Goal: Task Accomplishment & Management: Manage account settings

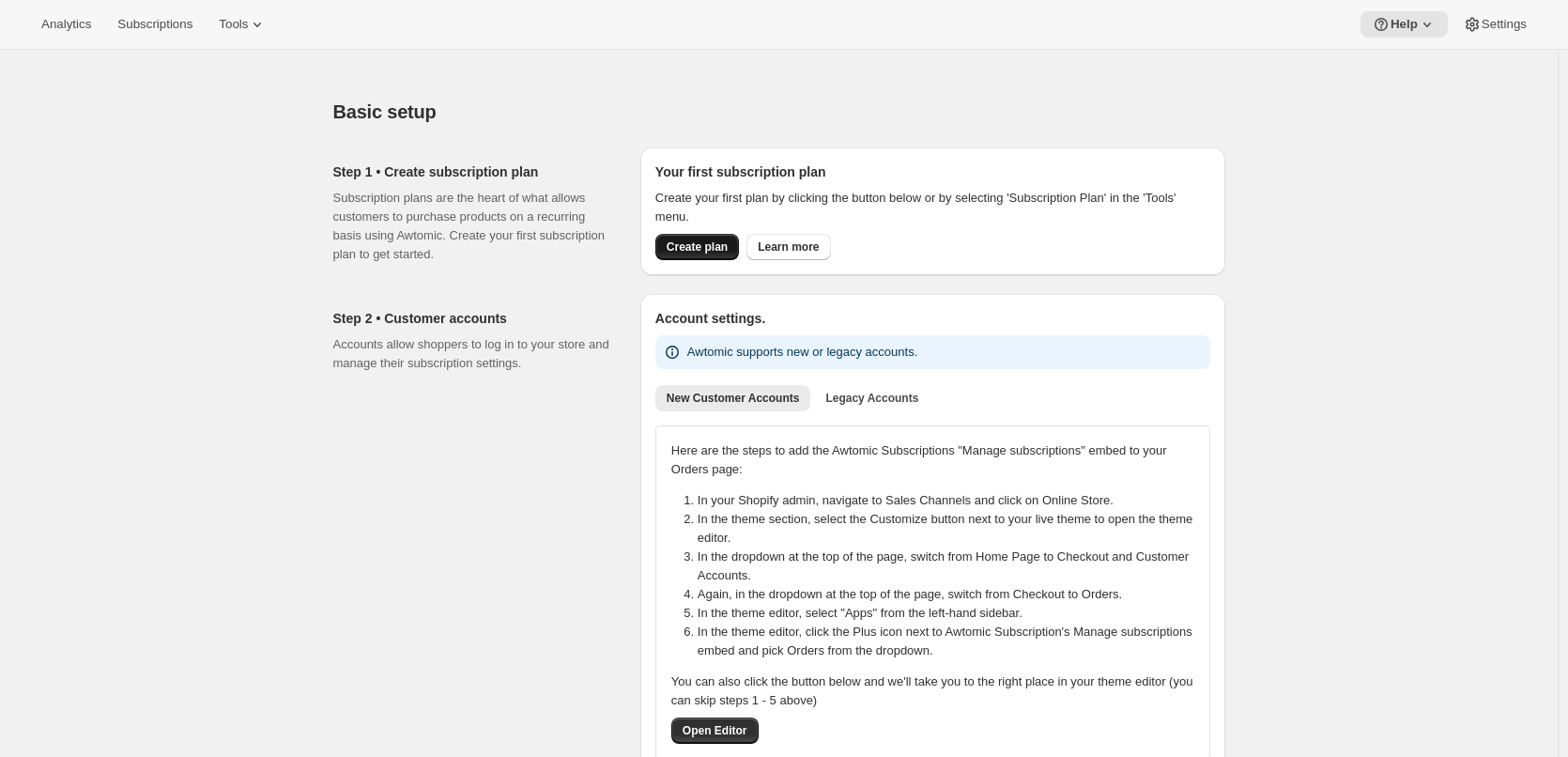
click at [703, 245] on span "Create plan" at bounding box center [697, 246] width 61 height 15
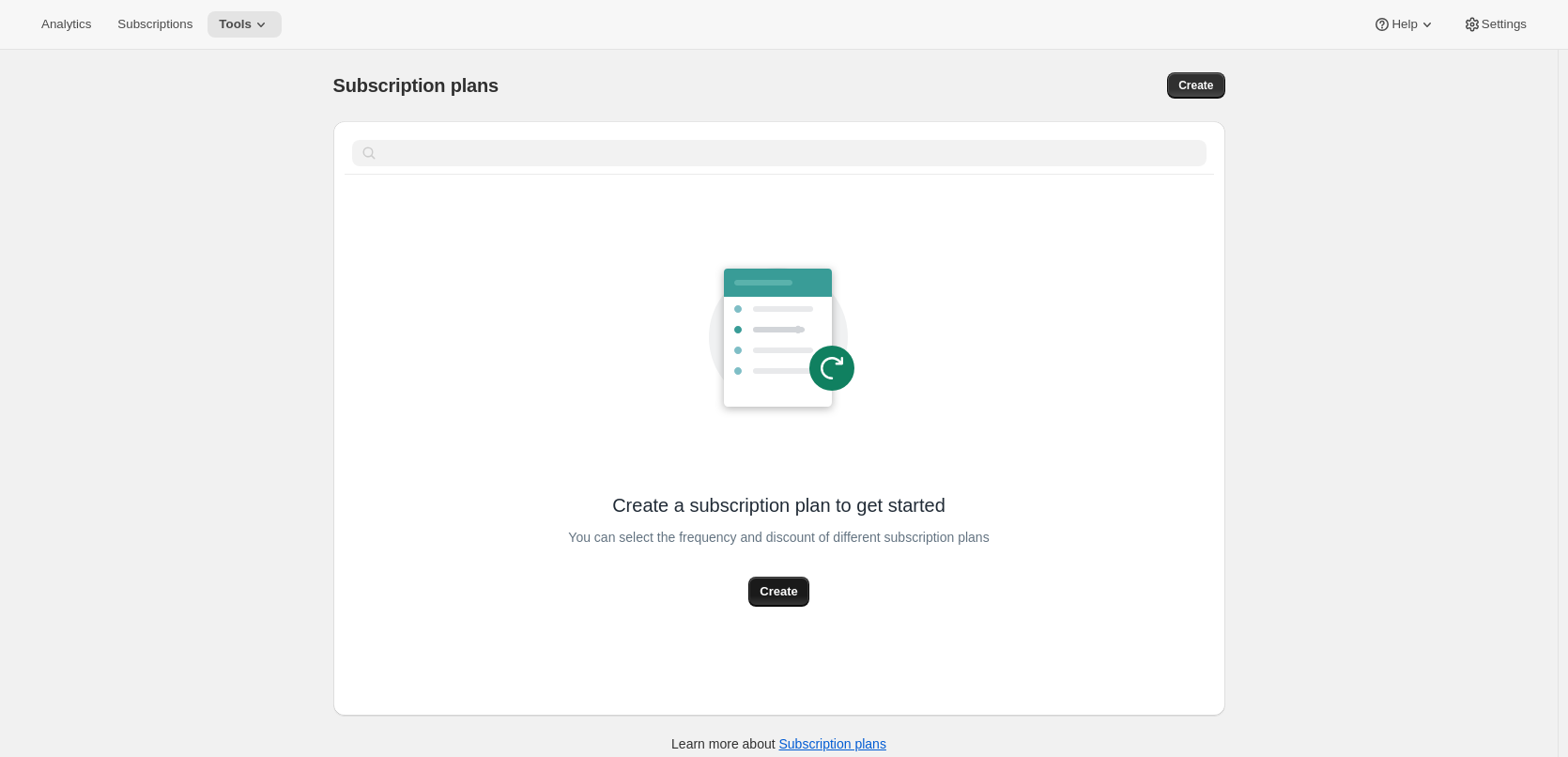
click at [787, 586] on span "Create" at bounding box center [778, 591] width 38 height 18
select select "WEEK"
select select "MONTH"
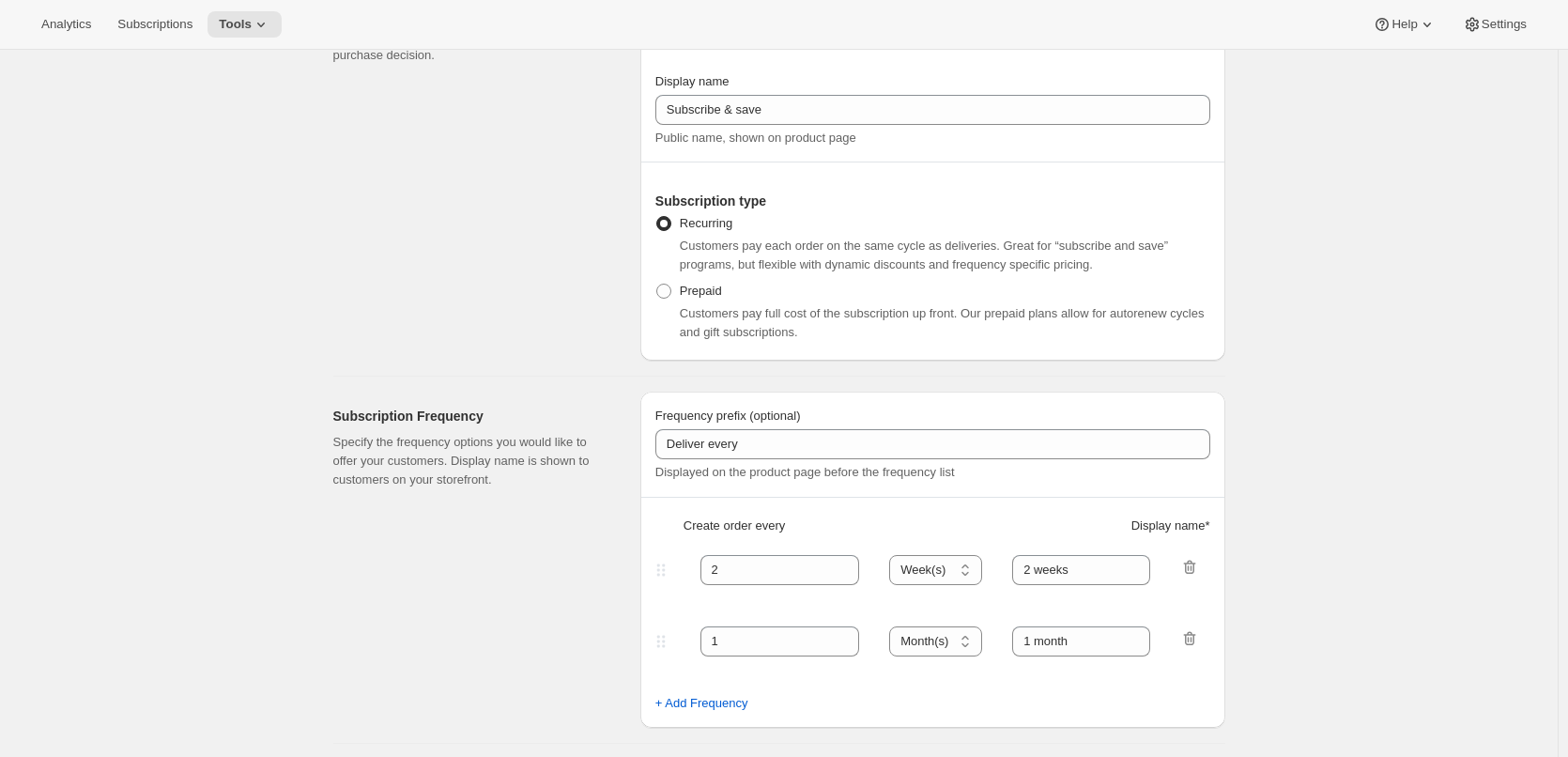
scroll to position [188, 0]
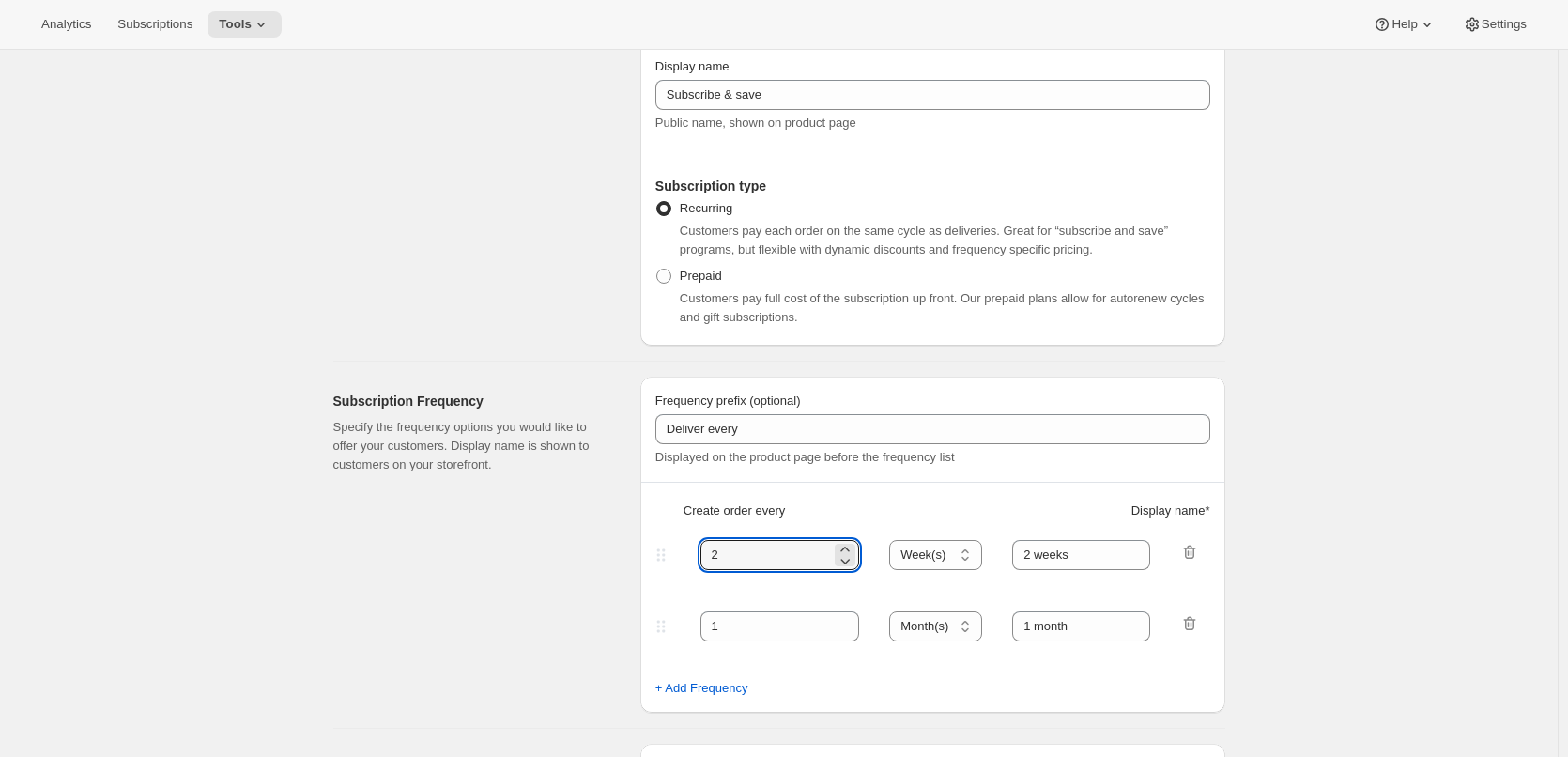
drag, startPoint x: 761, startPoint y: 551, endPoint x: 654, endPoint y: 545, distance: 107.2
click at [654, 545] on div "Frequency prefix (optional) Deliver every Displayed on the product page before …" at bounding box center [932, 544] width 584 height 336
type input "1"
click at [932, 553] on select "Day(s) Week(s) Month(s) Year(s)" at bounding box center [935, 554] width 93 height 30
select select "DAY"
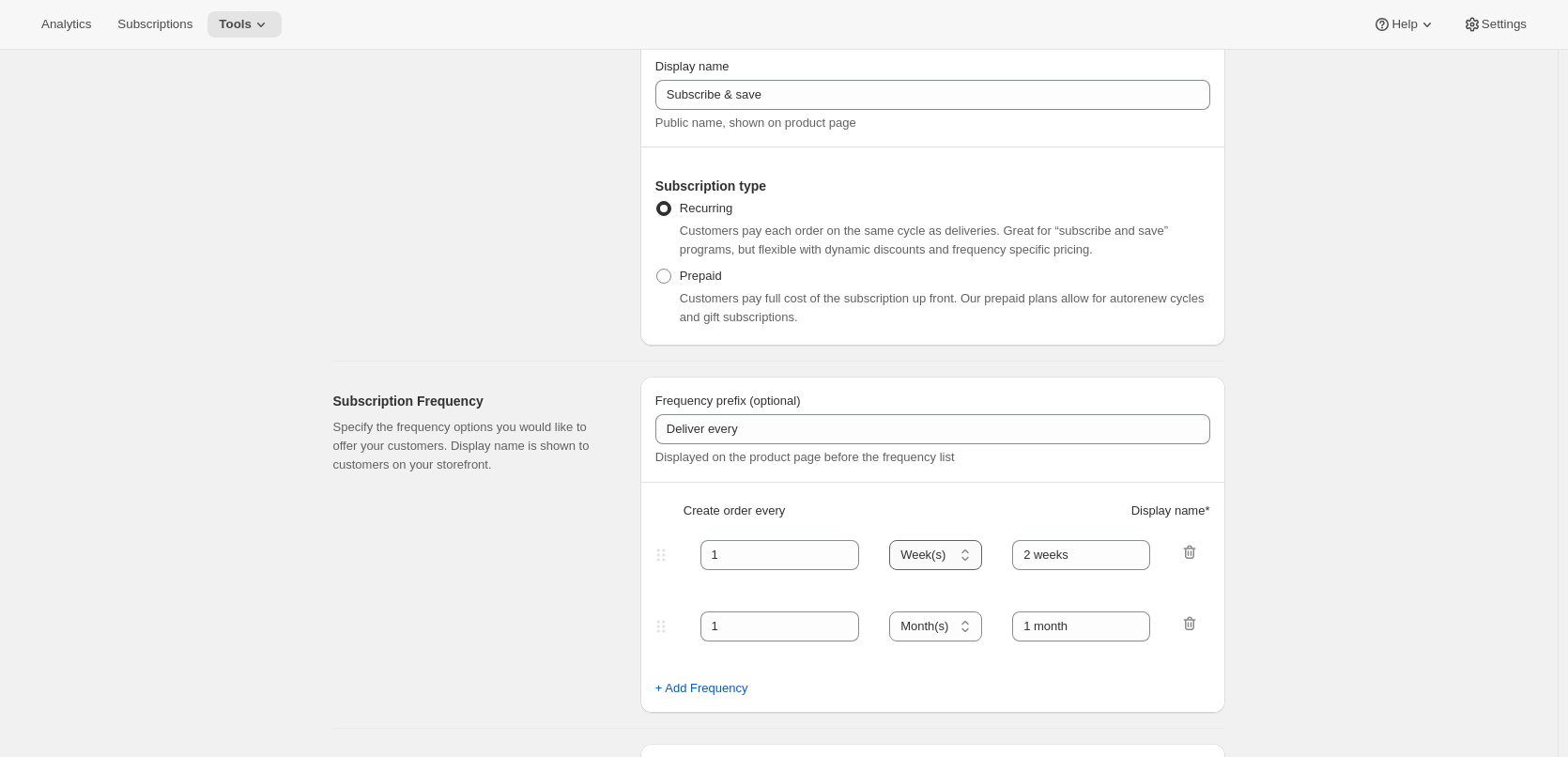
click at [894, 540] on select "Day(s) Week(s) Month(s) Year(s)" at bounding box center [935, 554] width 93 height 30
drag, startPoint x: 1043, startPoint y: 551, endPoint x: 991, endPoint y: 548, distance: 52.1
click at [991, 548] on div "1 Day(s) Week(s) Month(s) Year(s) Day(s) 2 weeks" at bounding box center [925, 554] width 548 height 30
type input "1 day"
click at [1199, 620] on icon "button" at bounding box center [1189, 622] width 18 height 18
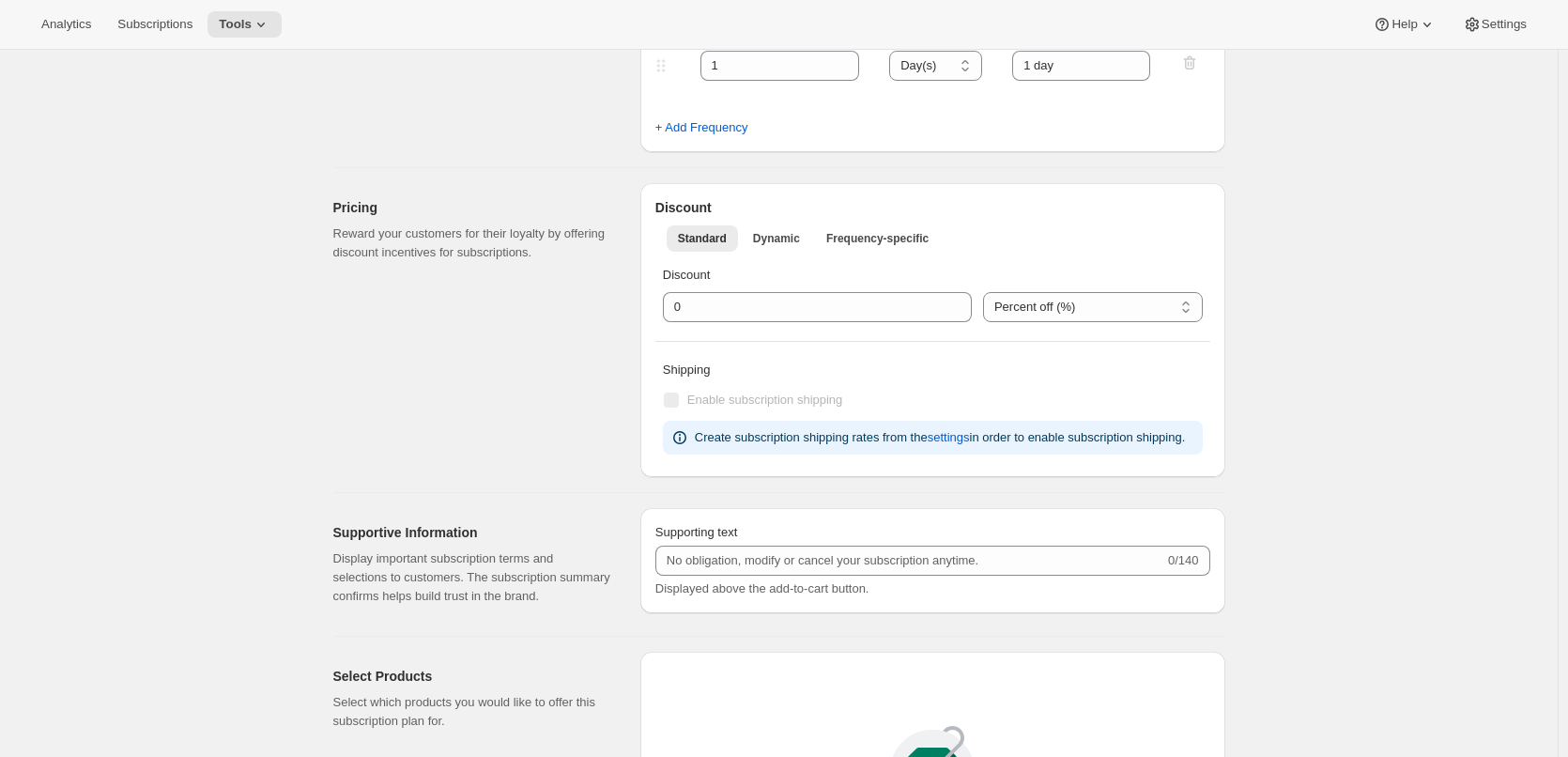
scroll to position [751, 0]
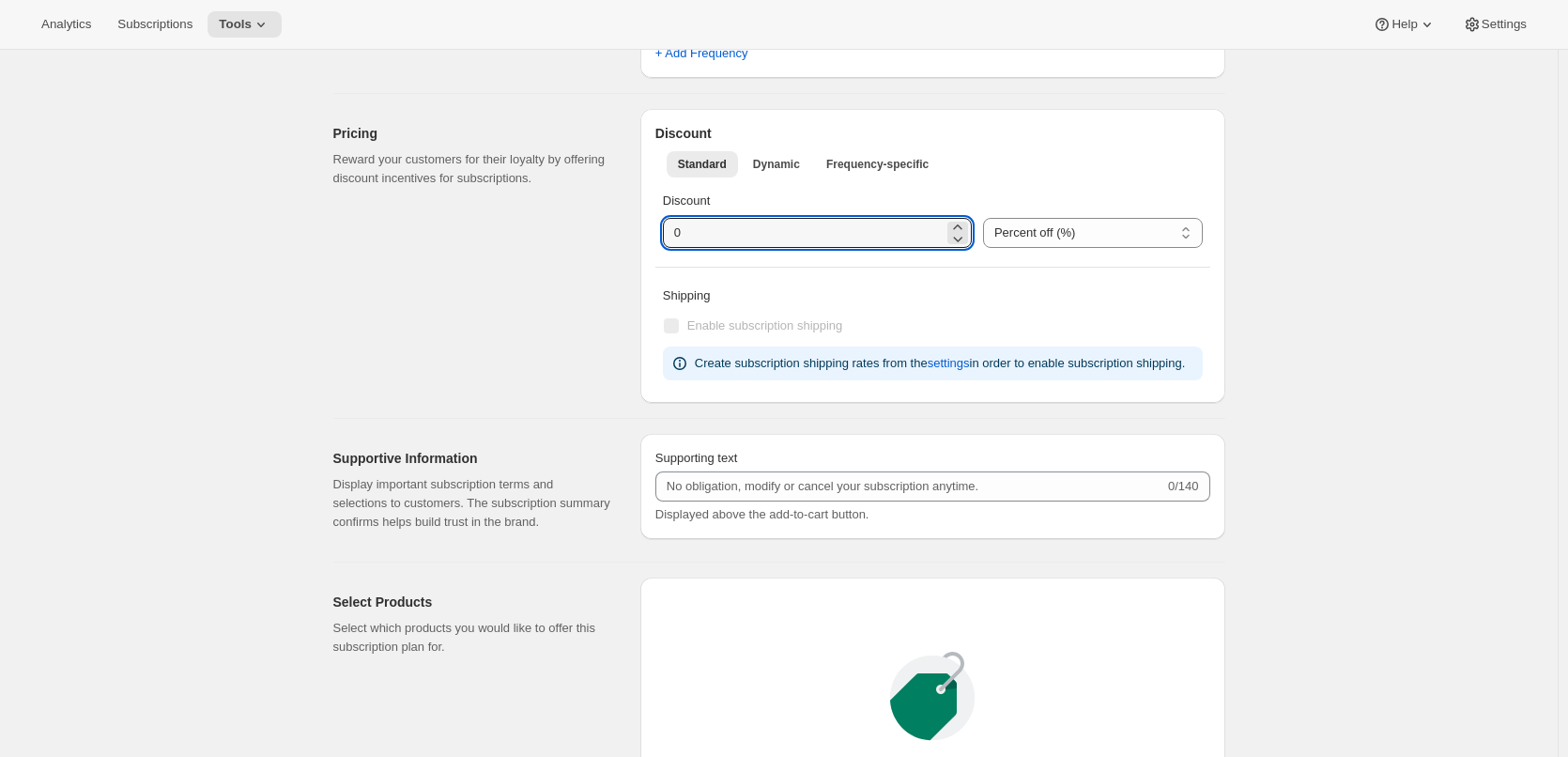
drag, startPoint x: 703, startPoint y: 230, endPoint x: 648, endPoint y: 227, distance: 55.1
click at [648, 227] on div "Discount Standard Dynamic Frequency-specific More views Standard Dynamic Freque…" at bounding box center [932, 255] width 584 height 294
type input "5"
click at [532, 328] on div "Pricing Reward your customers for their loyalty by offering discount incentives…" at bounding box center [479, 255] width 292 height 294
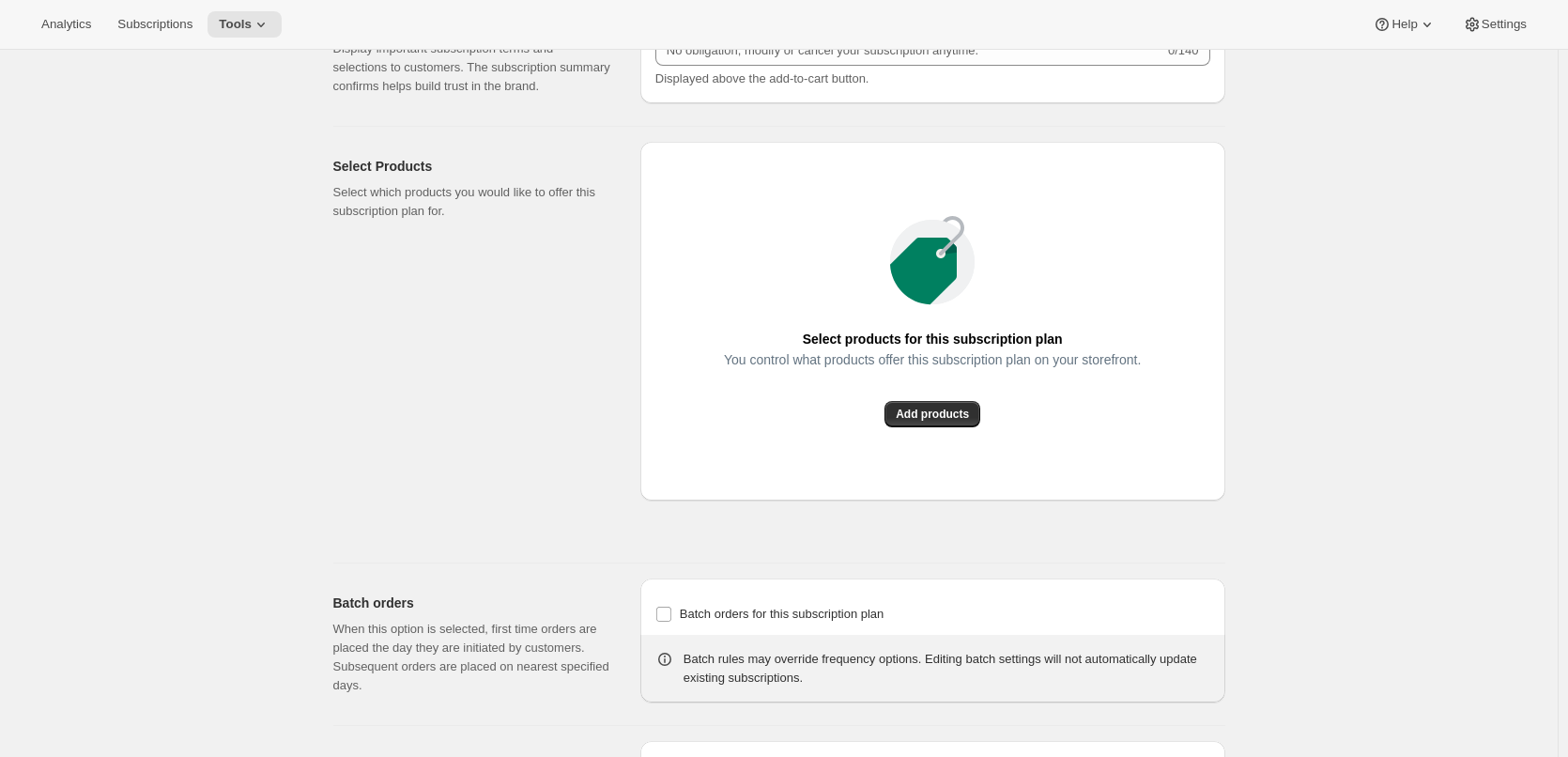
scroll to position [1220, 0]
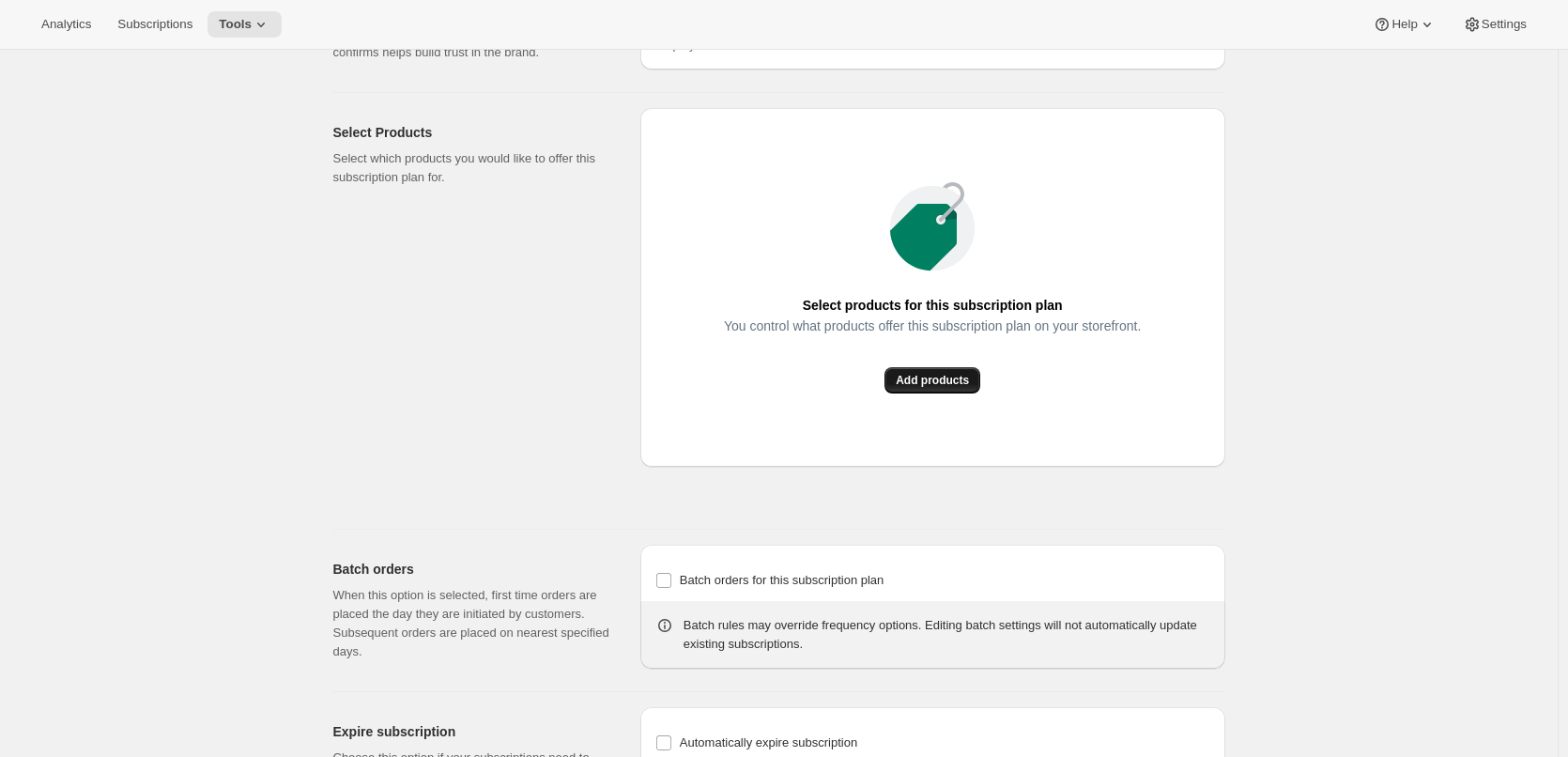
click at [931, 374] on span "Add products" at bounding box center [932, 380] width 74 height 15
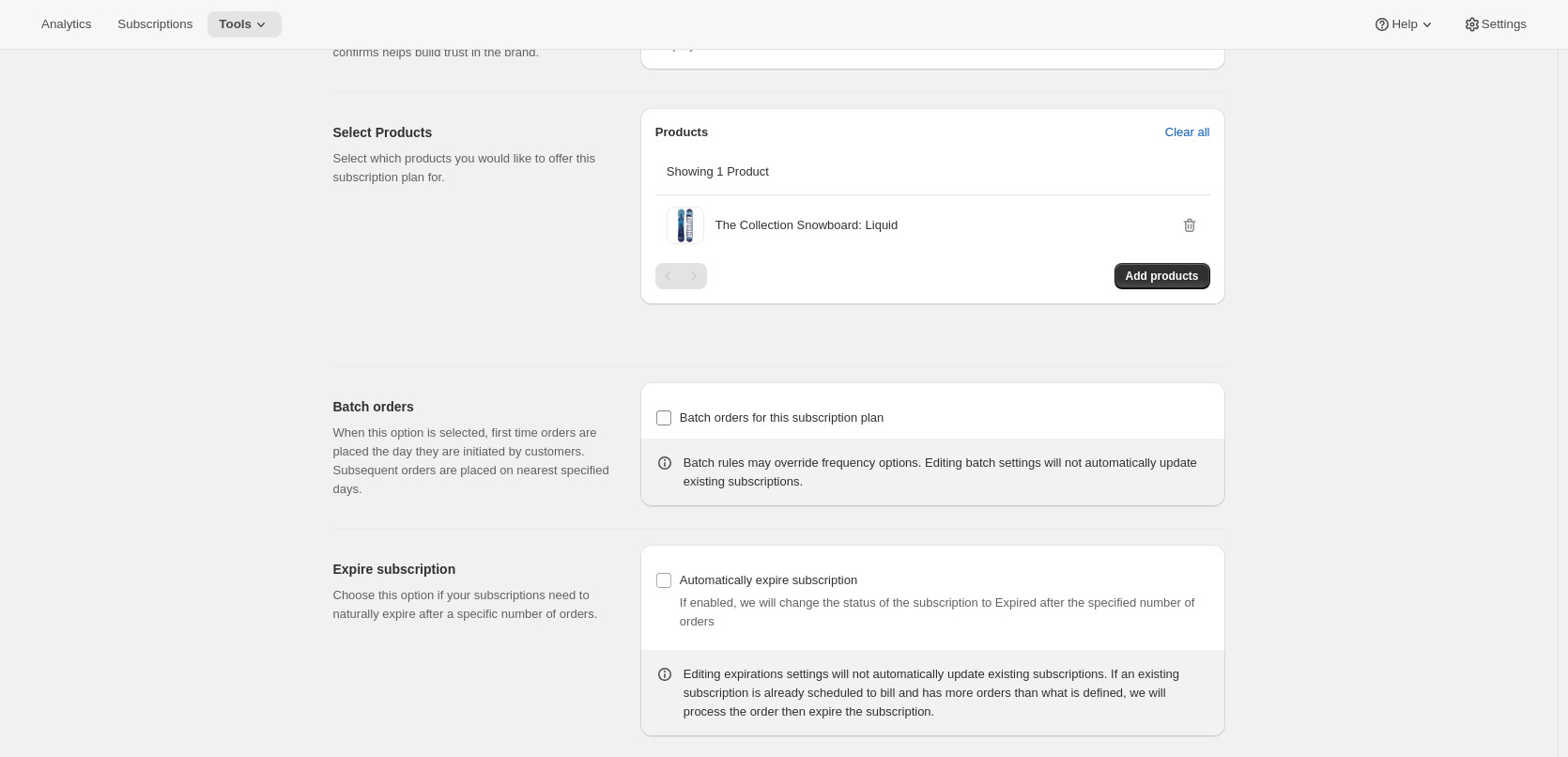
scroll to position [1256, 0]
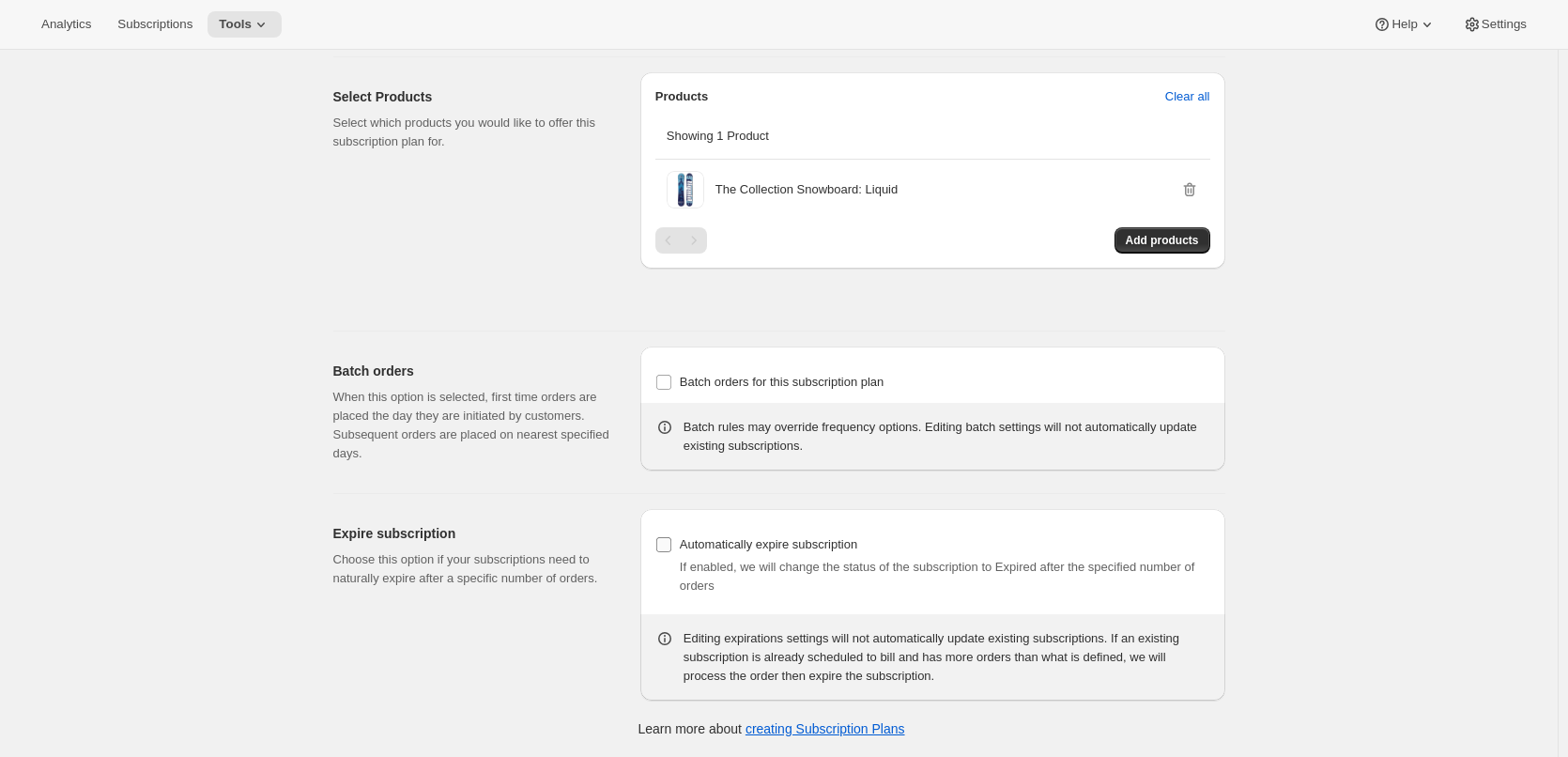
click at [671, 543] on input "Automatically expire subscription" at bounding box center [663, 544] width 15 height 15
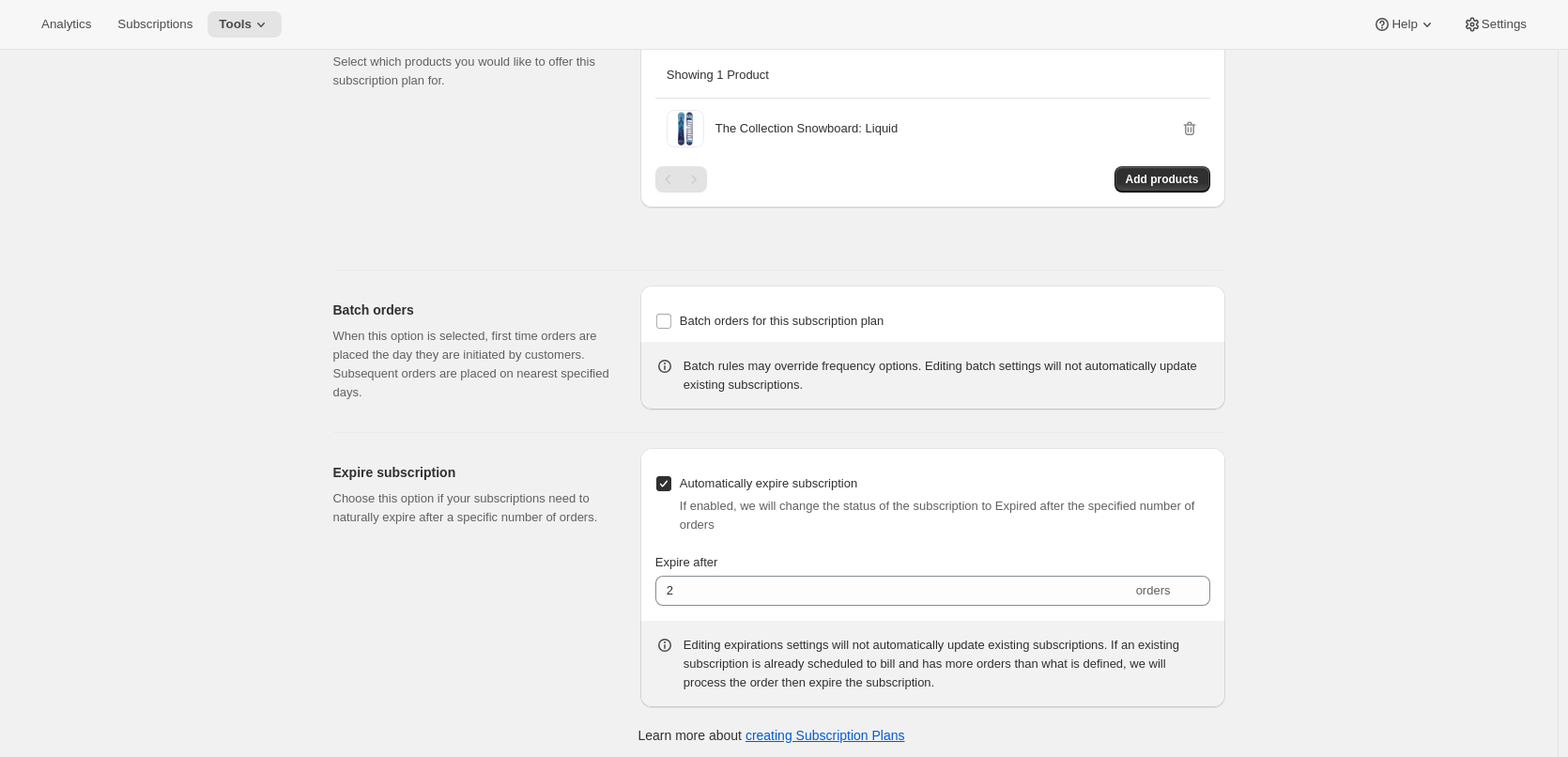
scroll to position [1324, 0]
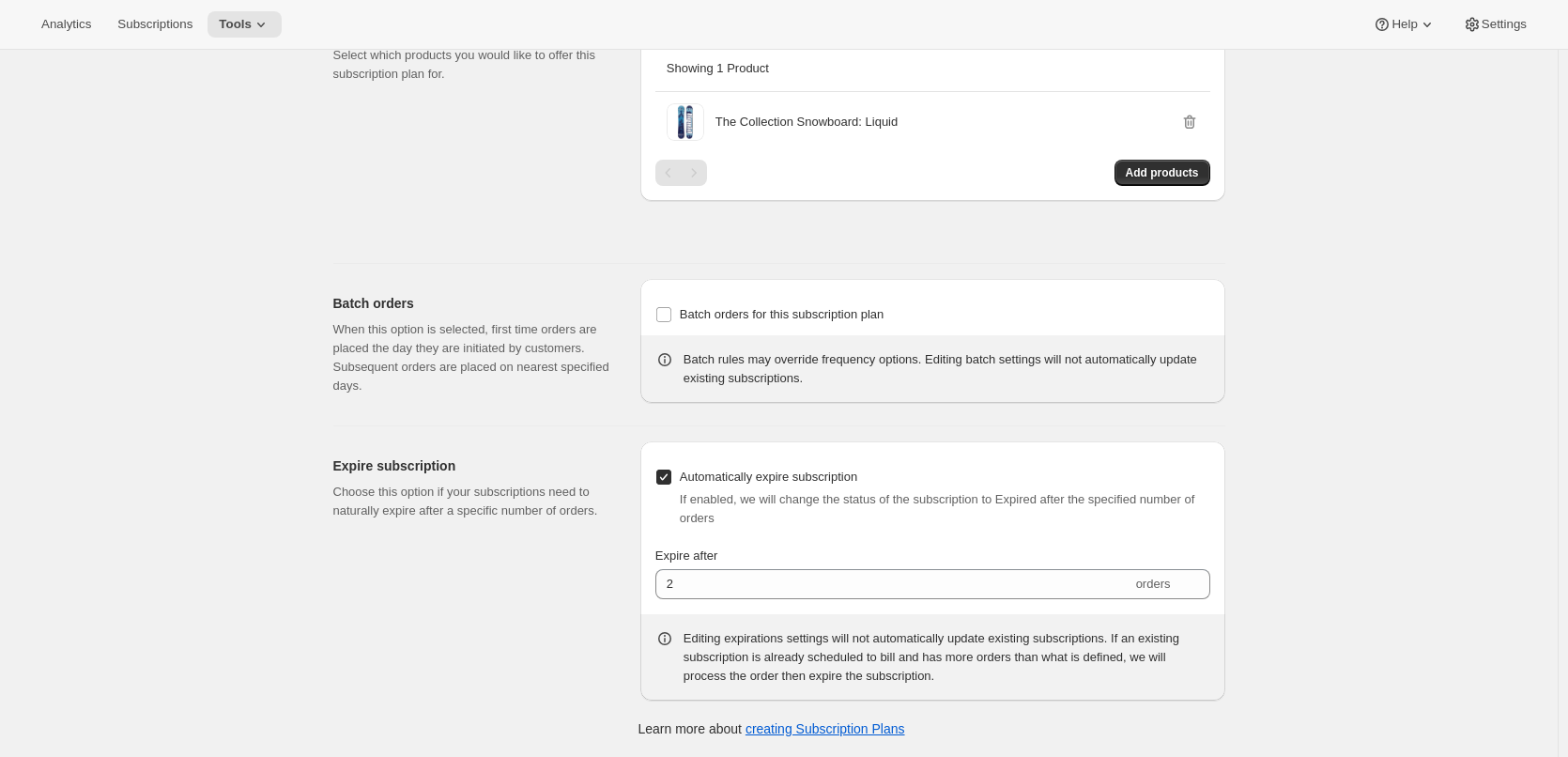
click at [671, 476] on input "Automatically expire subscription" at bounding box center [663, 476] width 15 height 15
checkbox input "false"
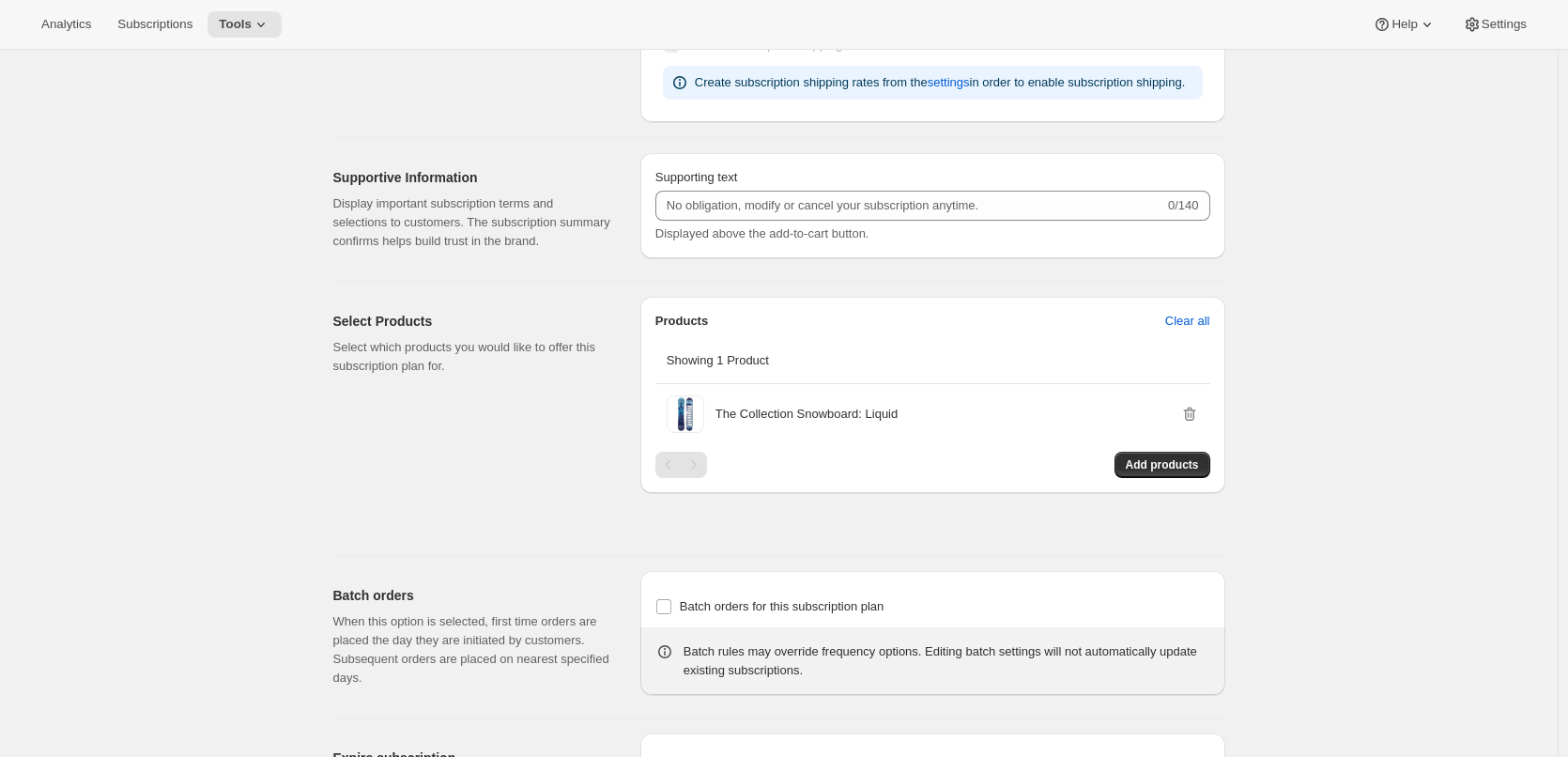
scroll to position [1068, 0]
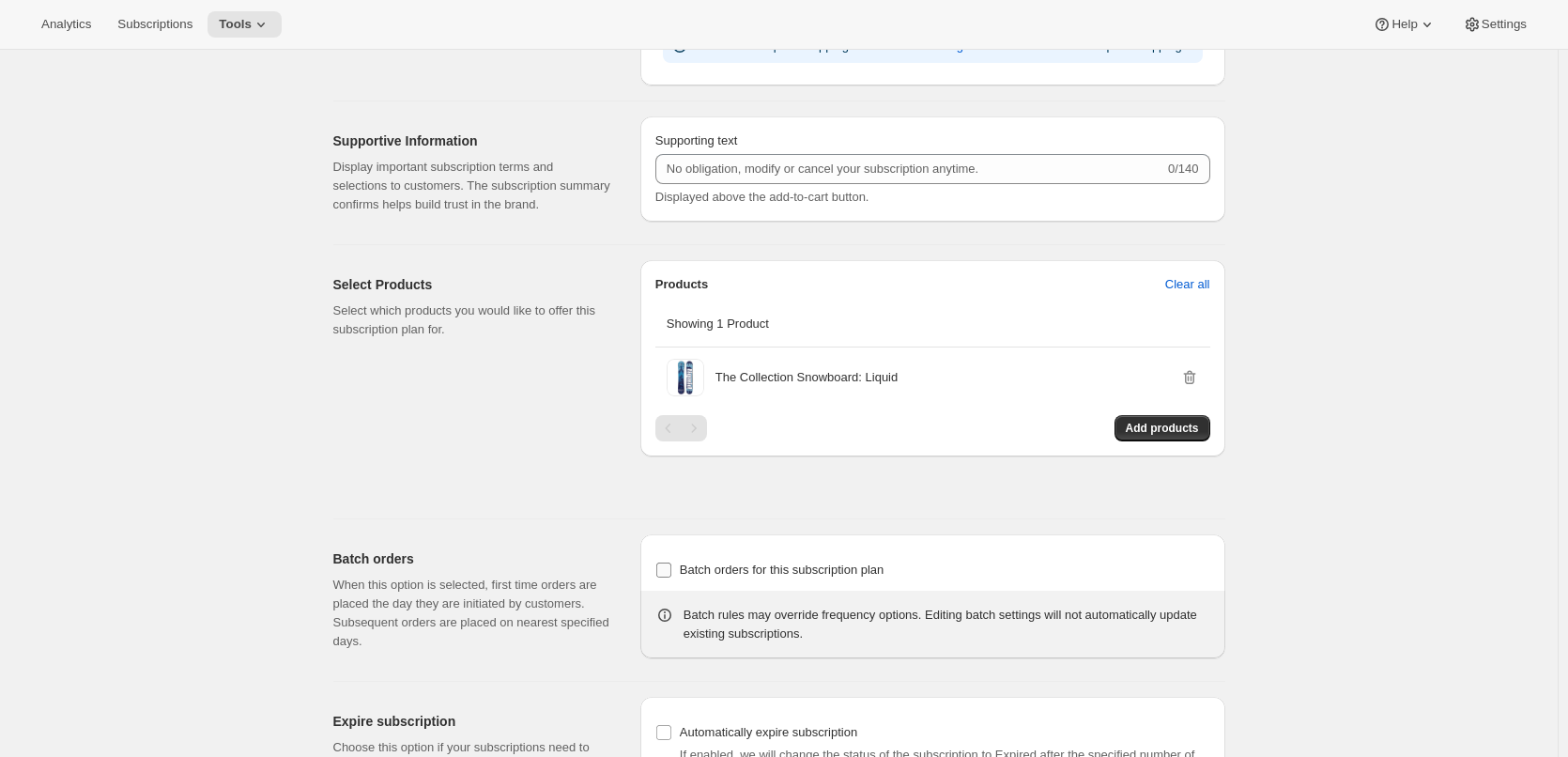
click at [694, 572] on span "Batch orders for this subscription plan" at bounding box center [781, 569] width 204 height 15
click at [672, 572] on input "Batch orders for this subscription plan" at bounding box center [663, 569] width 15 height 15
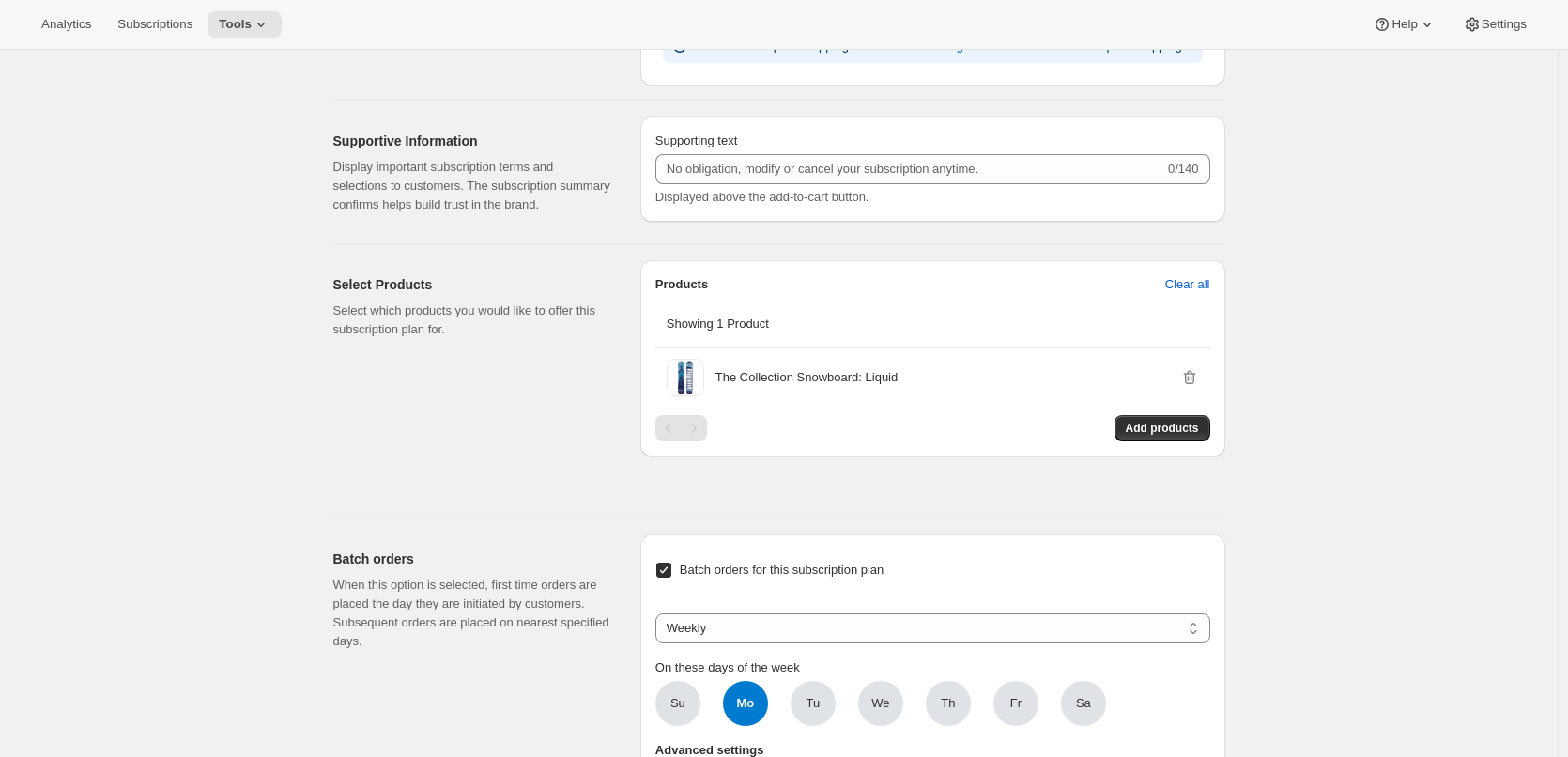
click at [694, 572] on span "Batch orders for this subscription plan" at bounding box center [781, 569] width 204 height 15
click at [672, 572] on input "Batch orders for this subscription plan" at bounding box center [663, 569] width 15 height 15
checkbox input "false"
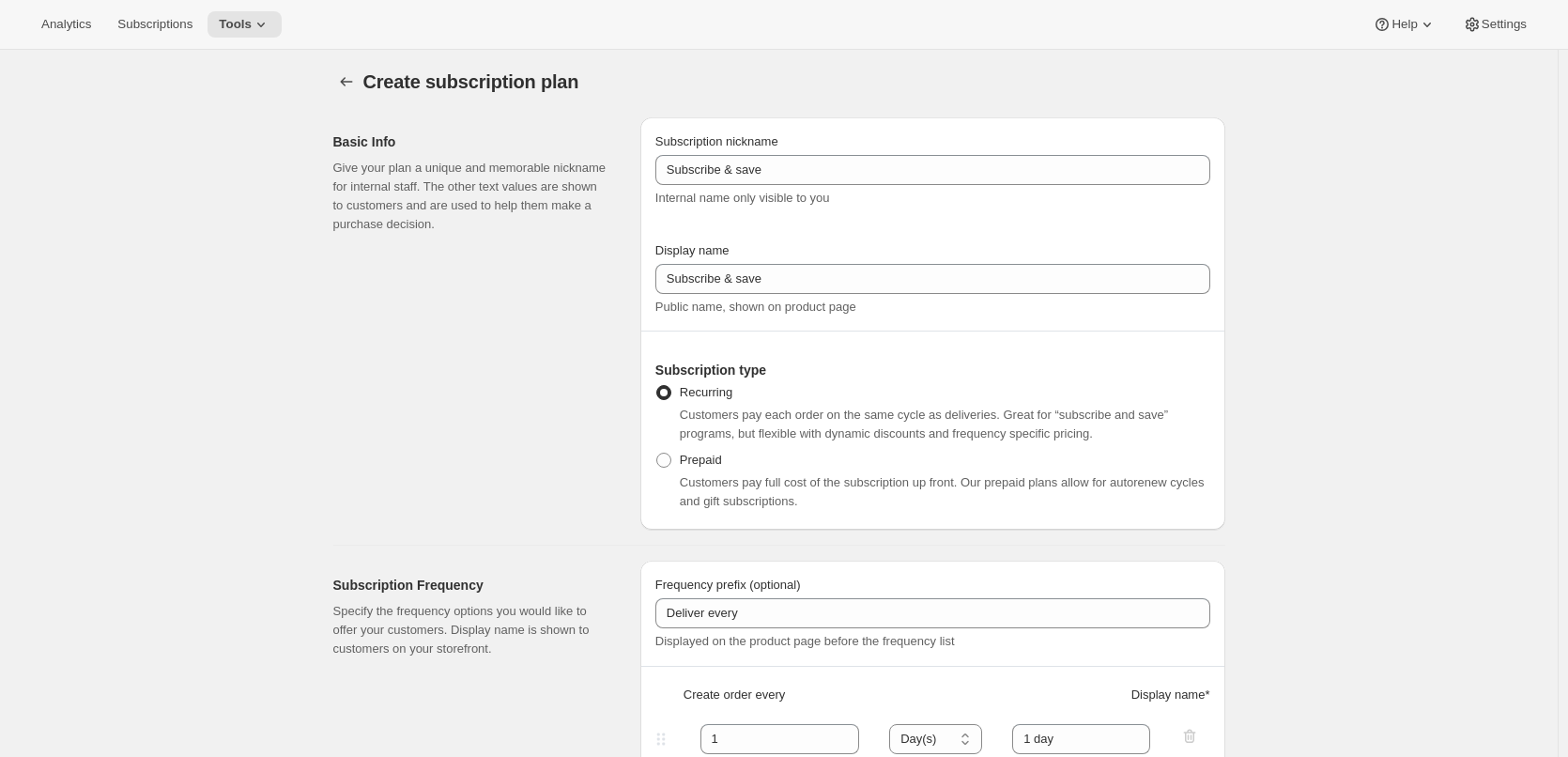
scroll to position [0, 0]
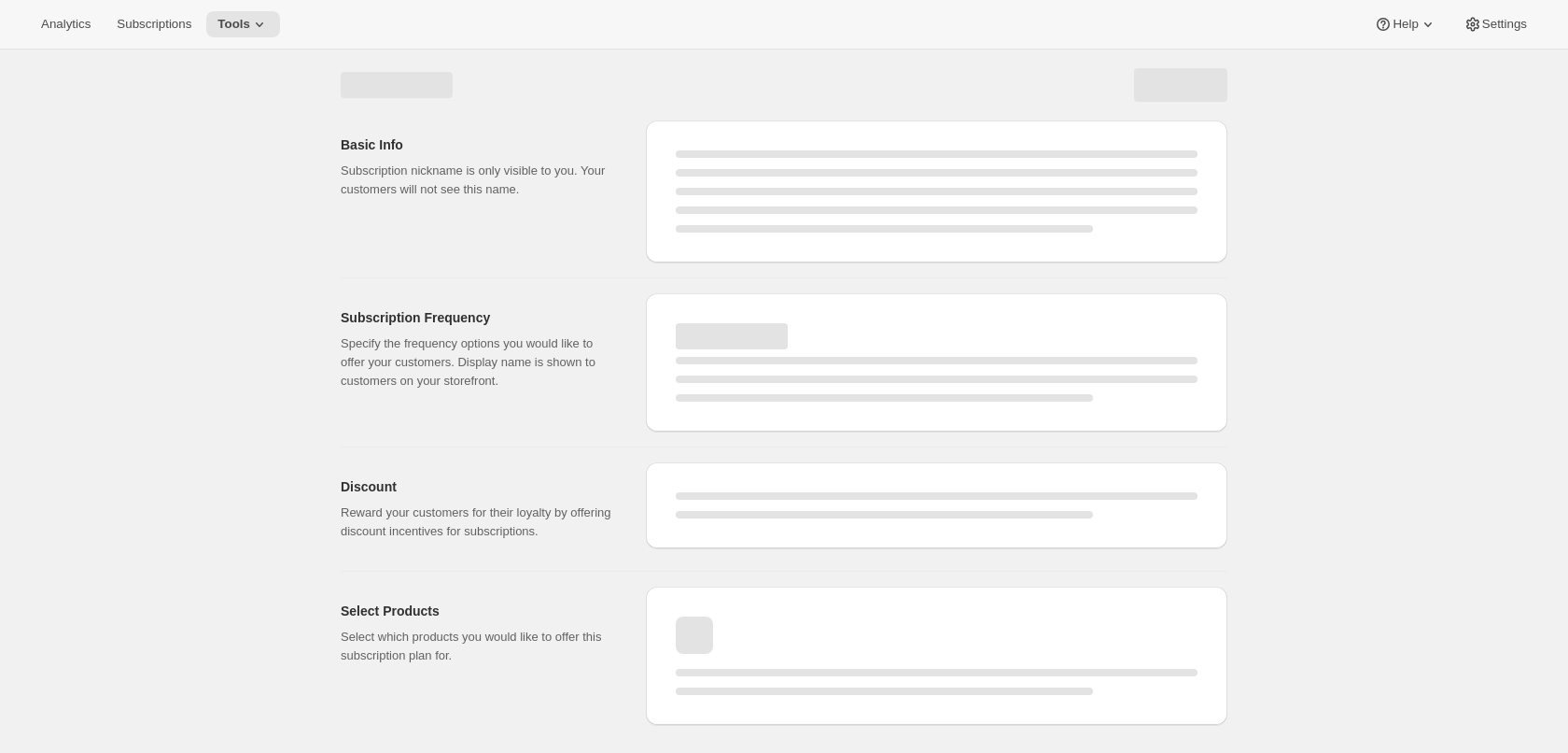
select select "WEEK"
select select "MONTH"
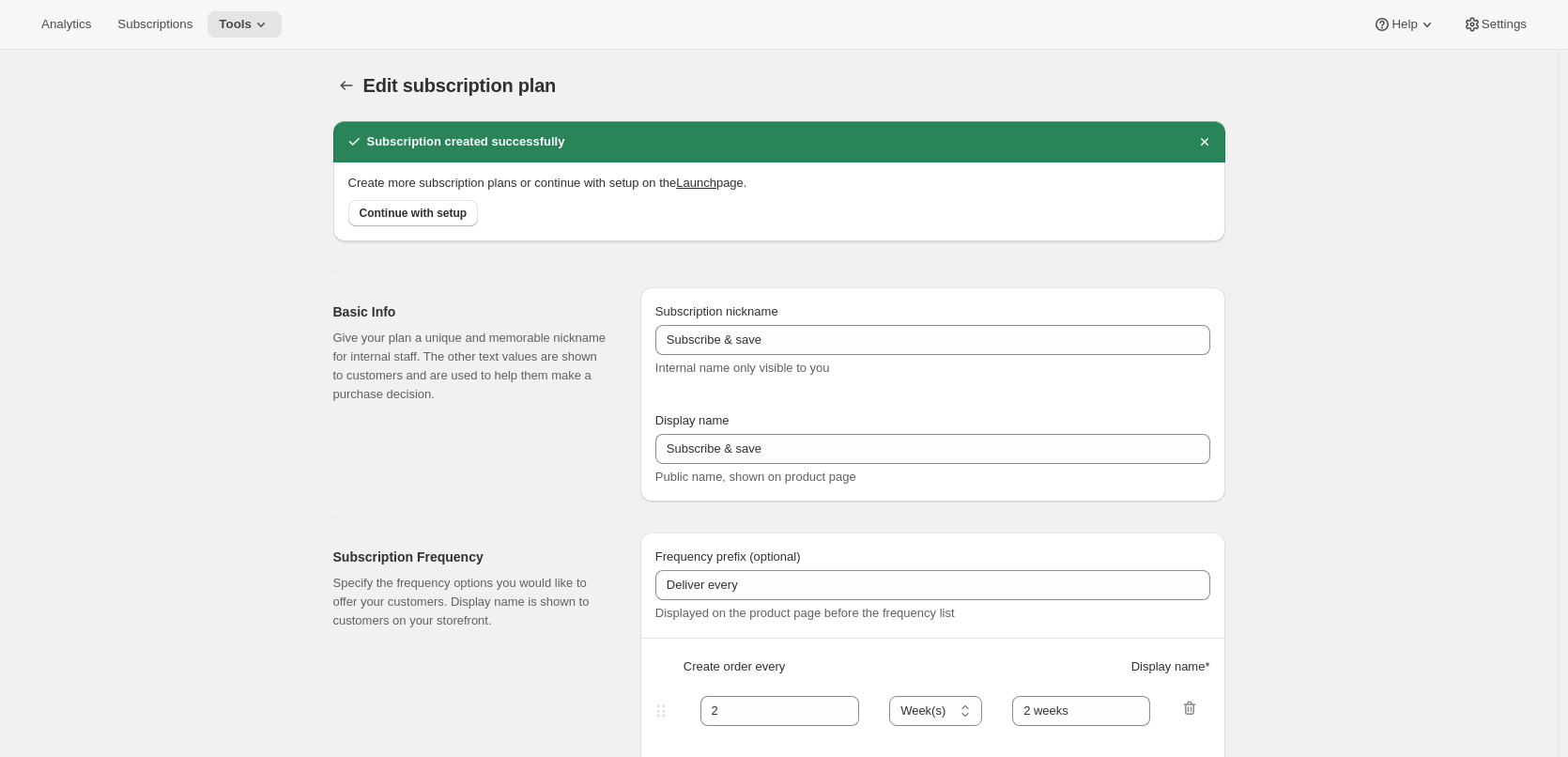
type input "1"
select select "DAY"
type input "1 day"
type input "5"
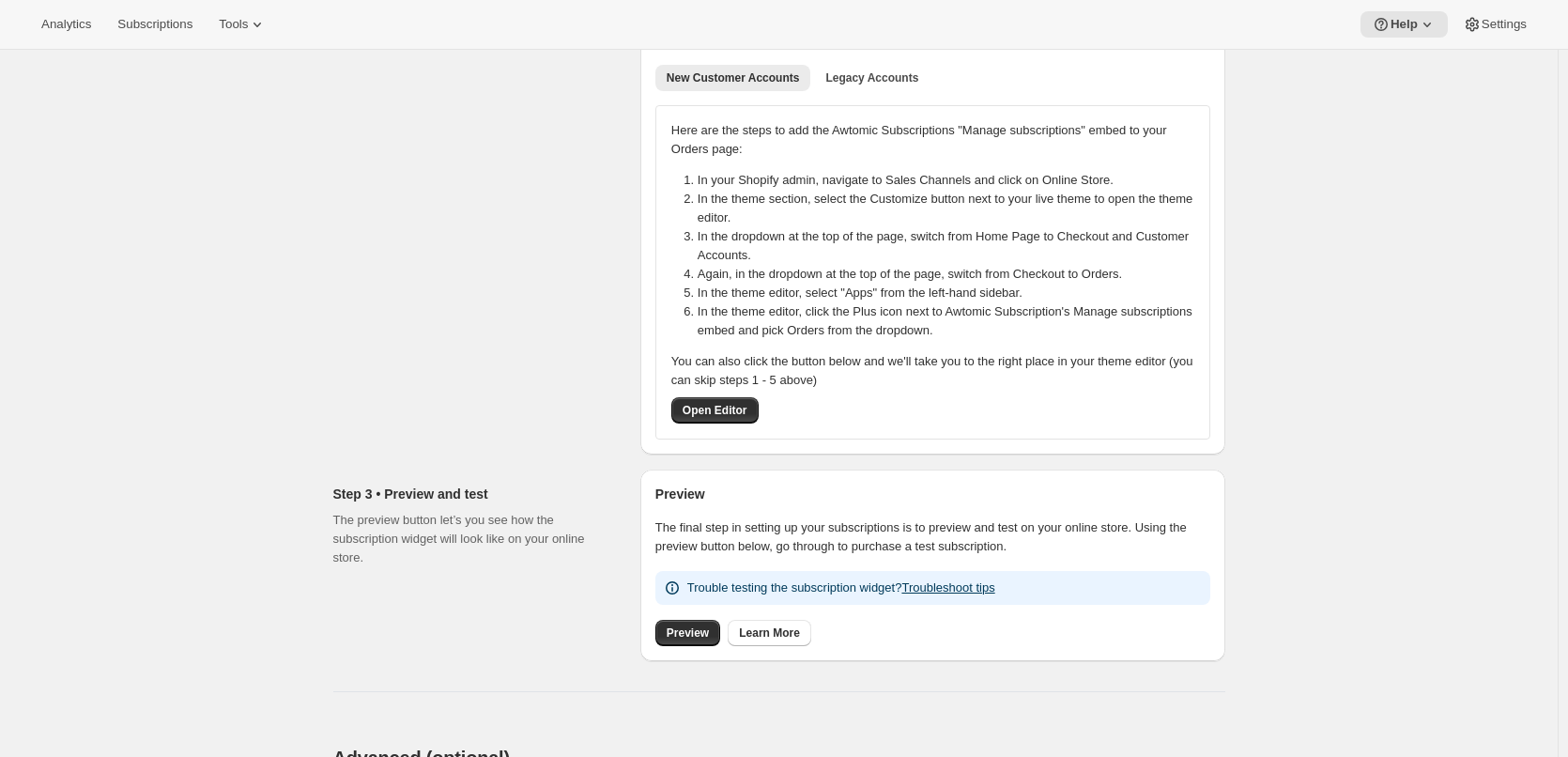
scroll to position [375, 0]
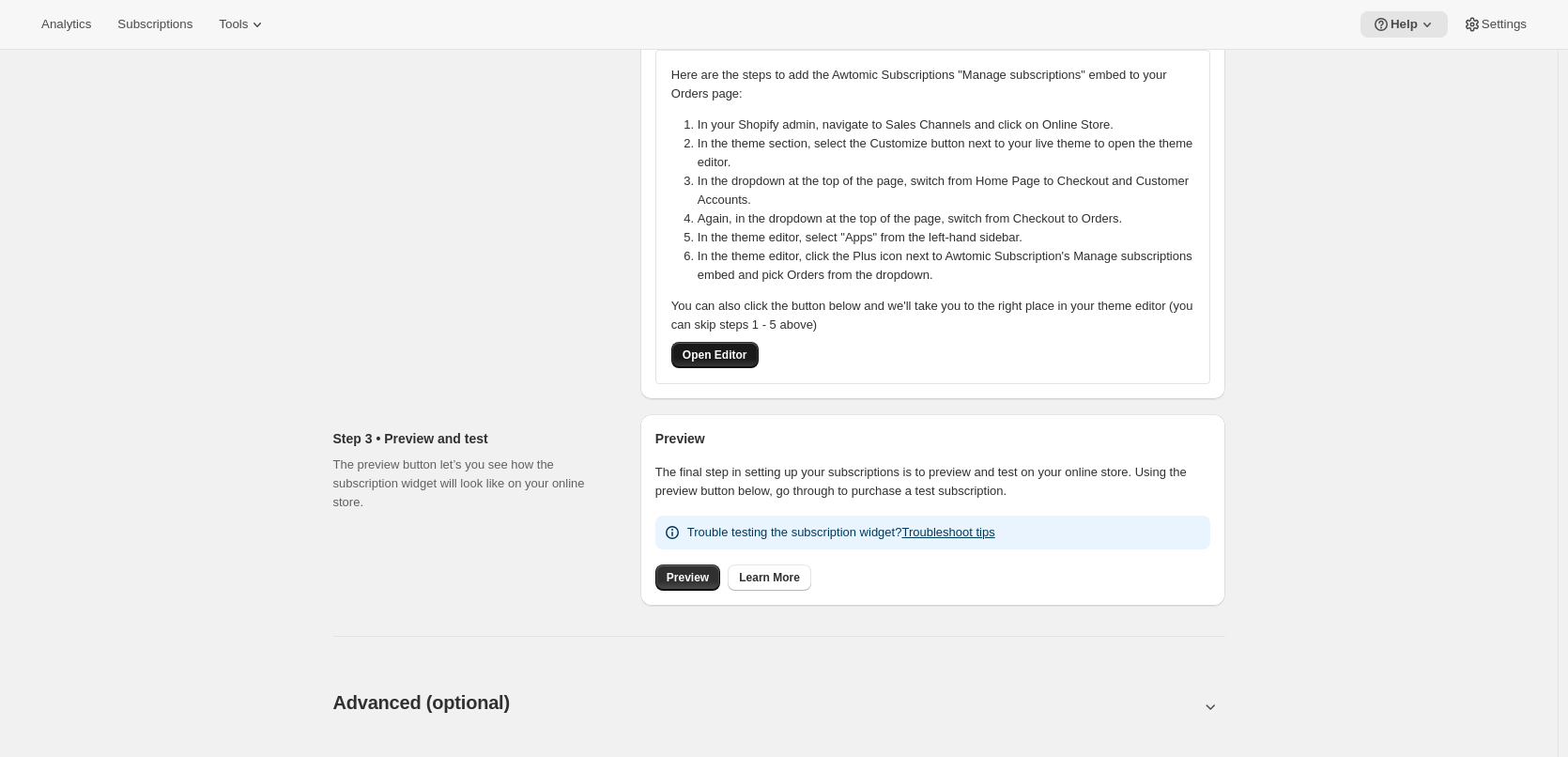
click at [712, 359] on span "Open Editor" at bounding box center [714, 354] width 65 height 15
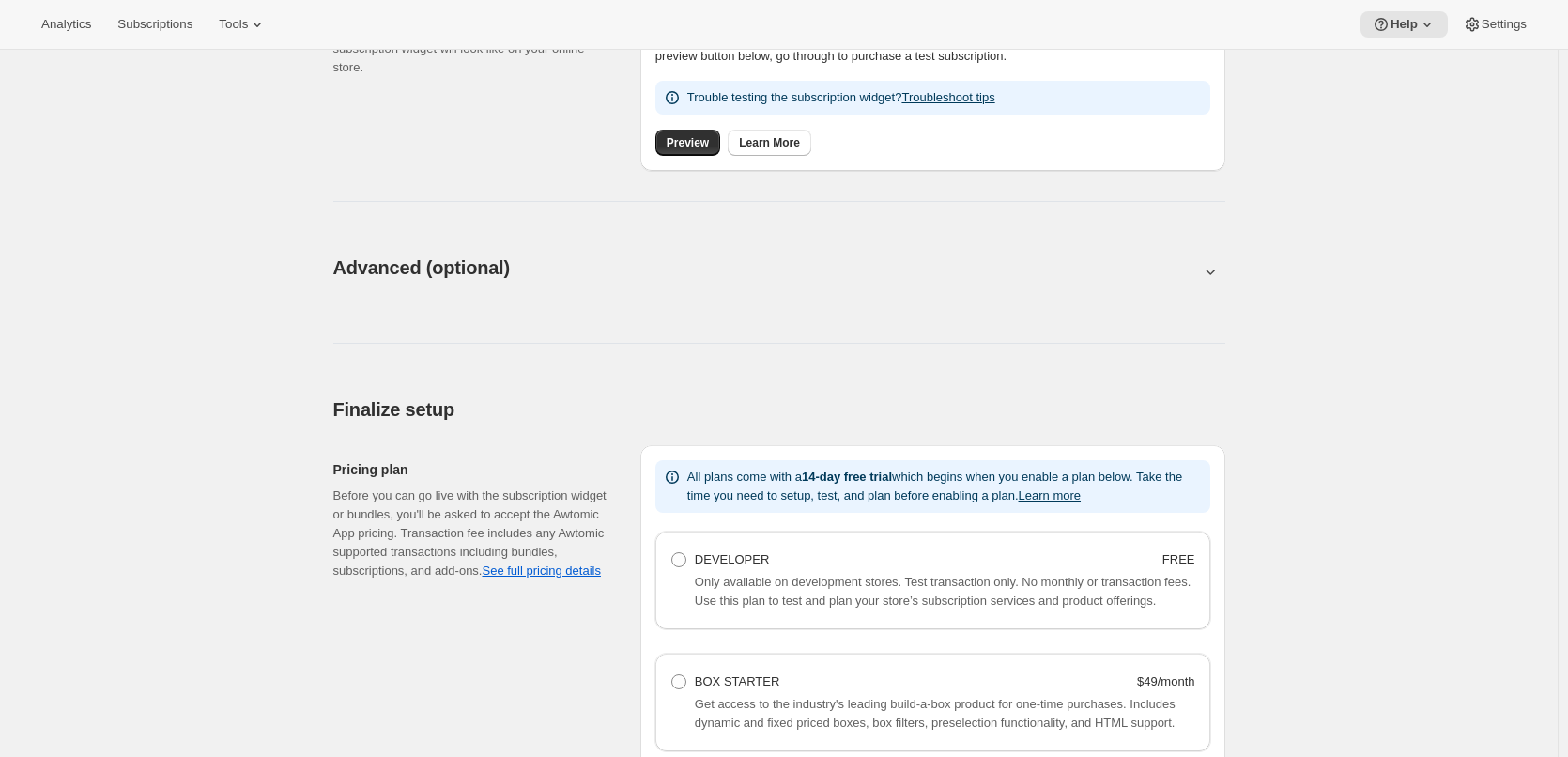
scroll to position [845, 0]
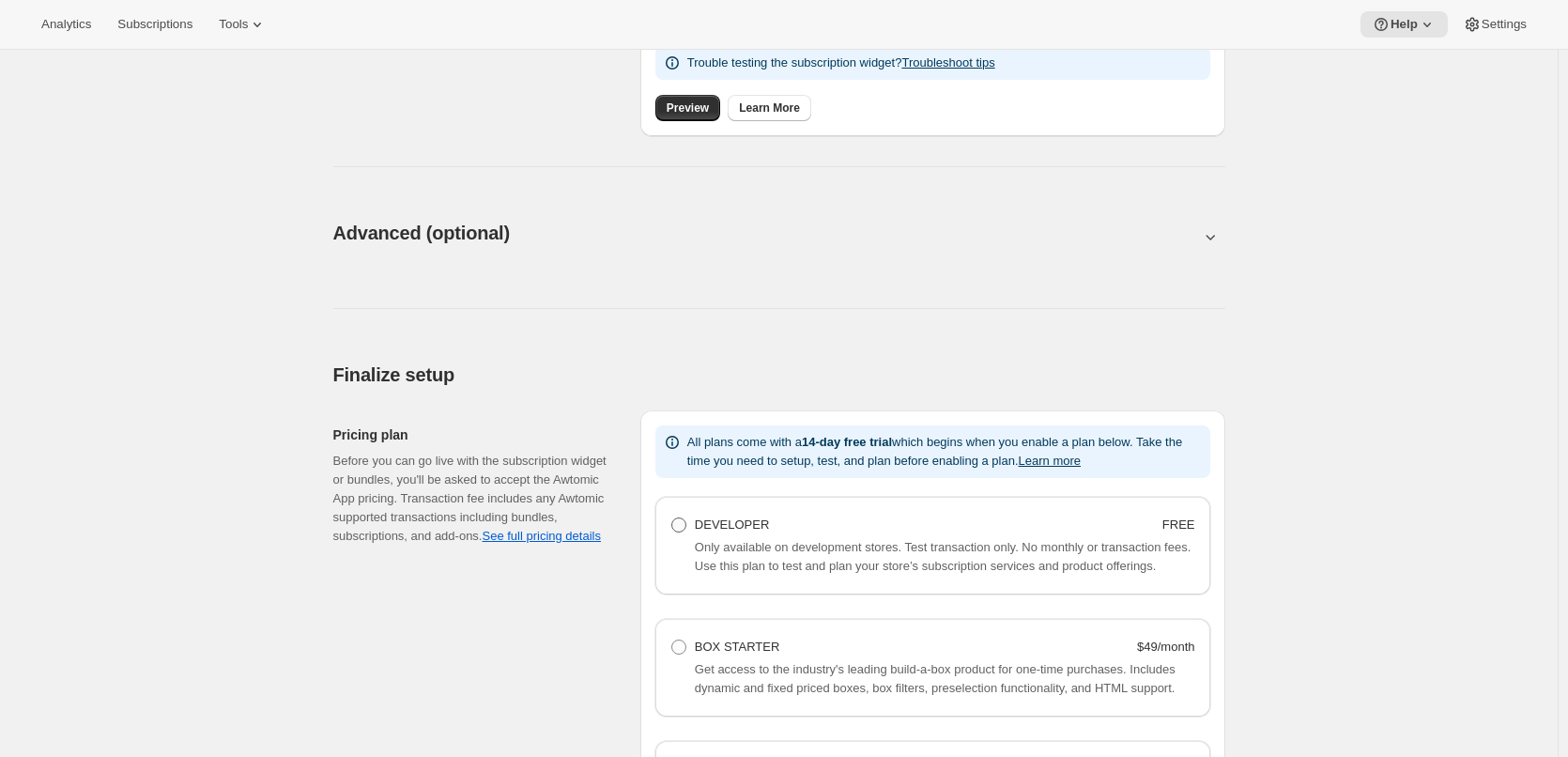
click at [684, 520] on span at bounding box center [678, 524] width 15 height 15
click at [673, 519] on Developer "DEVELOPER FREE" at bounding box center [672, 518] width 1 height 1
radio Developer "true"
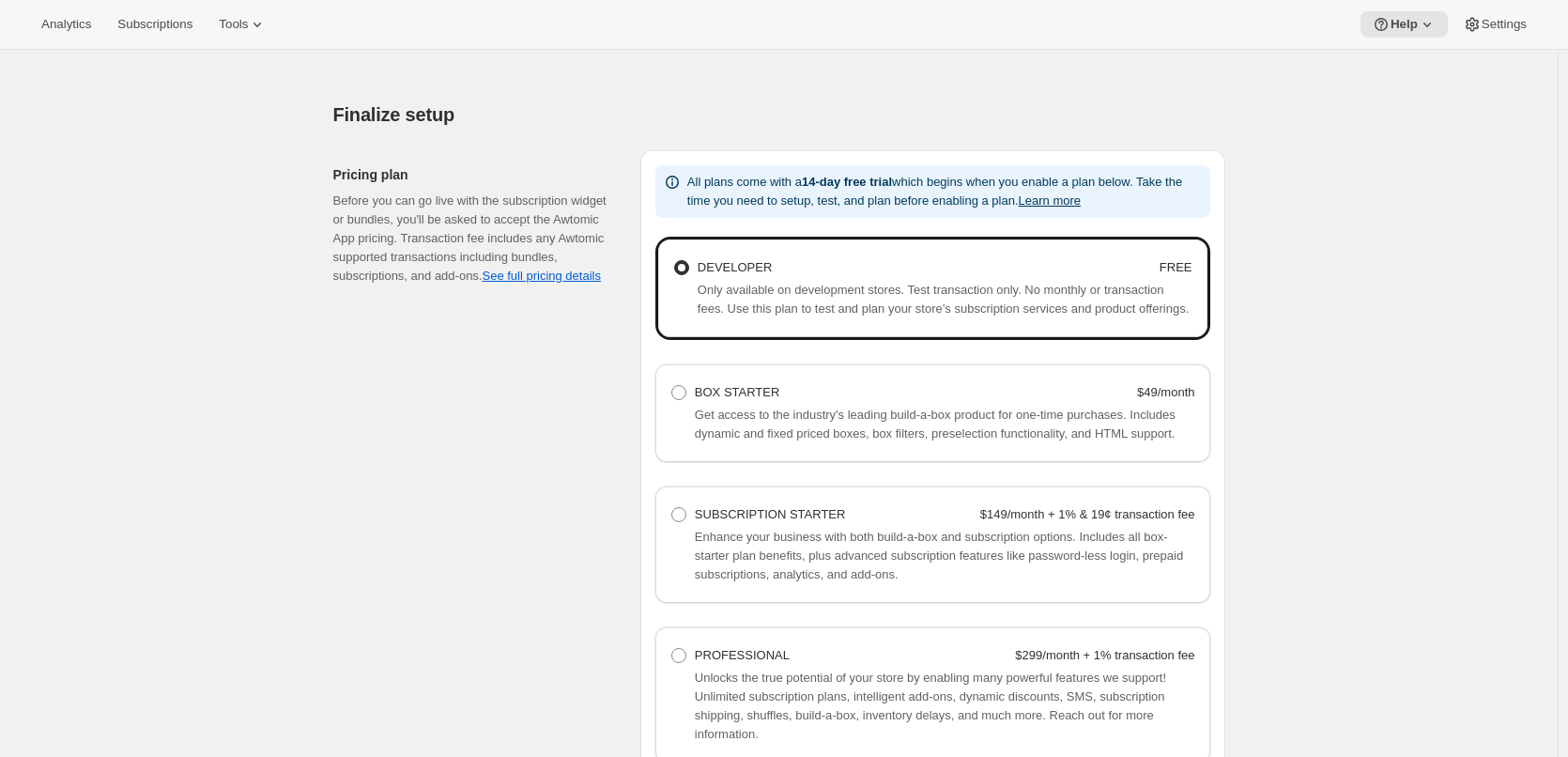
scroll to position [1459, 0]
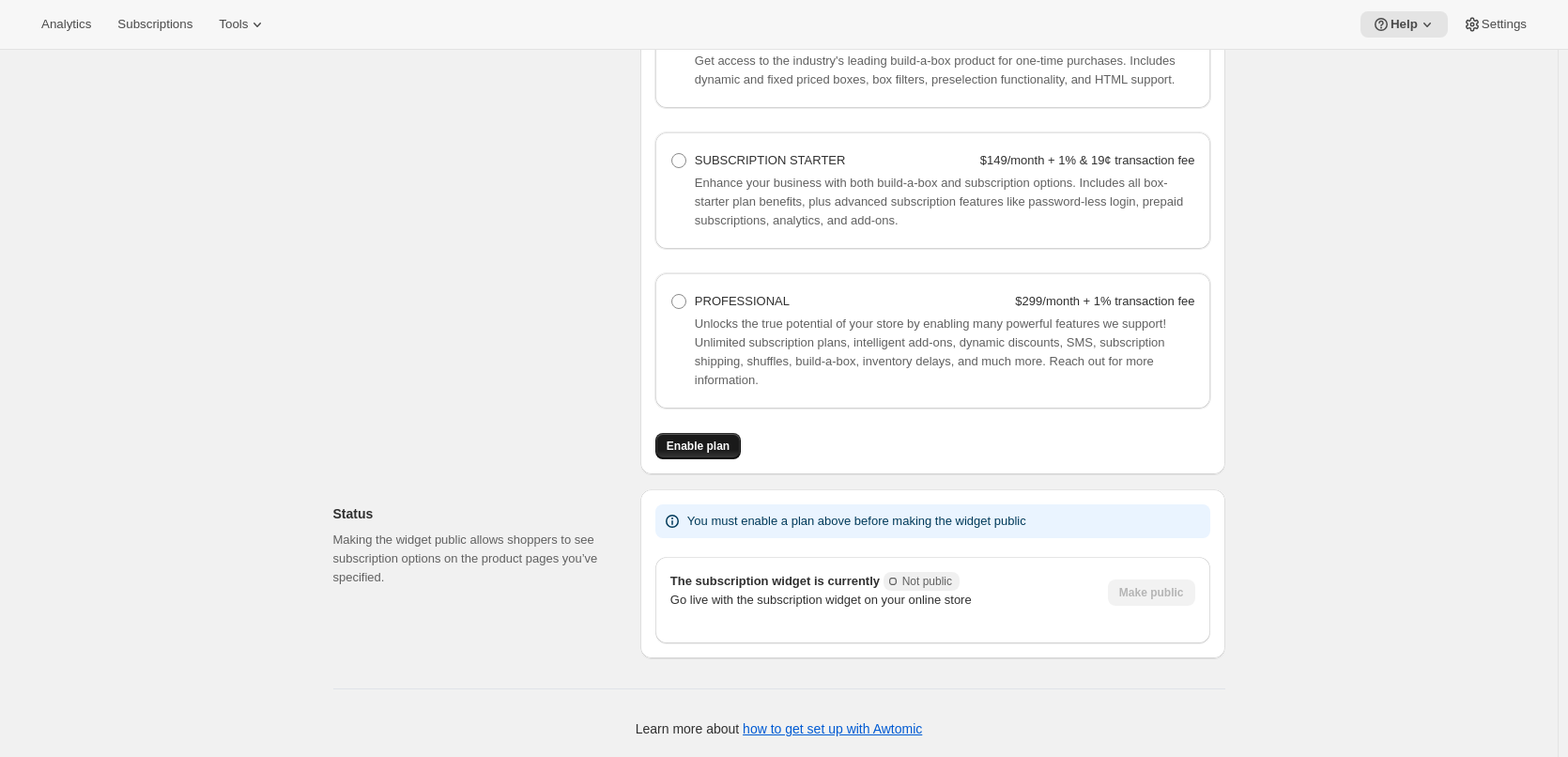
click at [733, 437] on button "Enable plan" at bounding box center [698, 446] width 85 height 26
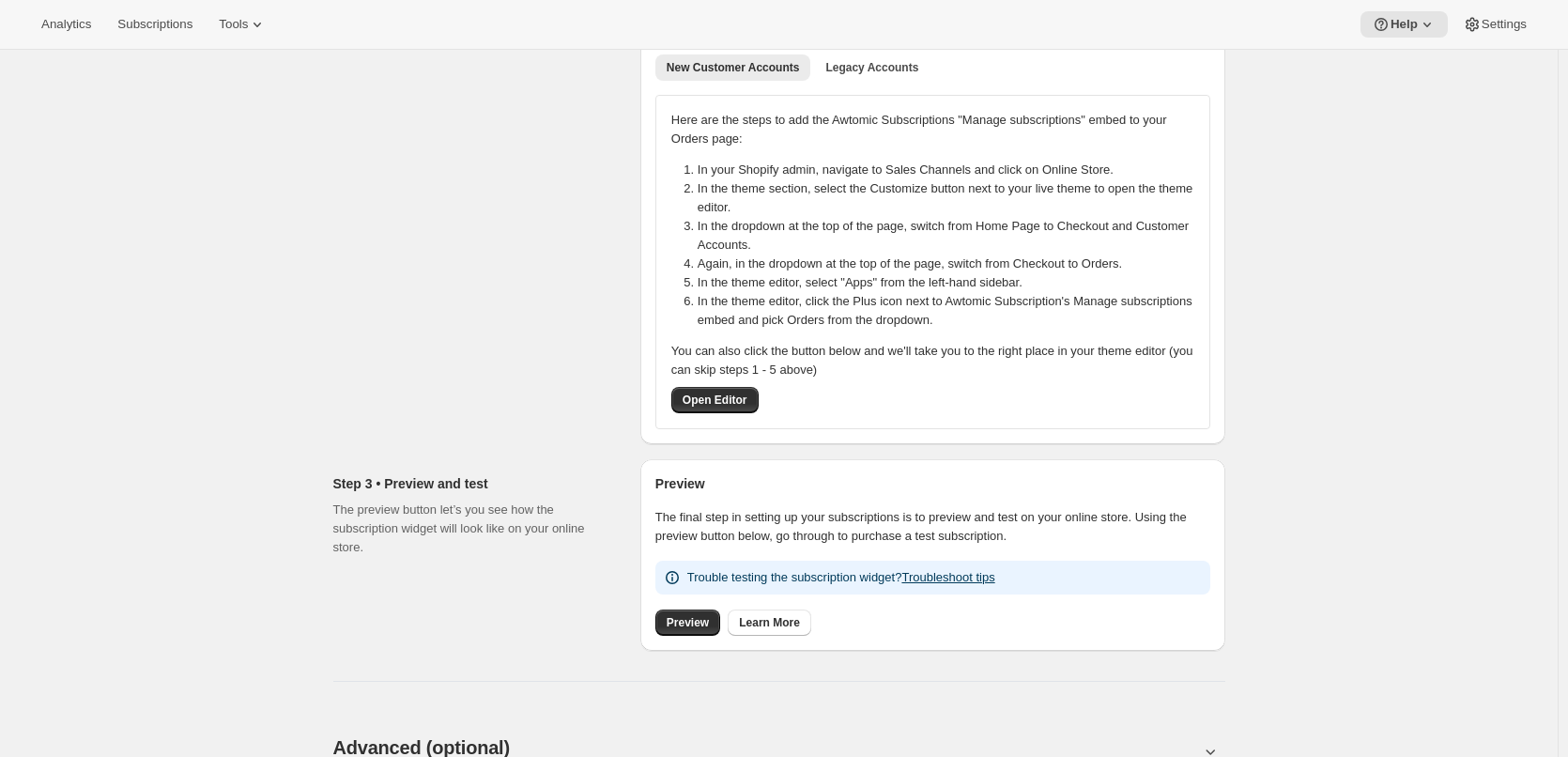
scroll to position [563, 0]
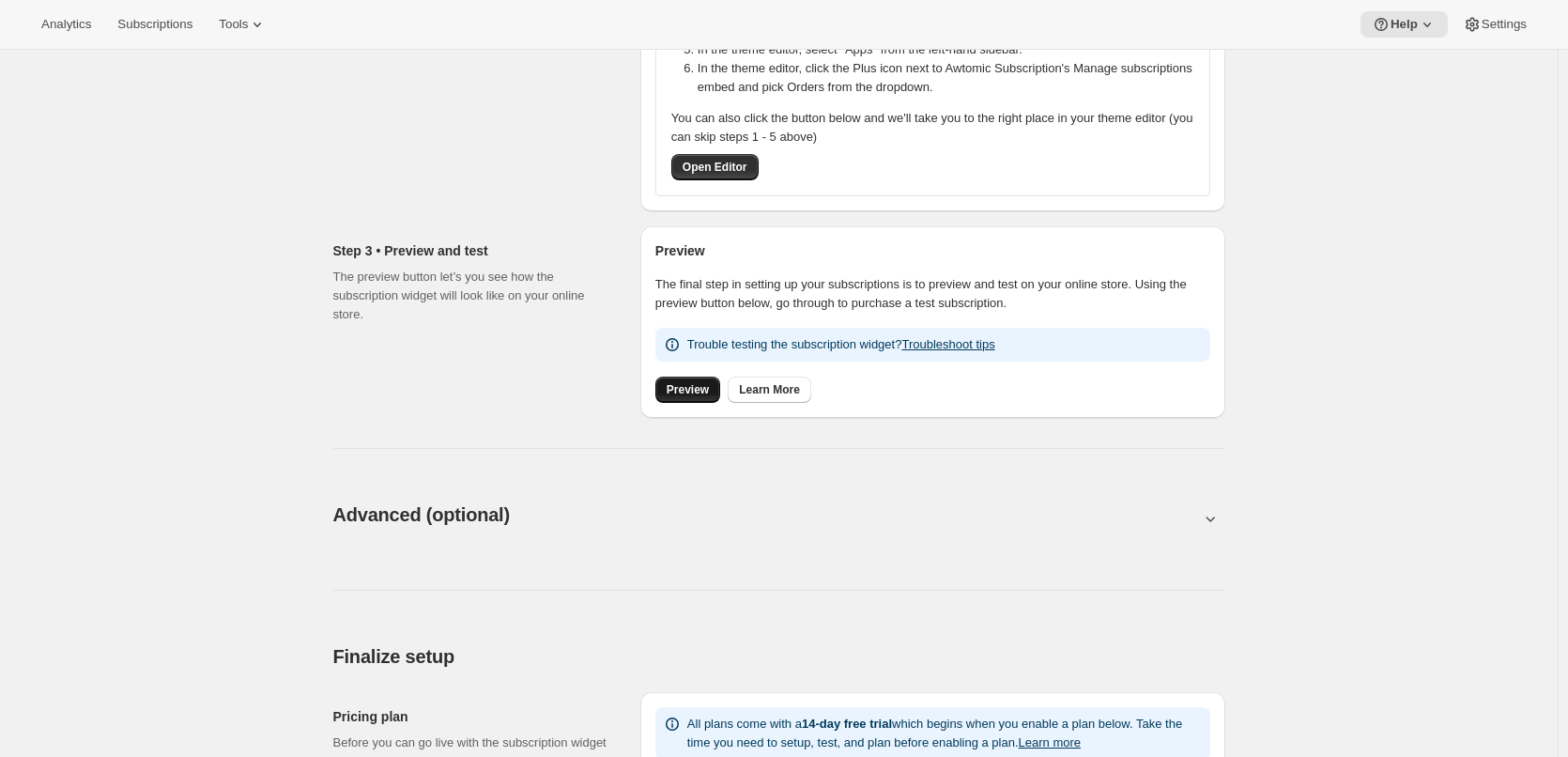
click at [687, 389] on span "Preview" at bounding box center [688, 389] width 43 height 15
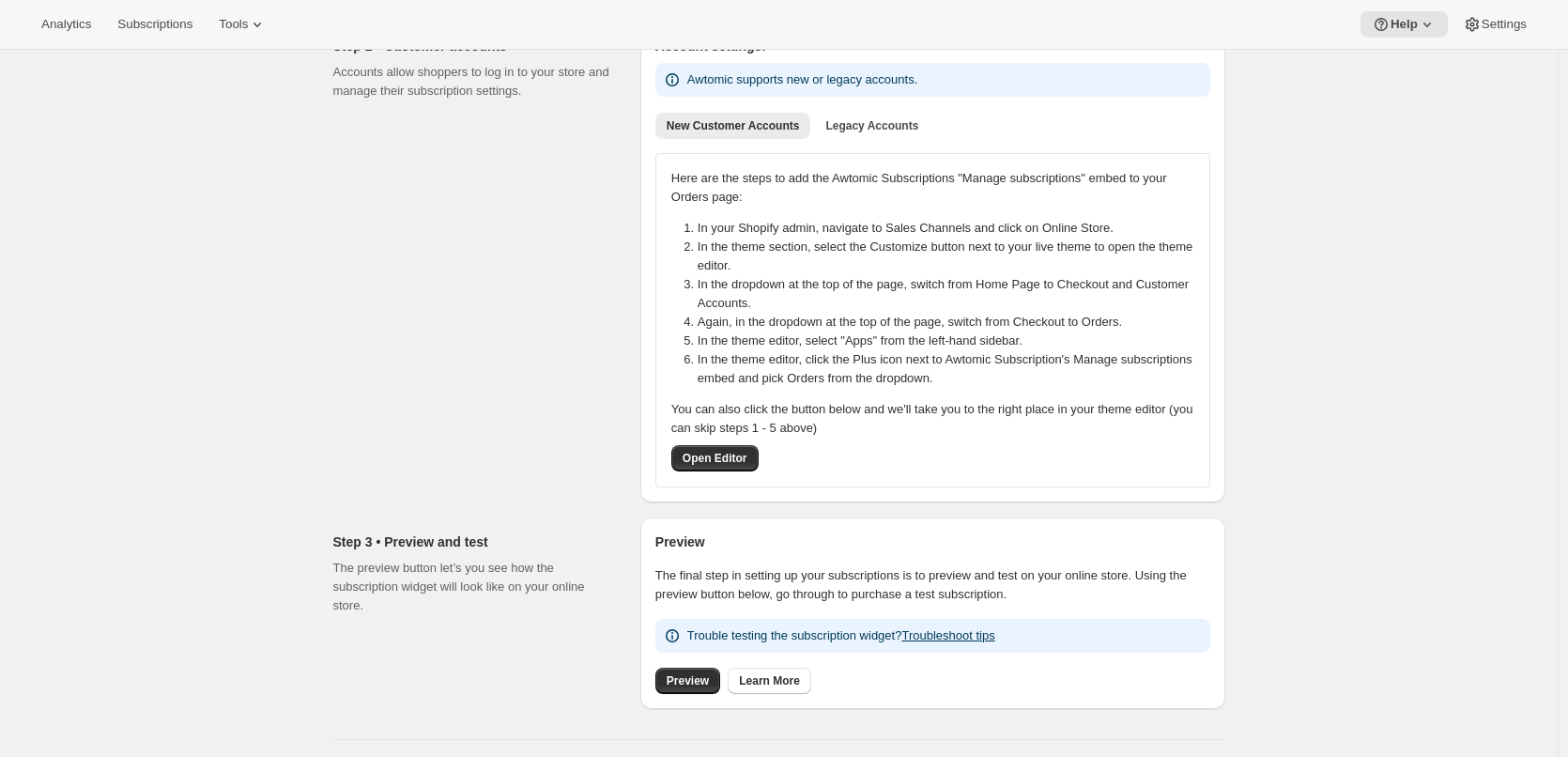
scroll to position [0, 0]
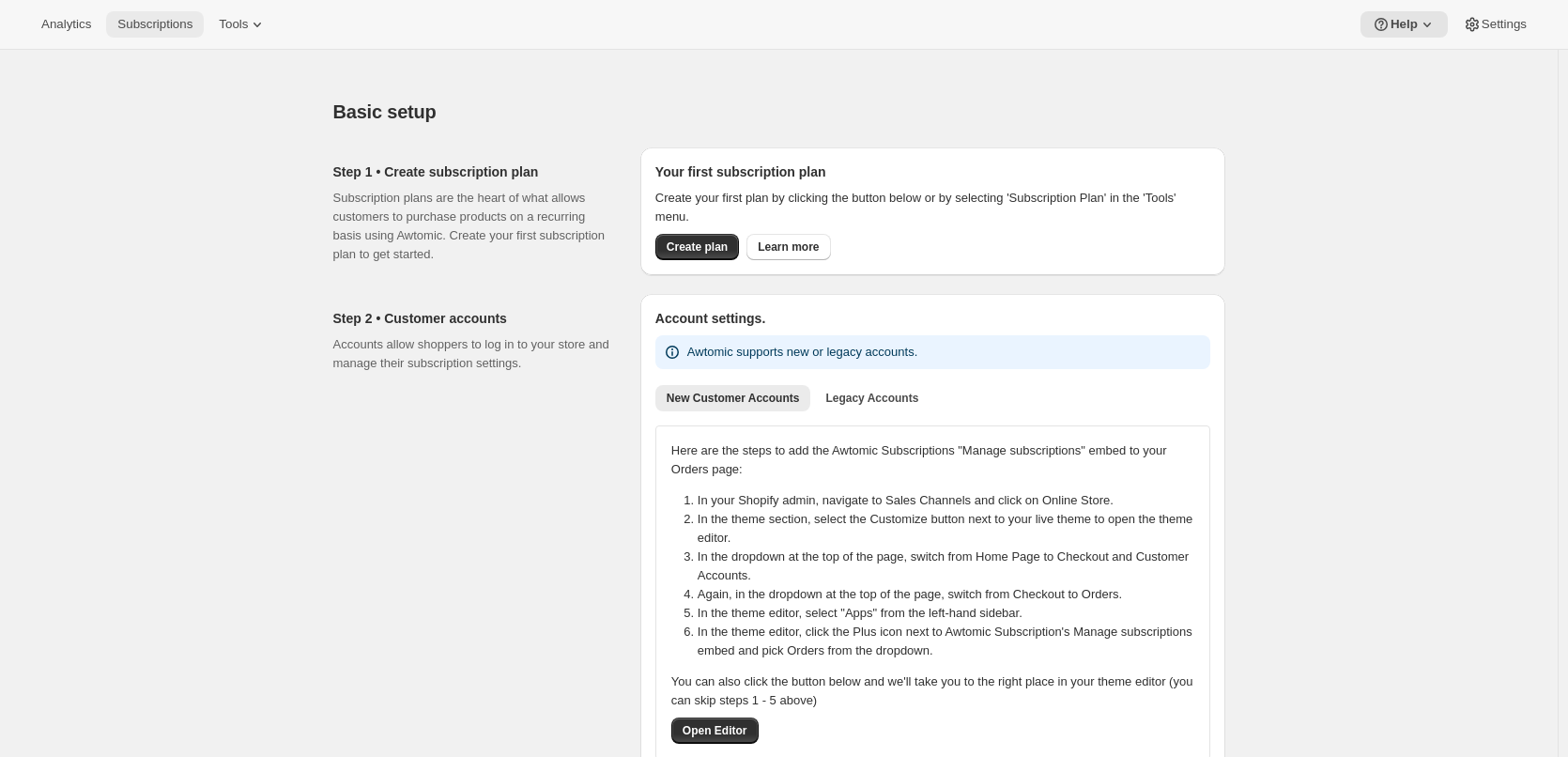
click at [172, 26] on span "Subscriptions" at bounding box center [154, 23] width 75 height 15
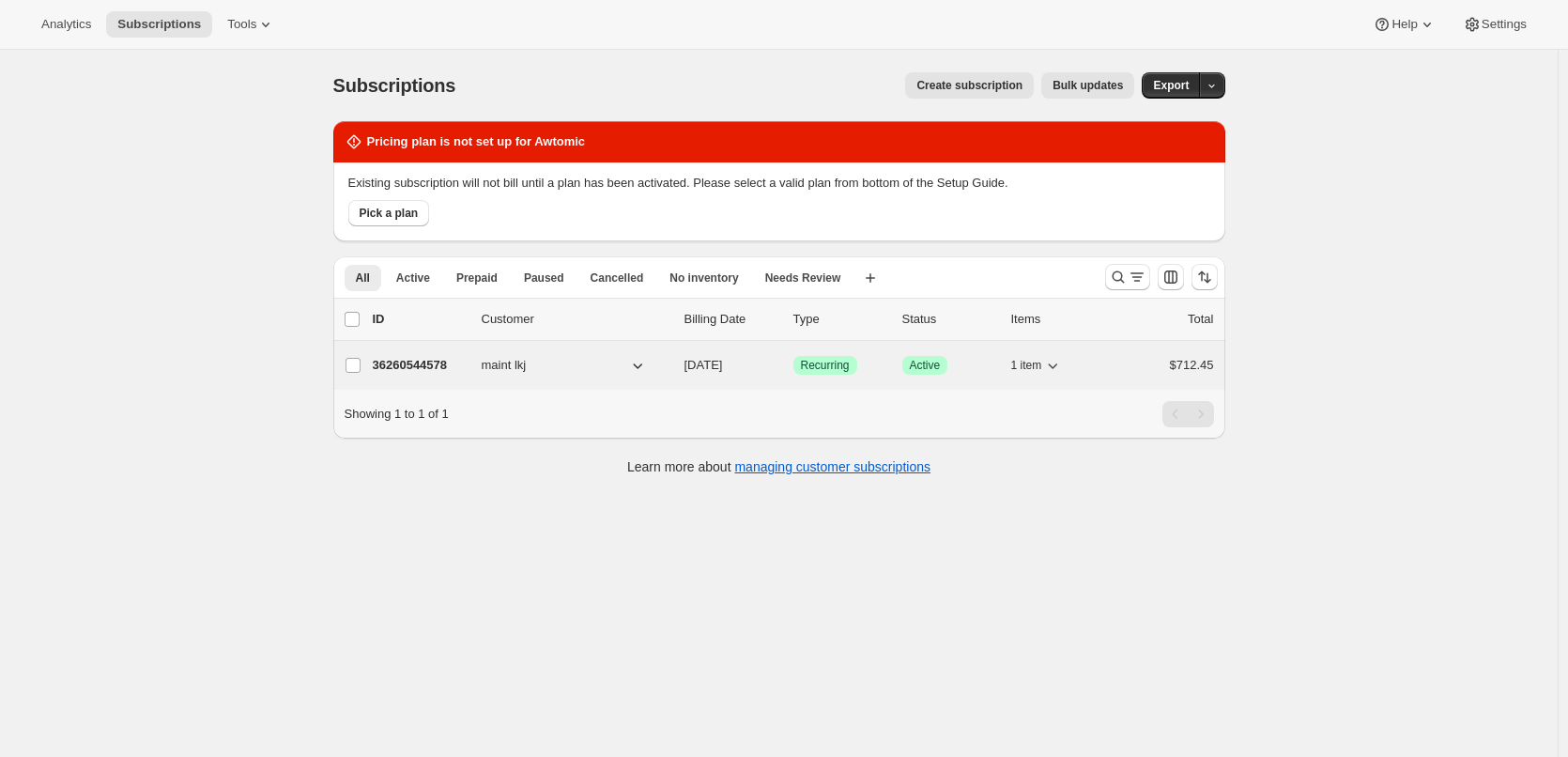
click at [497, 355] on div "36260544578 maint lkj 09/23/2025 Success Recurring Success Active 1 item $712.45" at bounding box center [794, 364] width 841 height 26
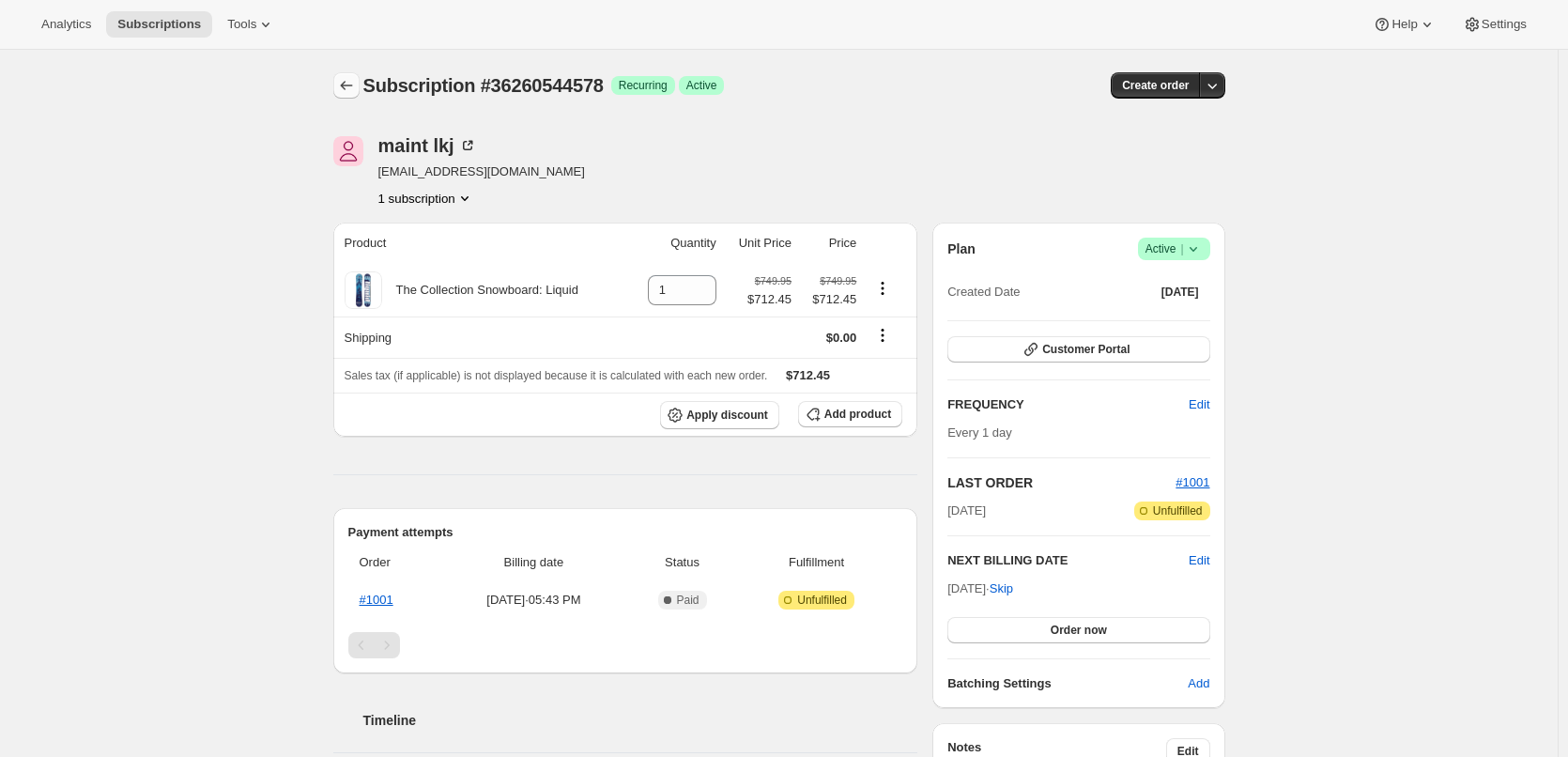
click at [338, 89] on button "Subscriptions" at bounding box center [346, 85] width 26 height 26
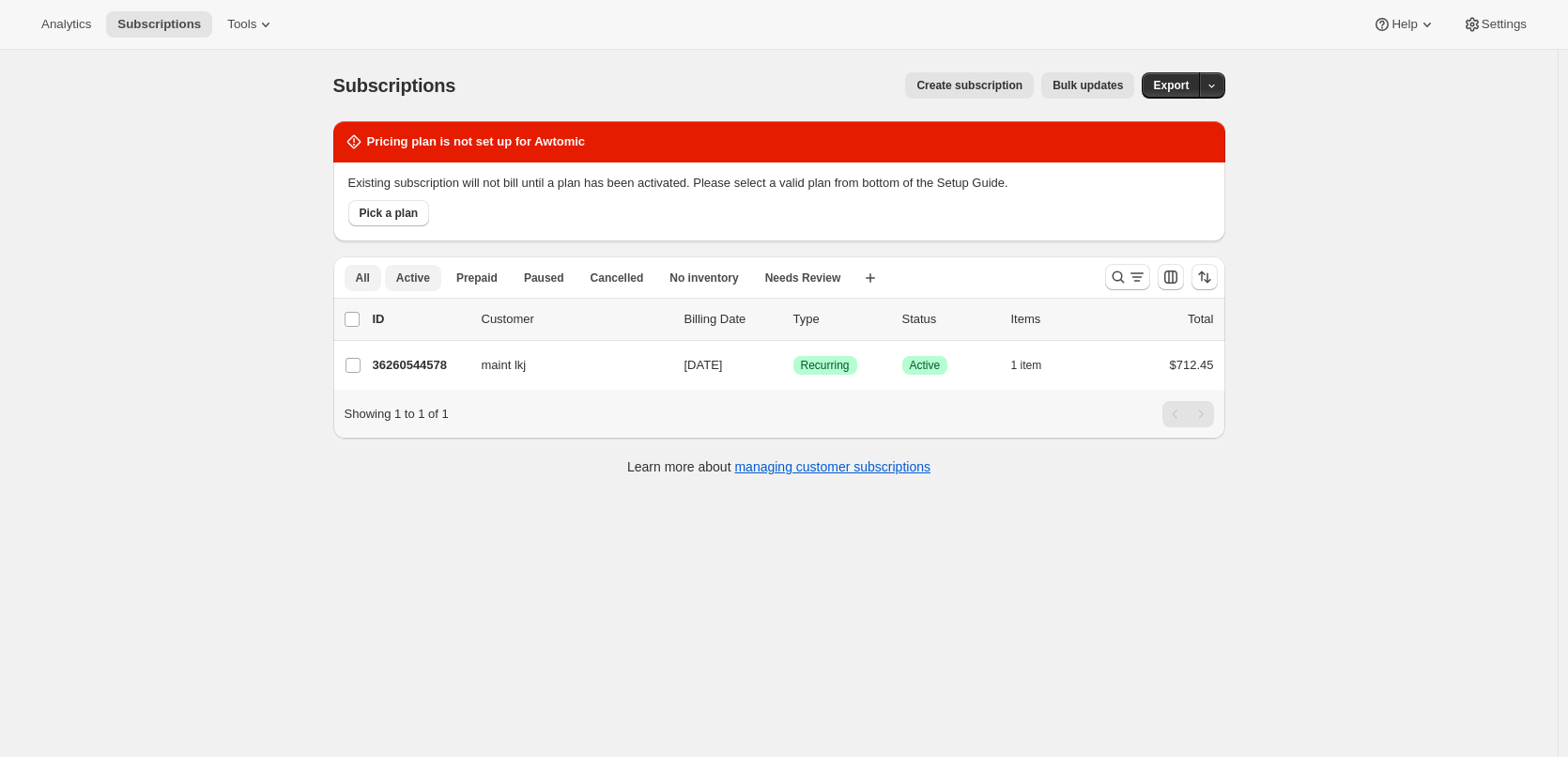
click at [411, 278] on span "Active" at bounding box center [413, 277] width 34 height 15
click at [478, 279] on span "Prepaid" at bounding box center [477, 277] width 42 height 15
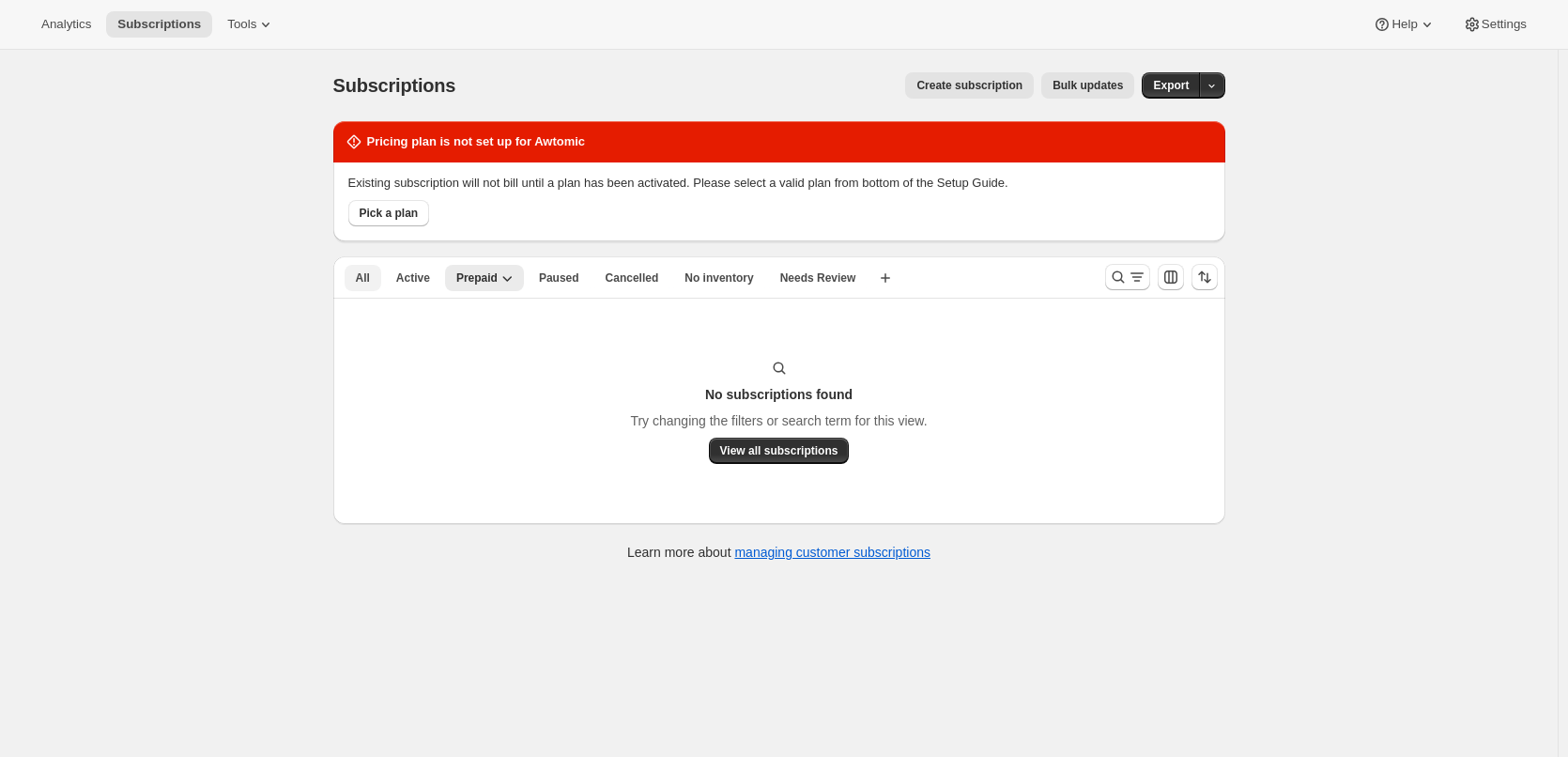
click at [364, 275] on span "All" at bounding box center [362, 277] width 15 height 15
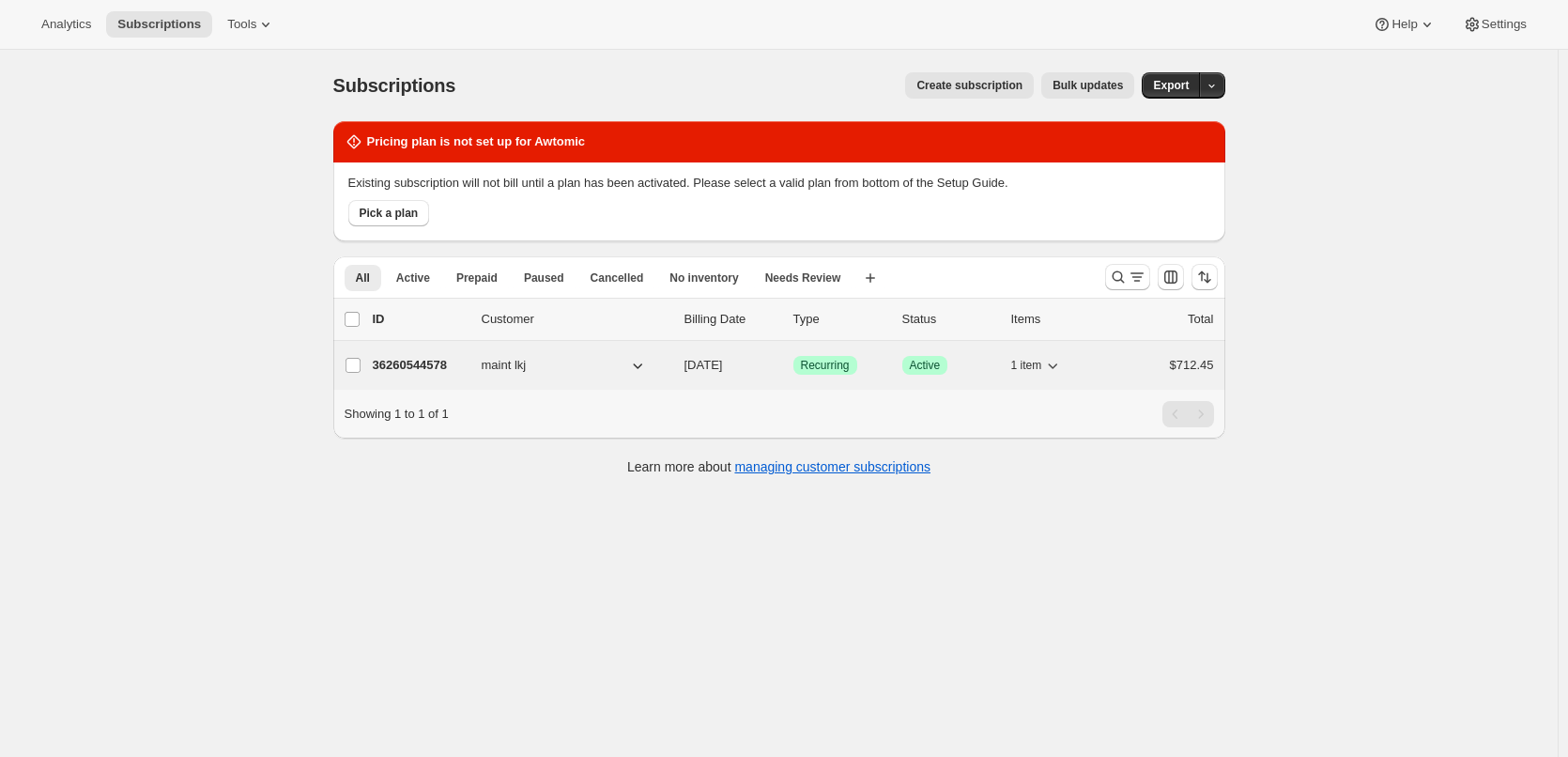
click at [434, 366] on p "36260544578" at bounding box center [420, 364] width 94 height 18
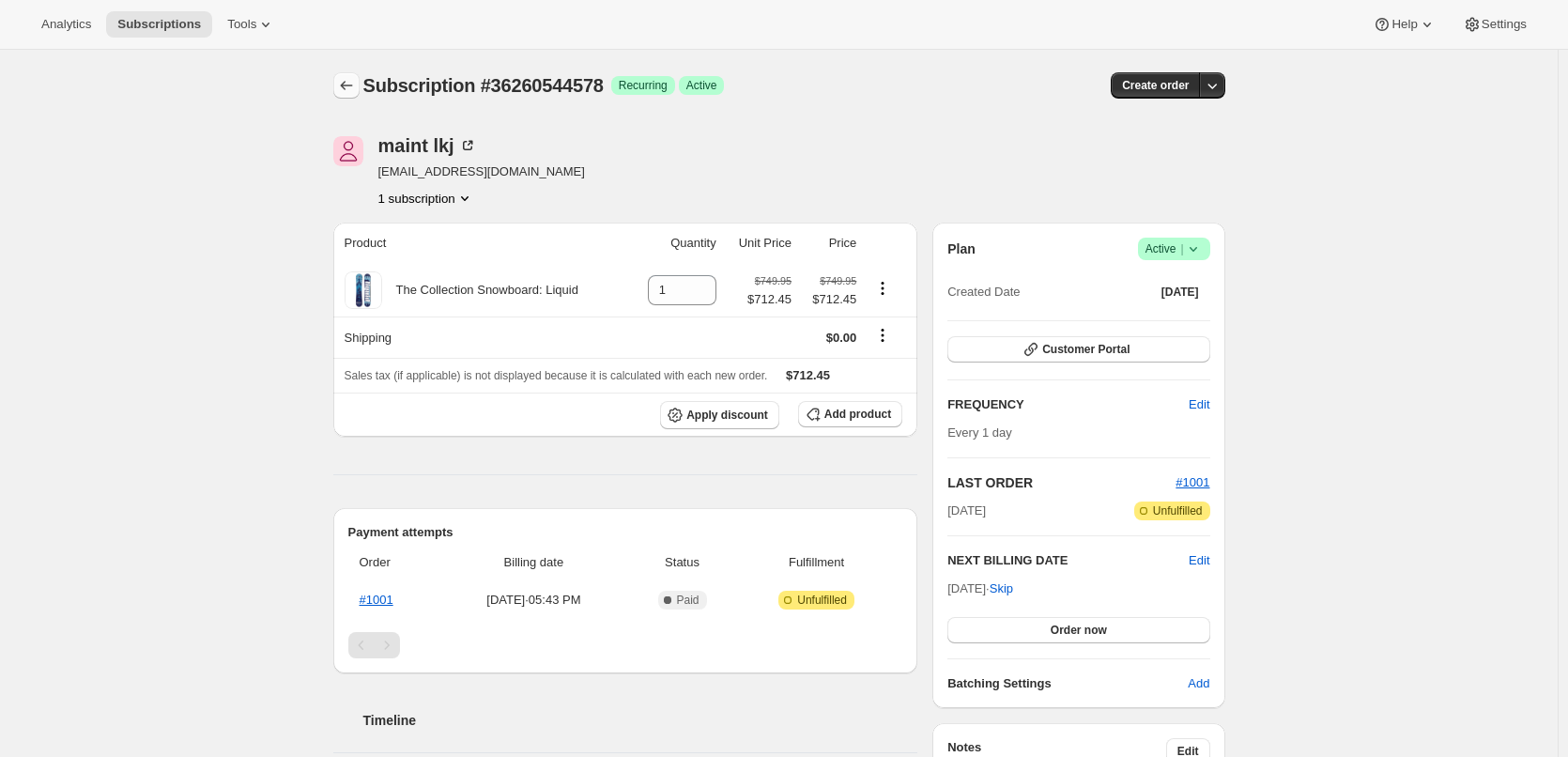
click at [349, 95] on button "Subscriptions" at bounding box center [346, 85] width 26 height 26
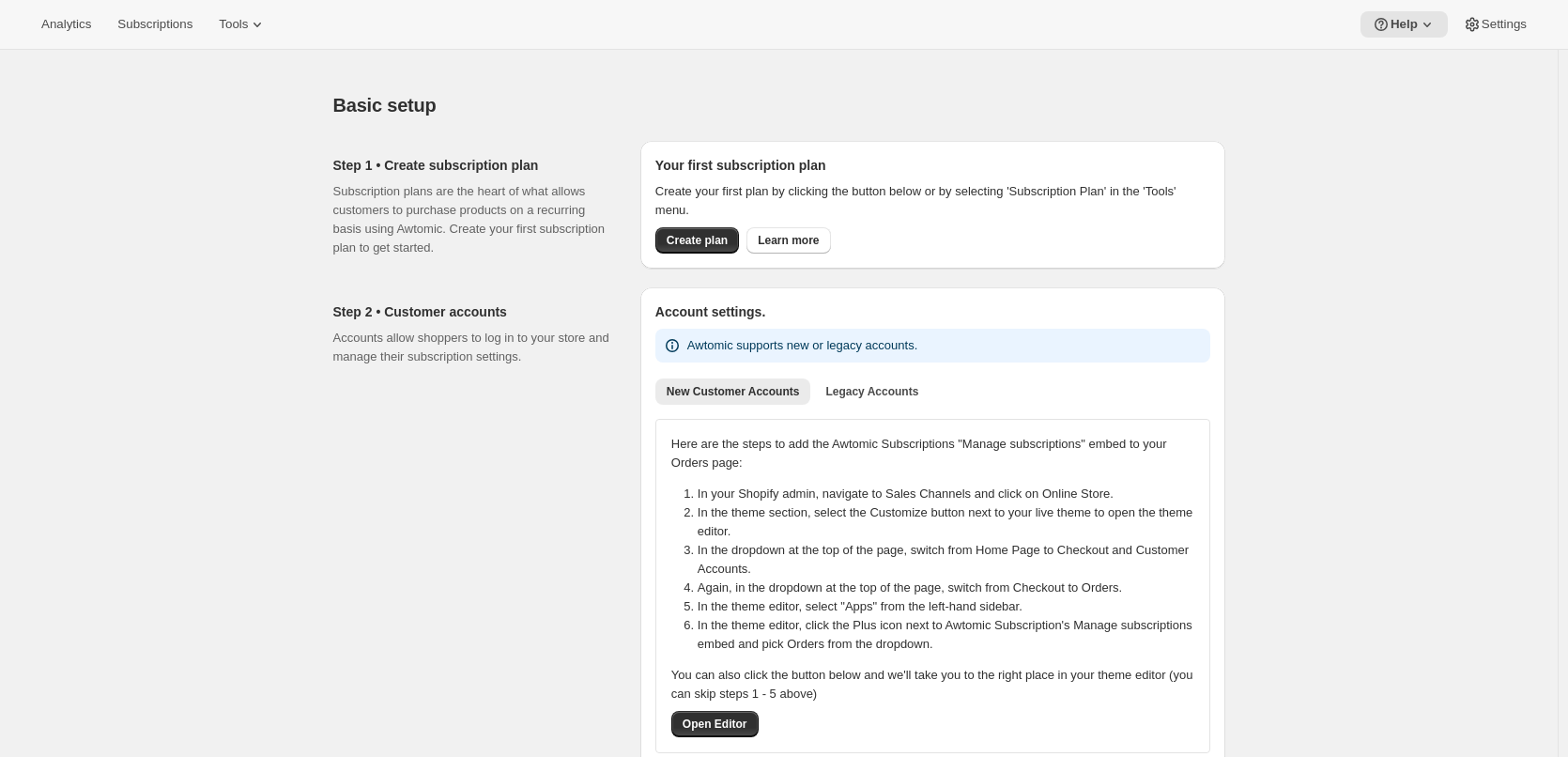
scroll to position [94, 0]
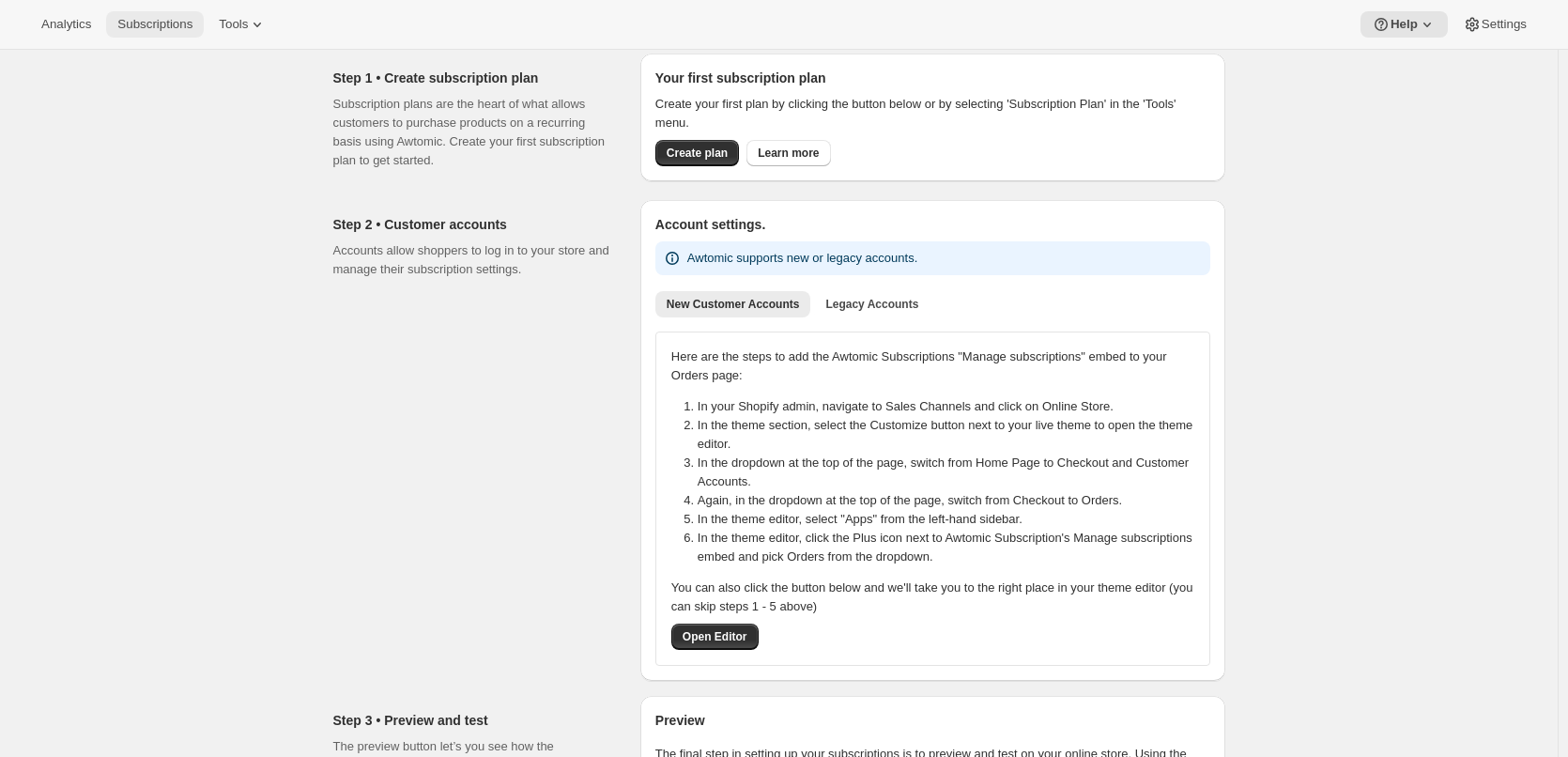
click at [148, 27] on span "Subscriptions" at bounding box center [154, 23] width 75 height 15
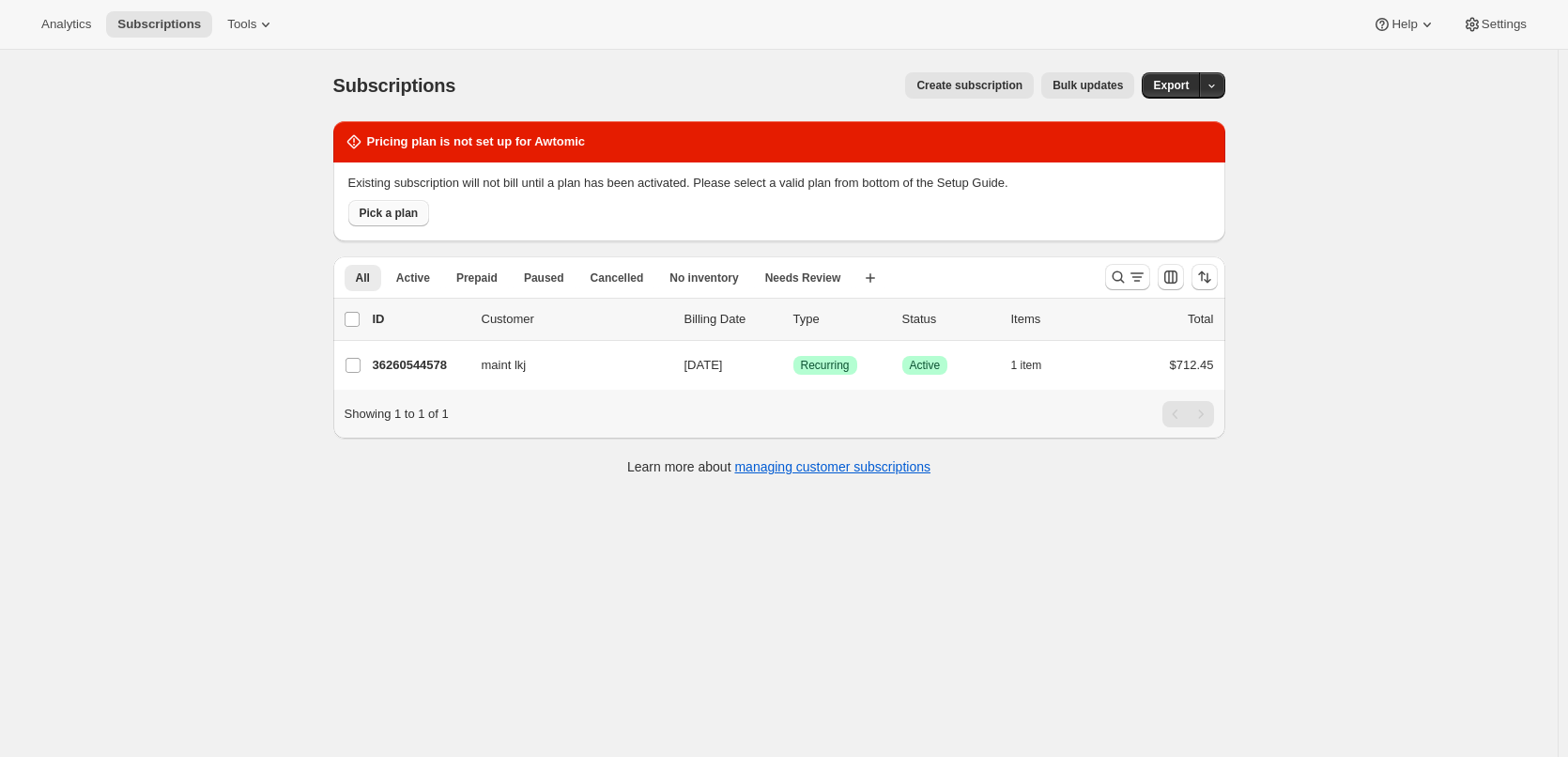
click at [418, 211] on span "Pick a plan" at bounding box center [389, 212] width 59 height 15
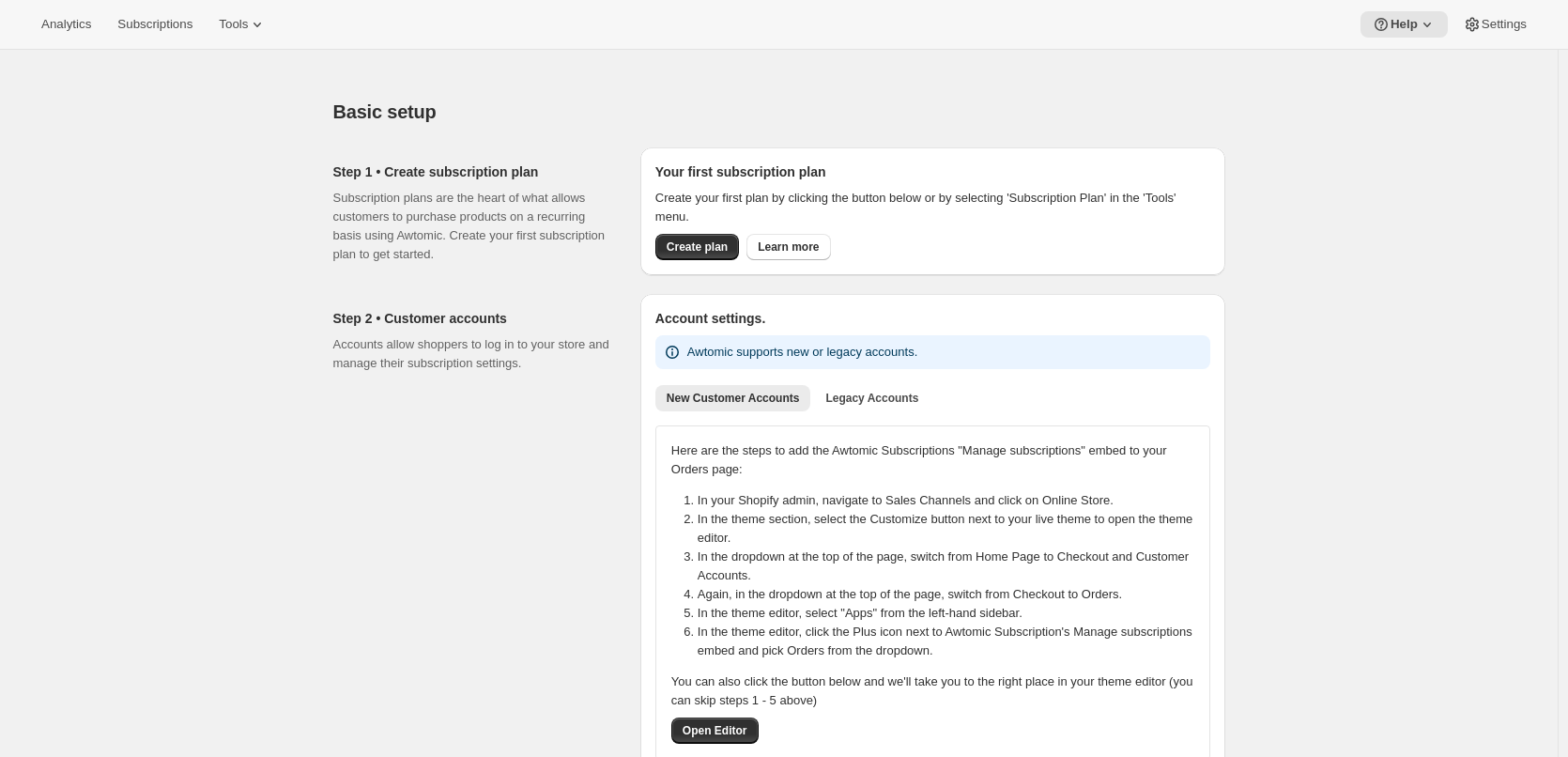
scroll to position [875, 0]
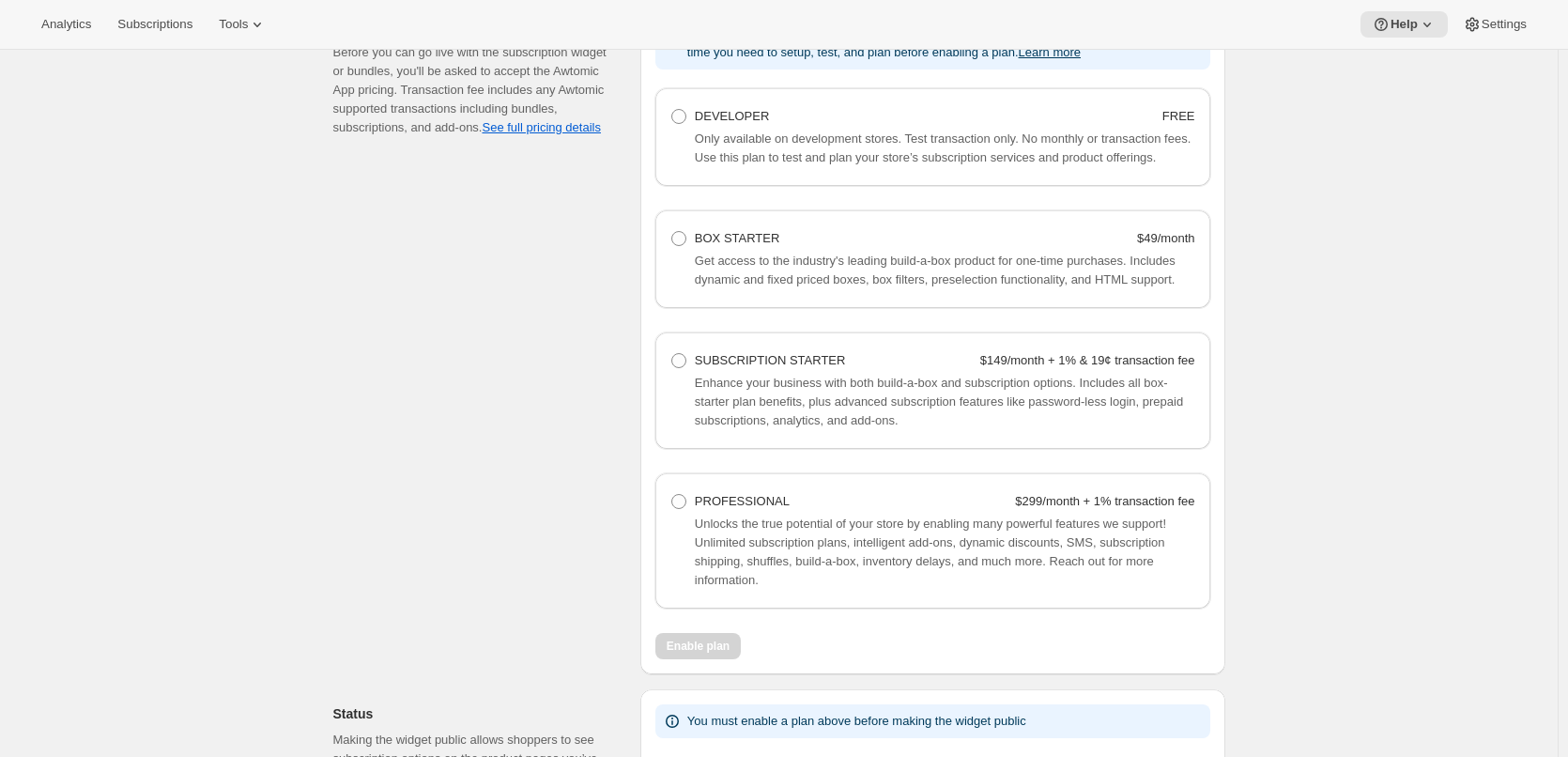
scroll to position [1220, 0]
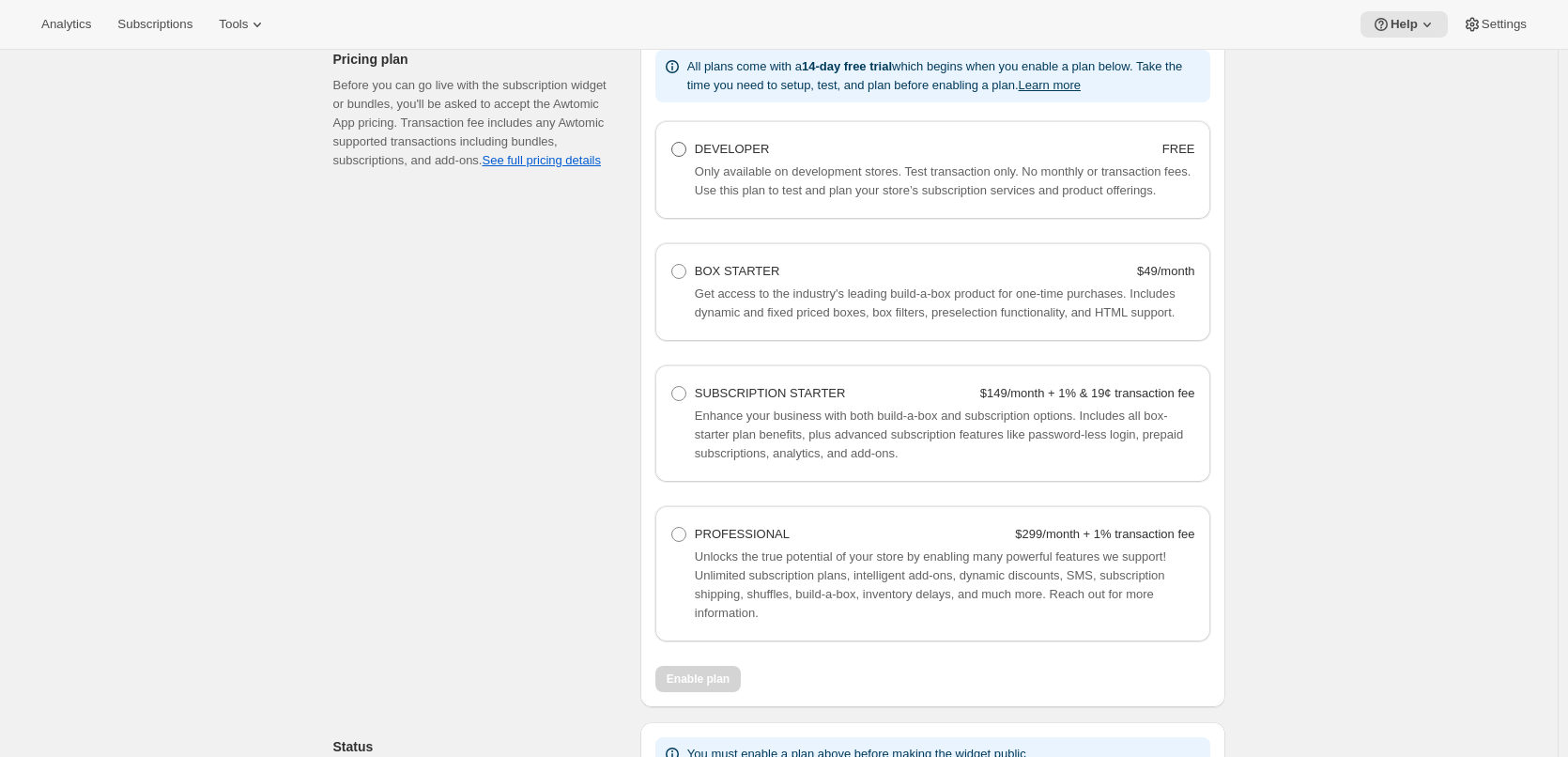
click at [680, 147] on span at bounding box center [678, 148] width 15 height 15
click at [673, 142] on Developer "DEVELOPER FREE" at bounding box center [672, 142] width 1 height 1
radio Developer "true"
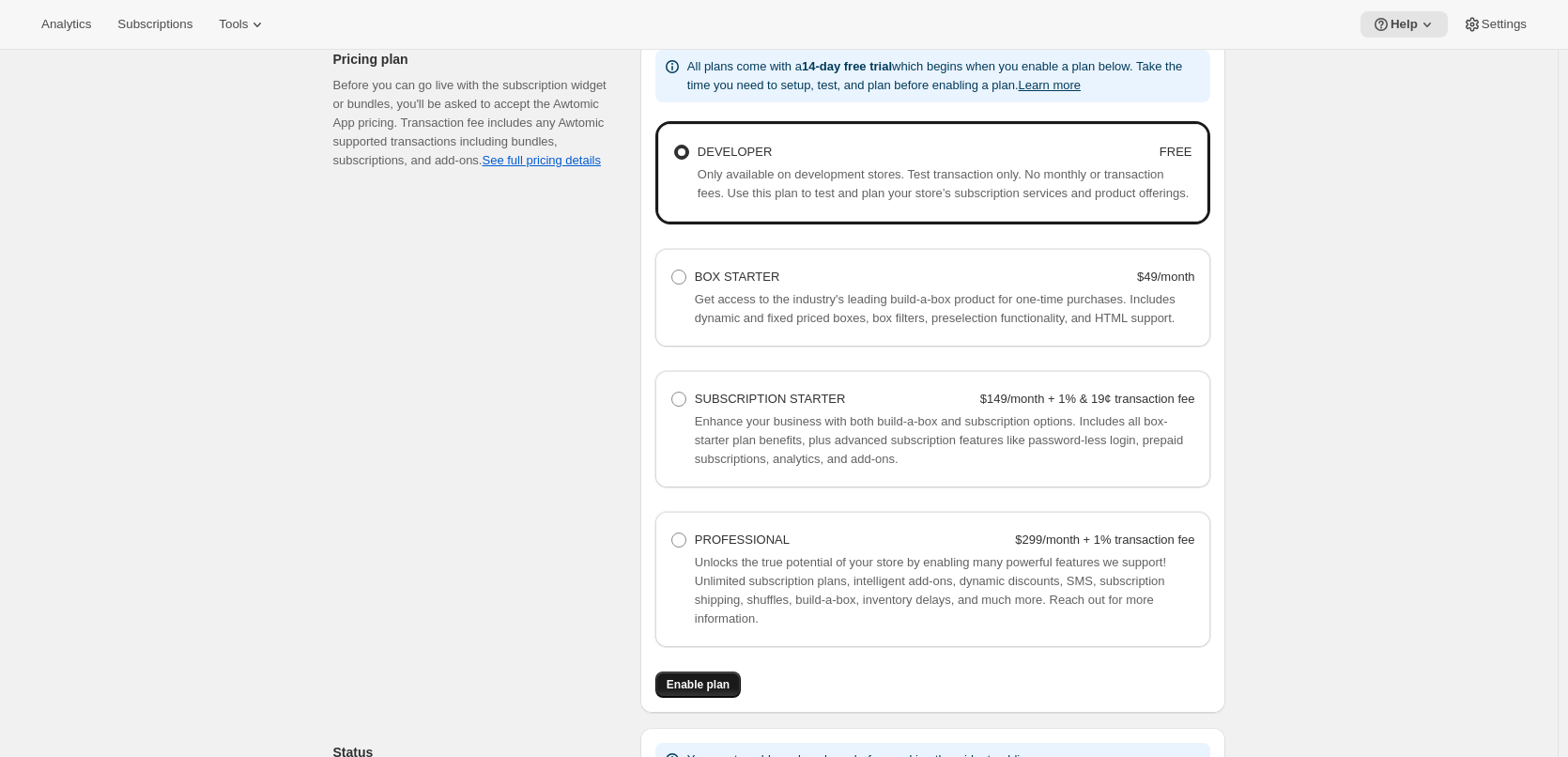
click at [677, 685] on span "Enable plan" at bounding box center [698, 683] width 63 height 15
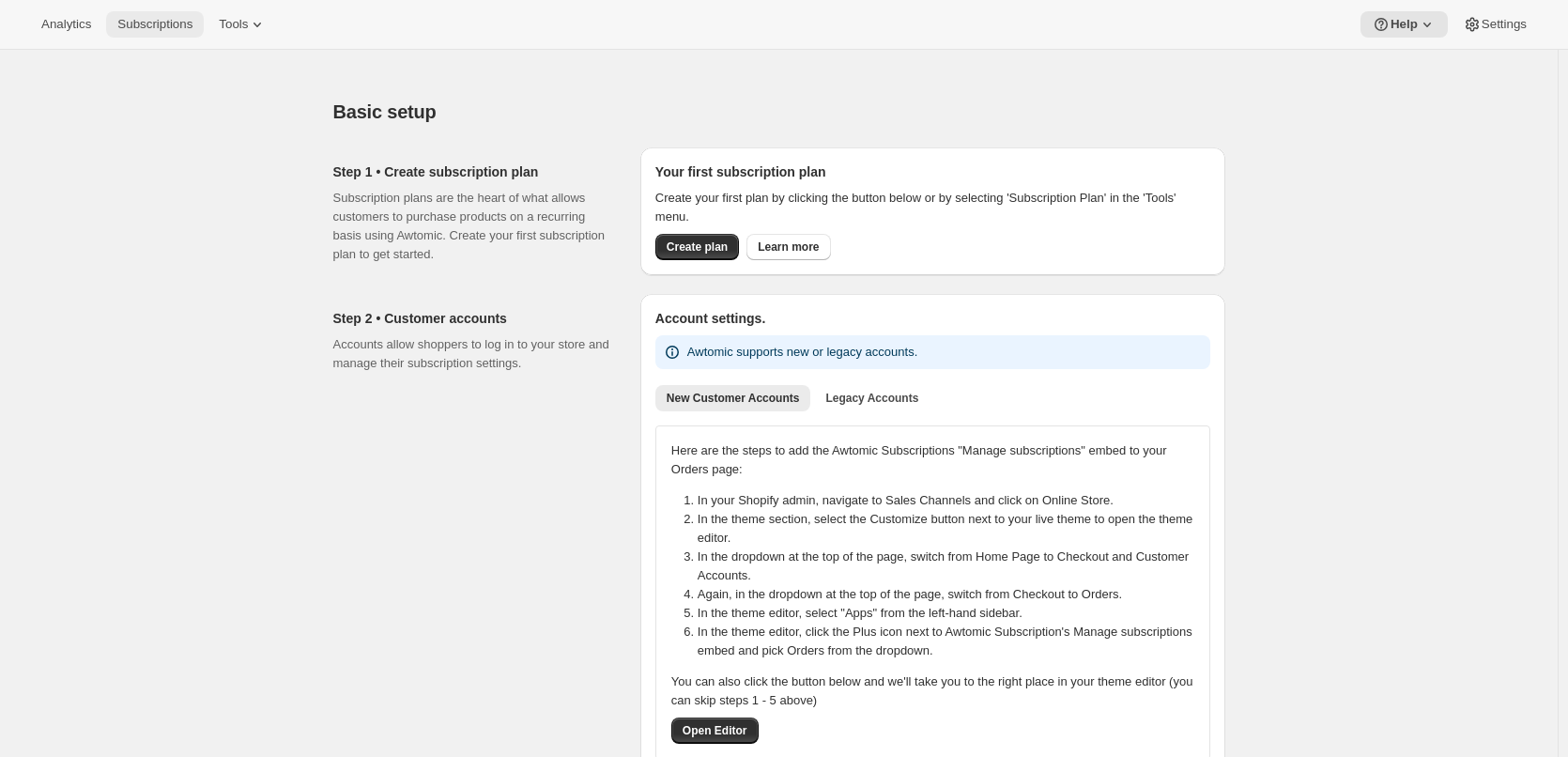
click at [159, 32] on button "Subscriptions" at bounding box center [154, 24] width 98 height 26
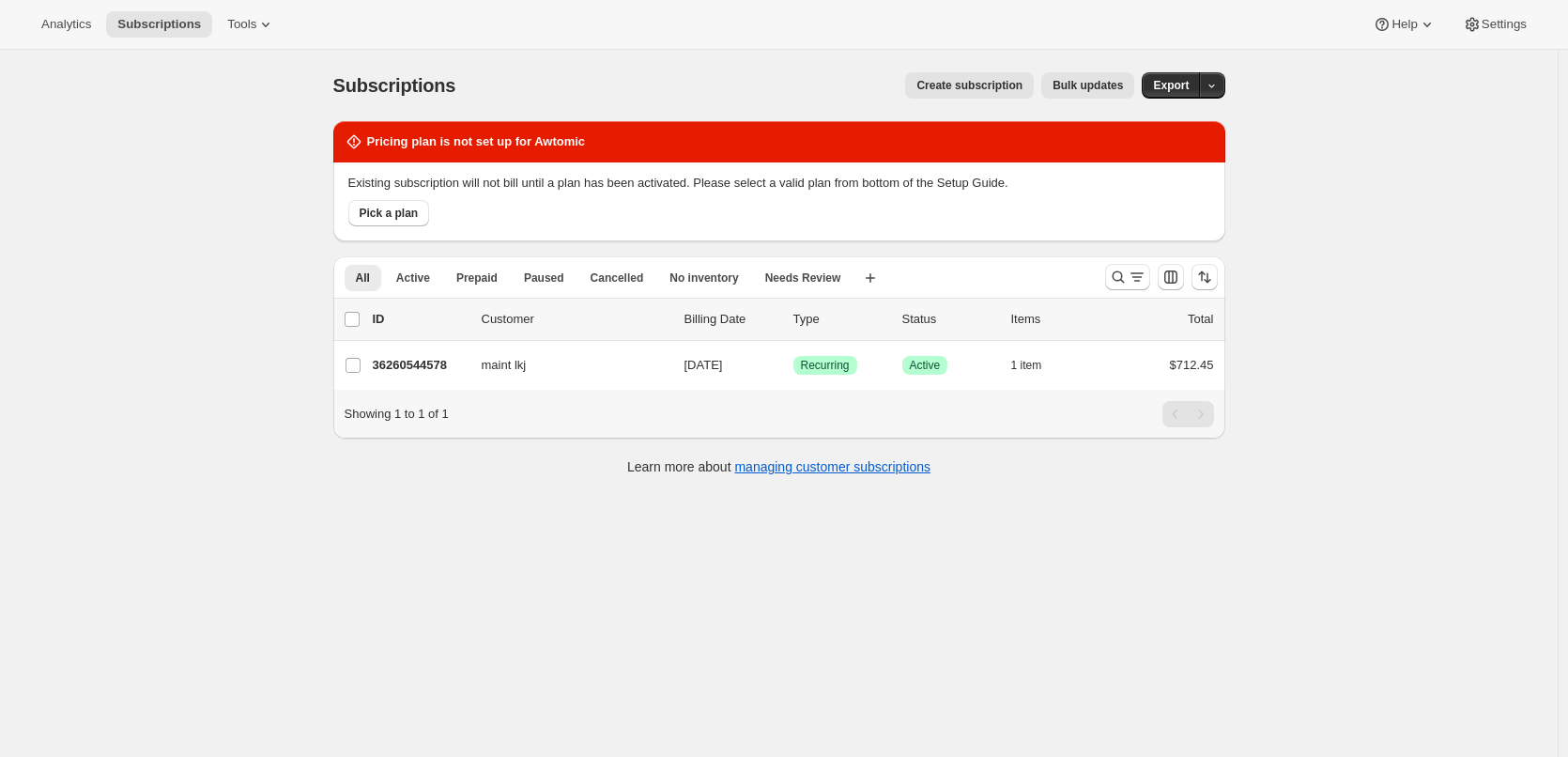
click at [519, 186] on p "Existing subscription will not bill until a plan has been activated. Please sel…" at bounding box center [778, 182] width 862 height 18
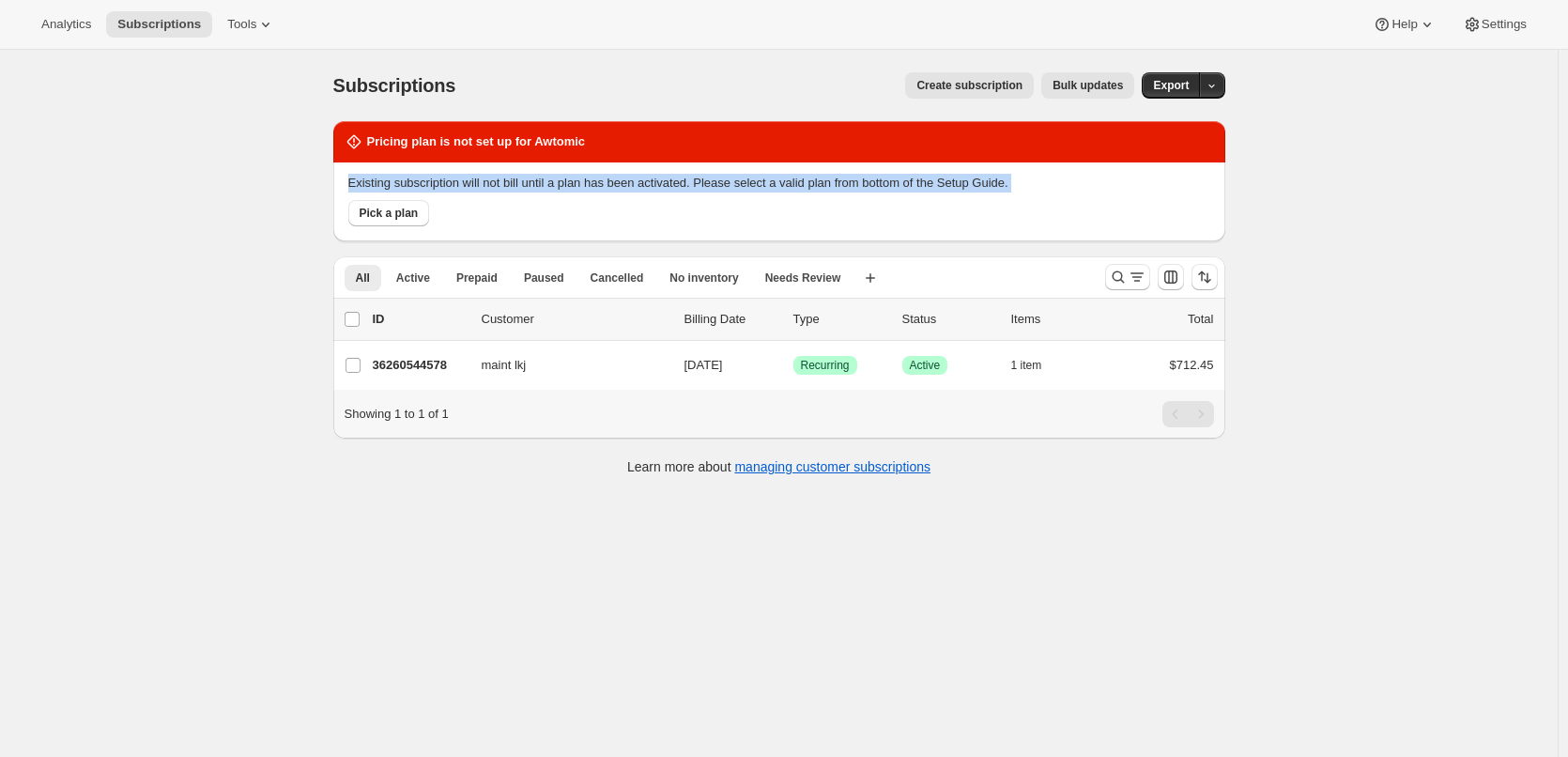
click at [519, 186] on p "Existing subscription will not bill until a plan has been activated. Please sel…" at bounding box center [778, 182] width 862 height 18
click at [507, 148] on div at bounding box center [507, 148] width 0 height 0
click at [541, 179] on p "Existing subscription will not bill until a plan has been activated. Please sel…" at bounding box center [778, 182] width 862 height 18
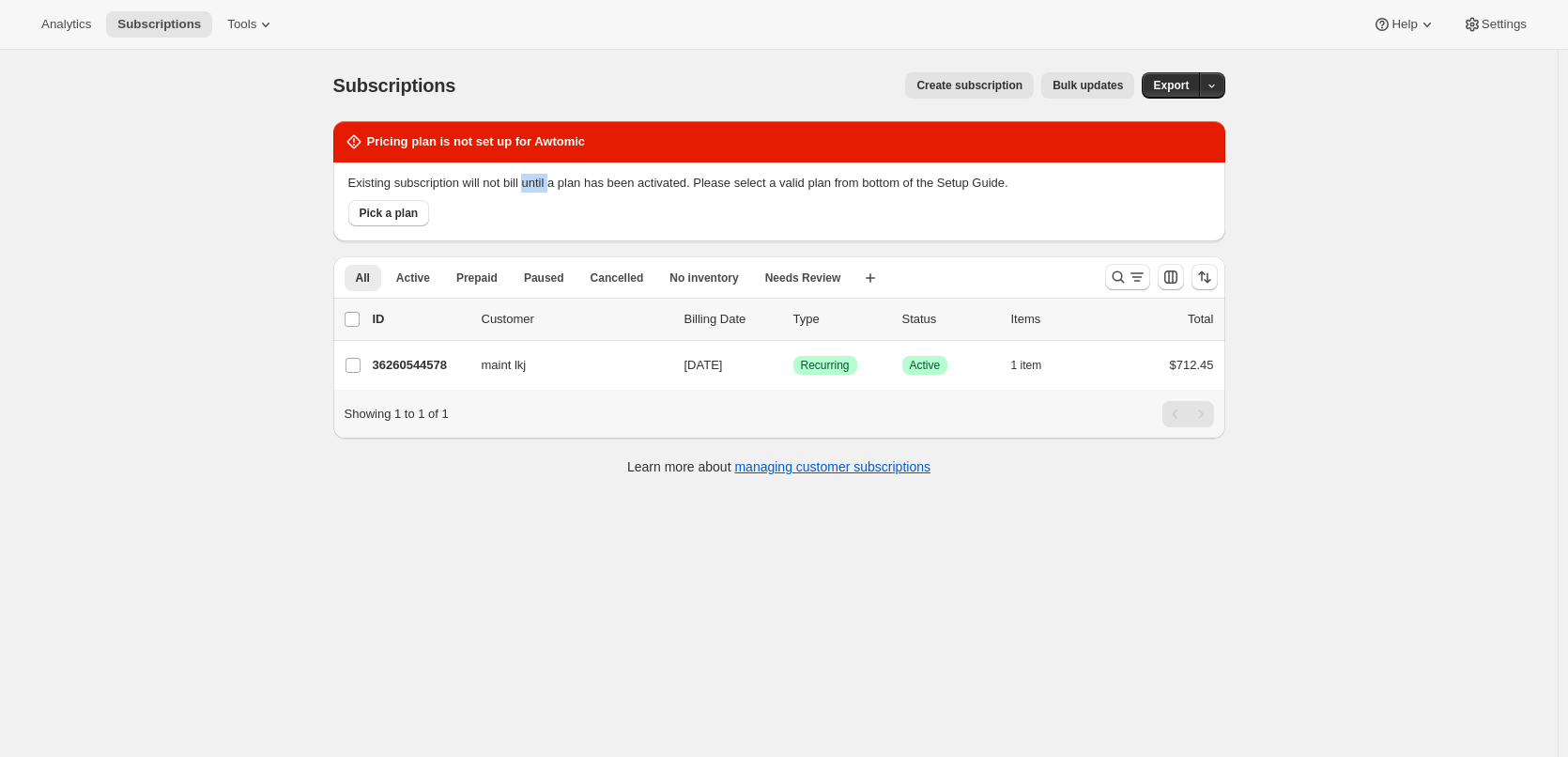
click at [541, 179] on p "Existing subscription will not bill until a plan has been activated. Please sel…" at bounding box center [778, 182] width 862 height 18
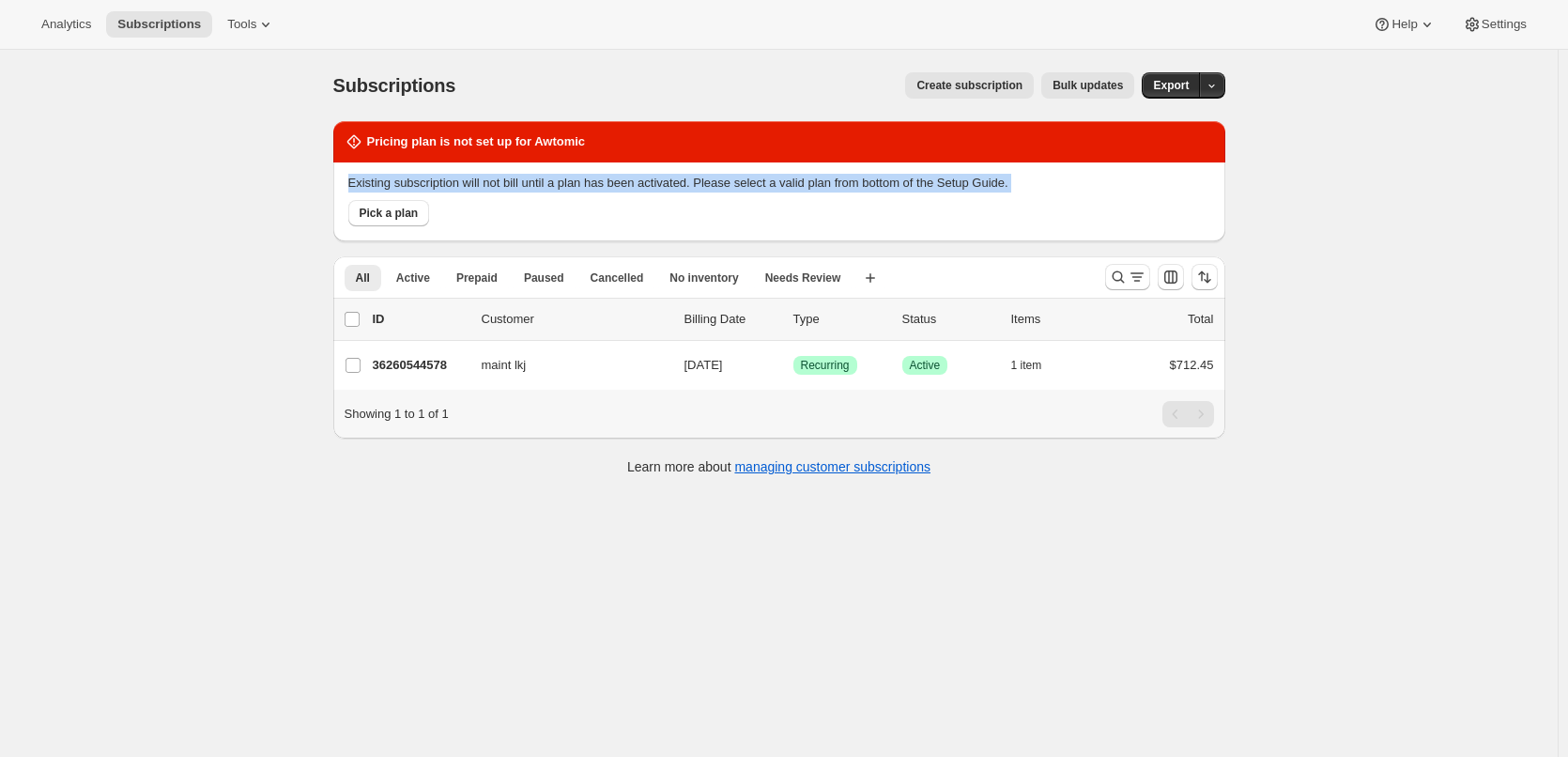
click at [541, 179] on p "Existing subscription will not bill until a plan has been activated. Please sel…" at bounding box center [778, 182] width 862 height 18
click at [528, 148] on div at bounding box center [528, 148] width 0 height 0
click at [528, 233] on div "Existing subscription will not bill until a plan has been activated. Please sel…" at bounding box center [779, 202] width 892 height 79
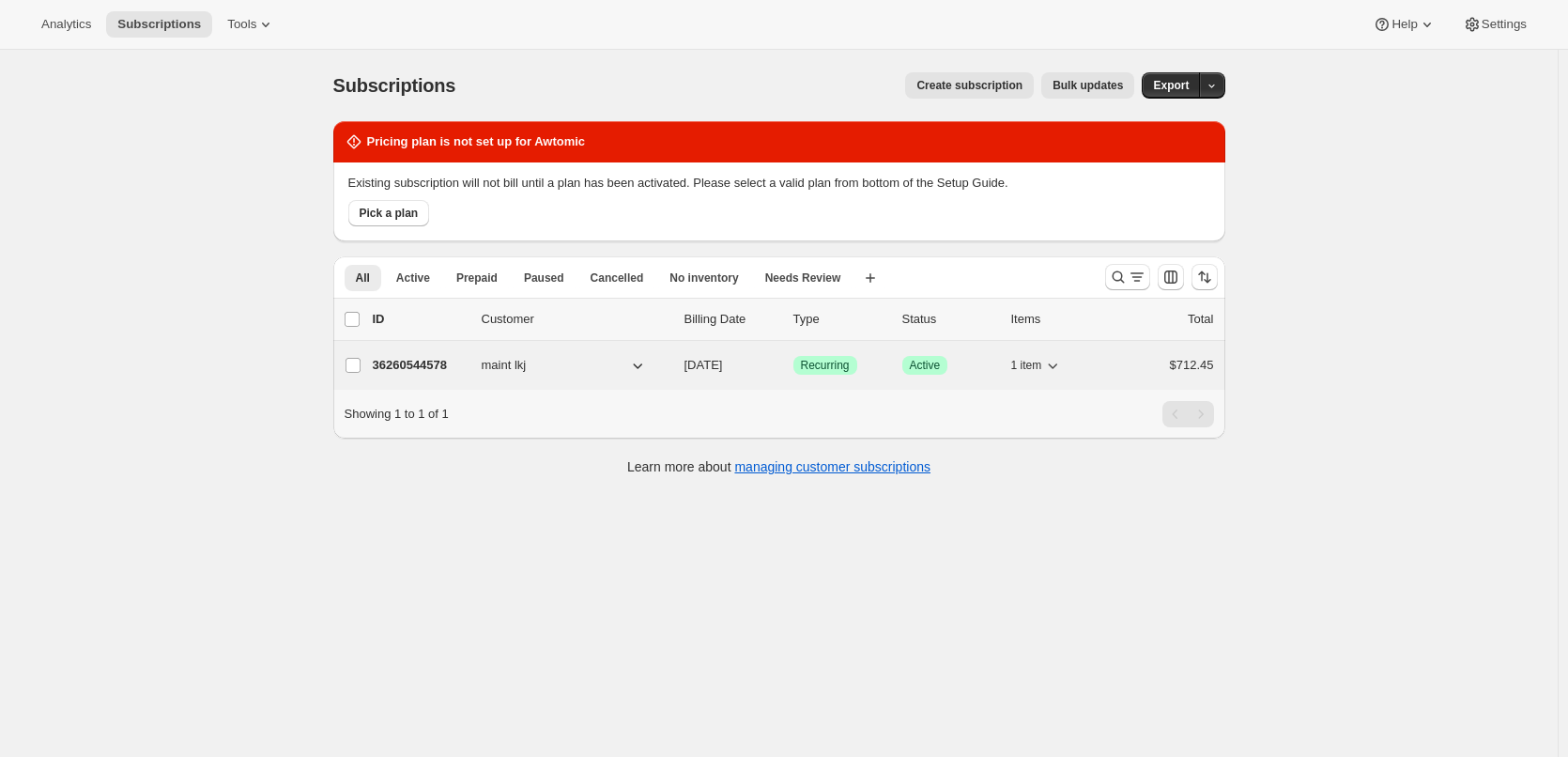
click at [1050, 361] on icon "button" at bounding box center [1051, 364] width 18 height 18
click at [403, 364] on p "36260544578" at bounding box center [420, 364] width 94 height 18
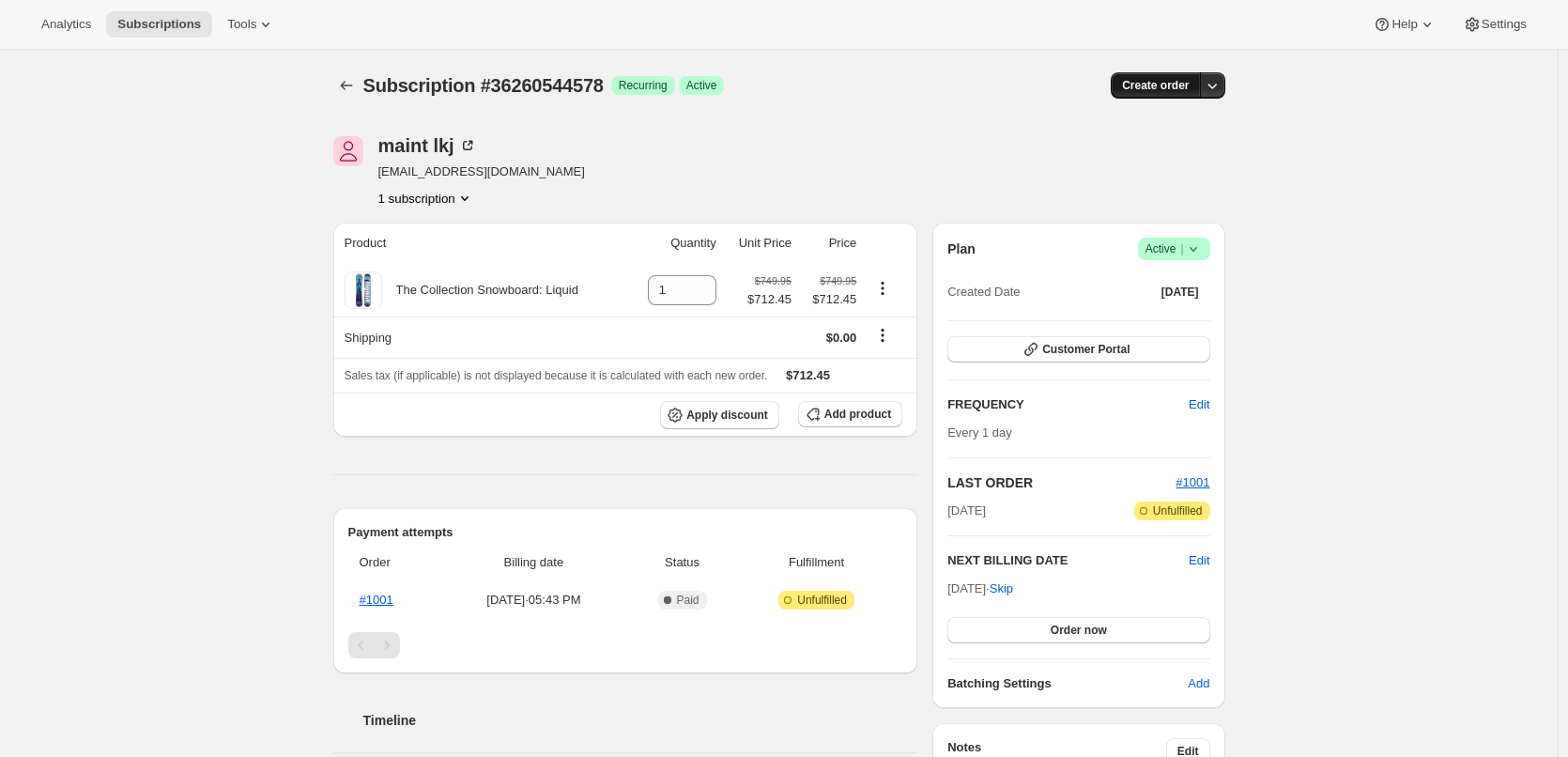
click at [1170, 96] on button "Create order" at bounding box center [1155, 85] width 89 height 26
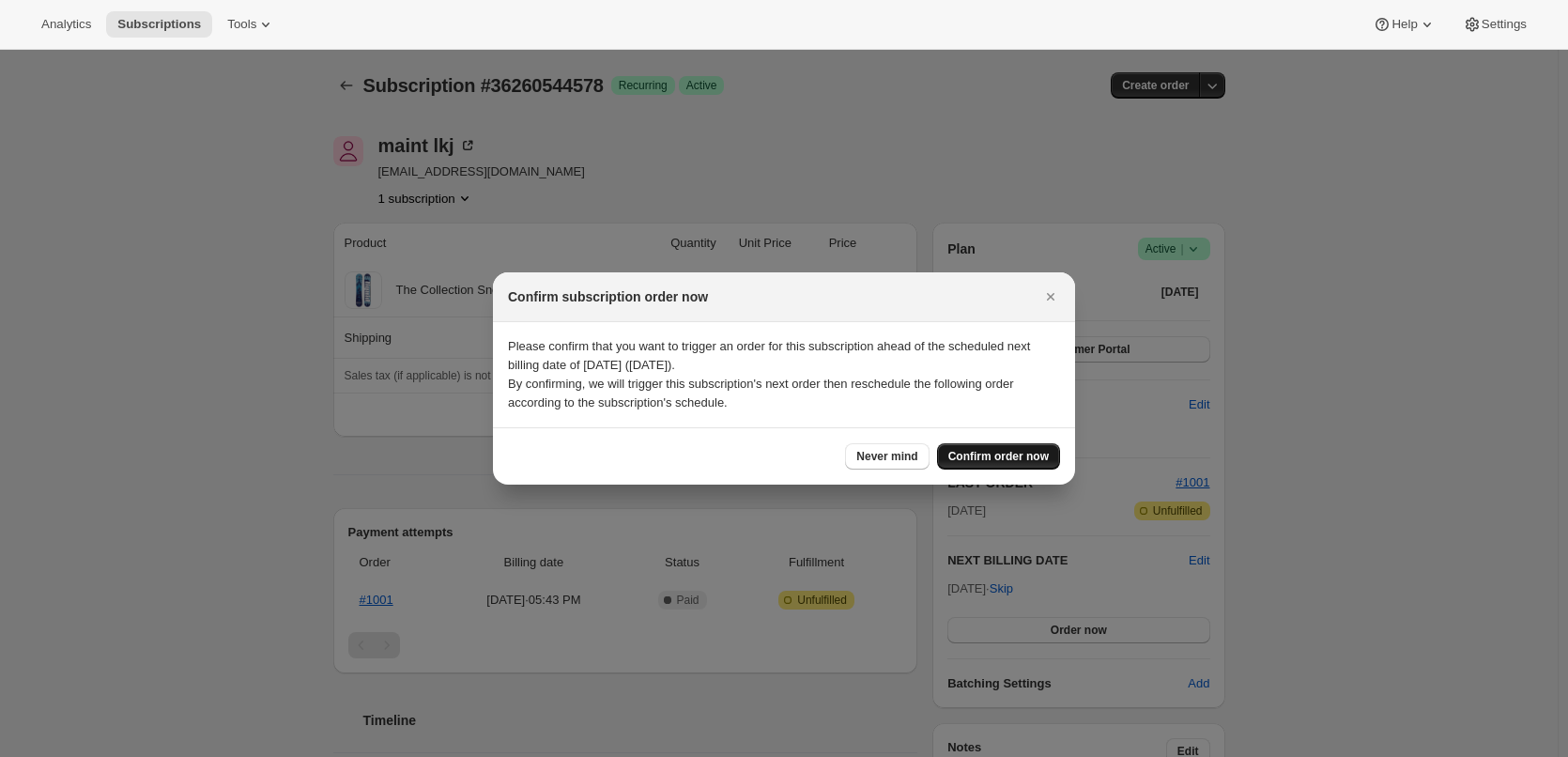
click at [989, 463] on span "Confirm order now" at bounding box center [998, 456] width 101 height 15
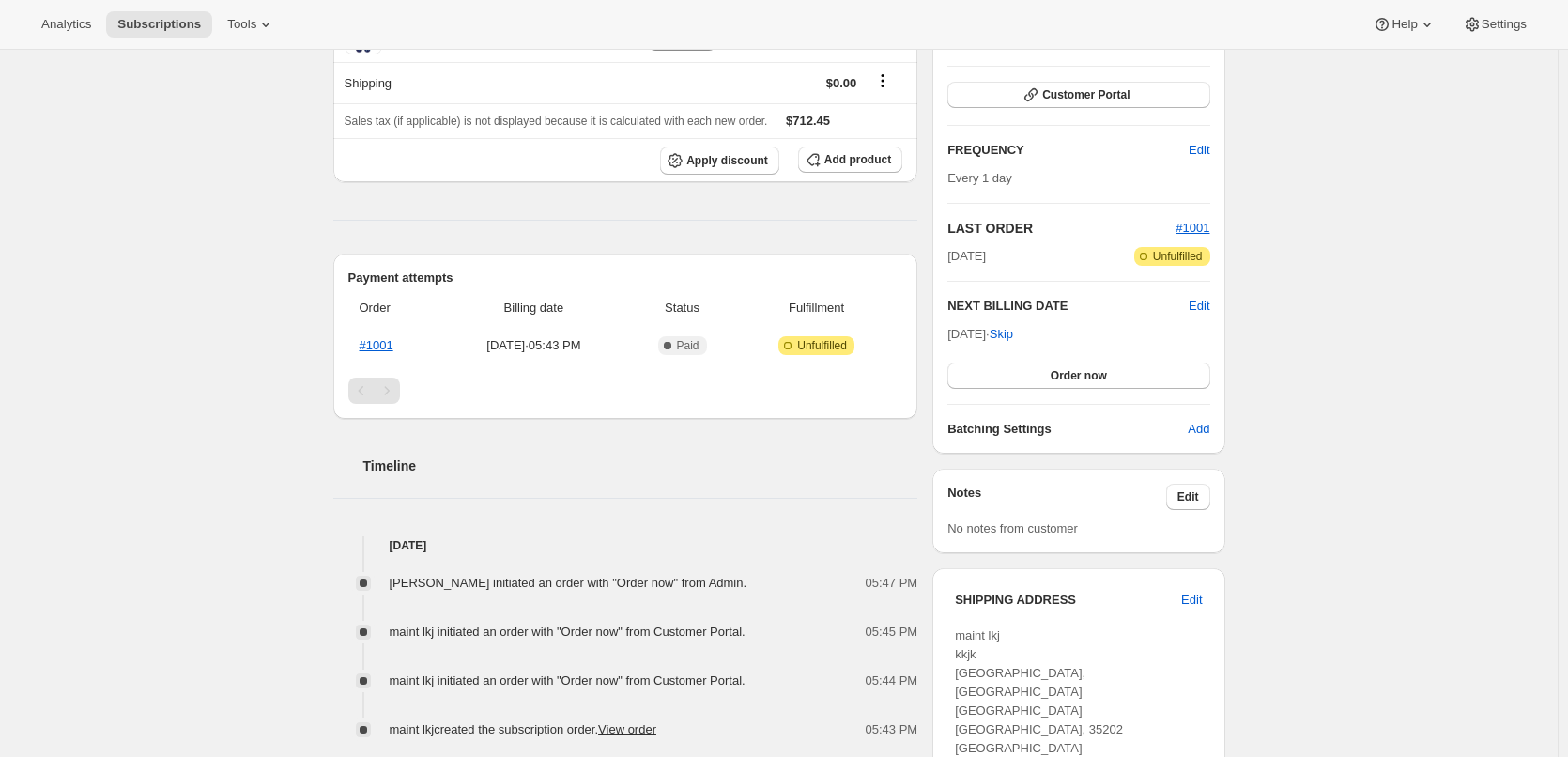
scroll to position [282, 0]
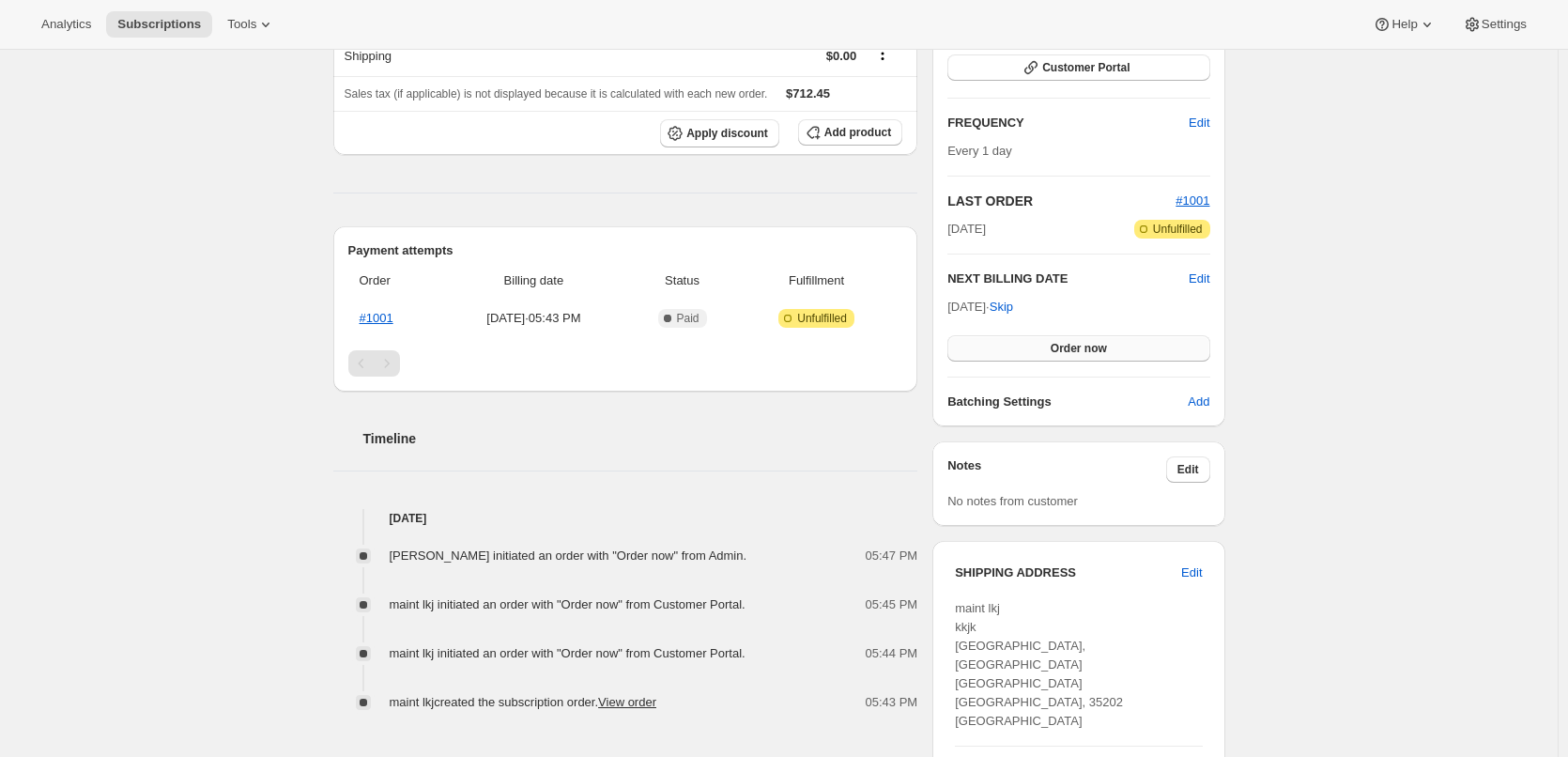
click at [1121, 345] on button "Order now" at bounding box center [1078, 348] width 262 height 26
click at [1121, 345] on span "Click to confirm" at bounding box center [1078, 348] width 85 height 15
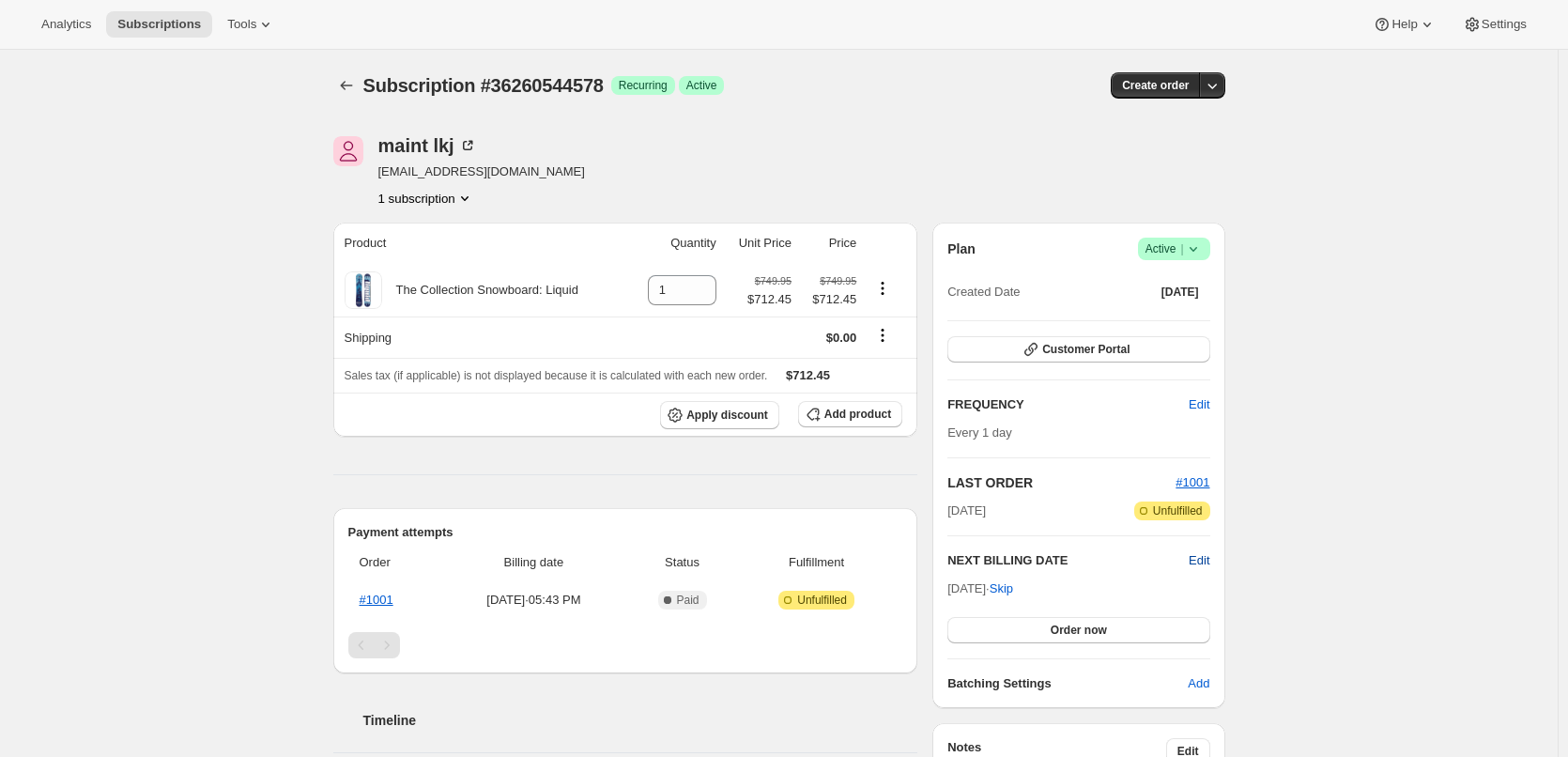
click at [1197, 554] on span "Edit" at bounding box center [1198, 560] width 20 height 18
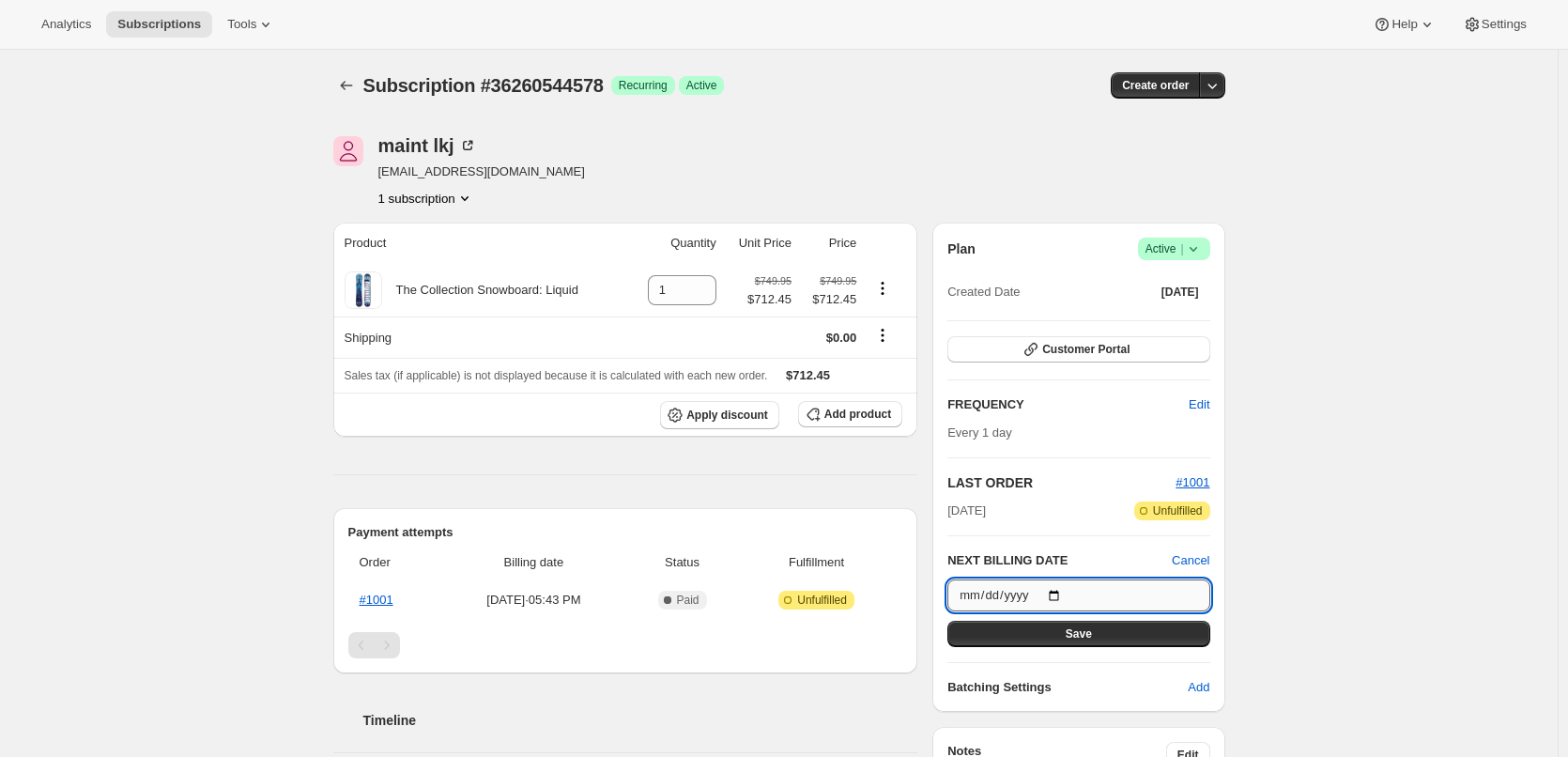
click at [995, 597] on input "[DATE]" at bounding box center [1078, 595] width 262 height 32
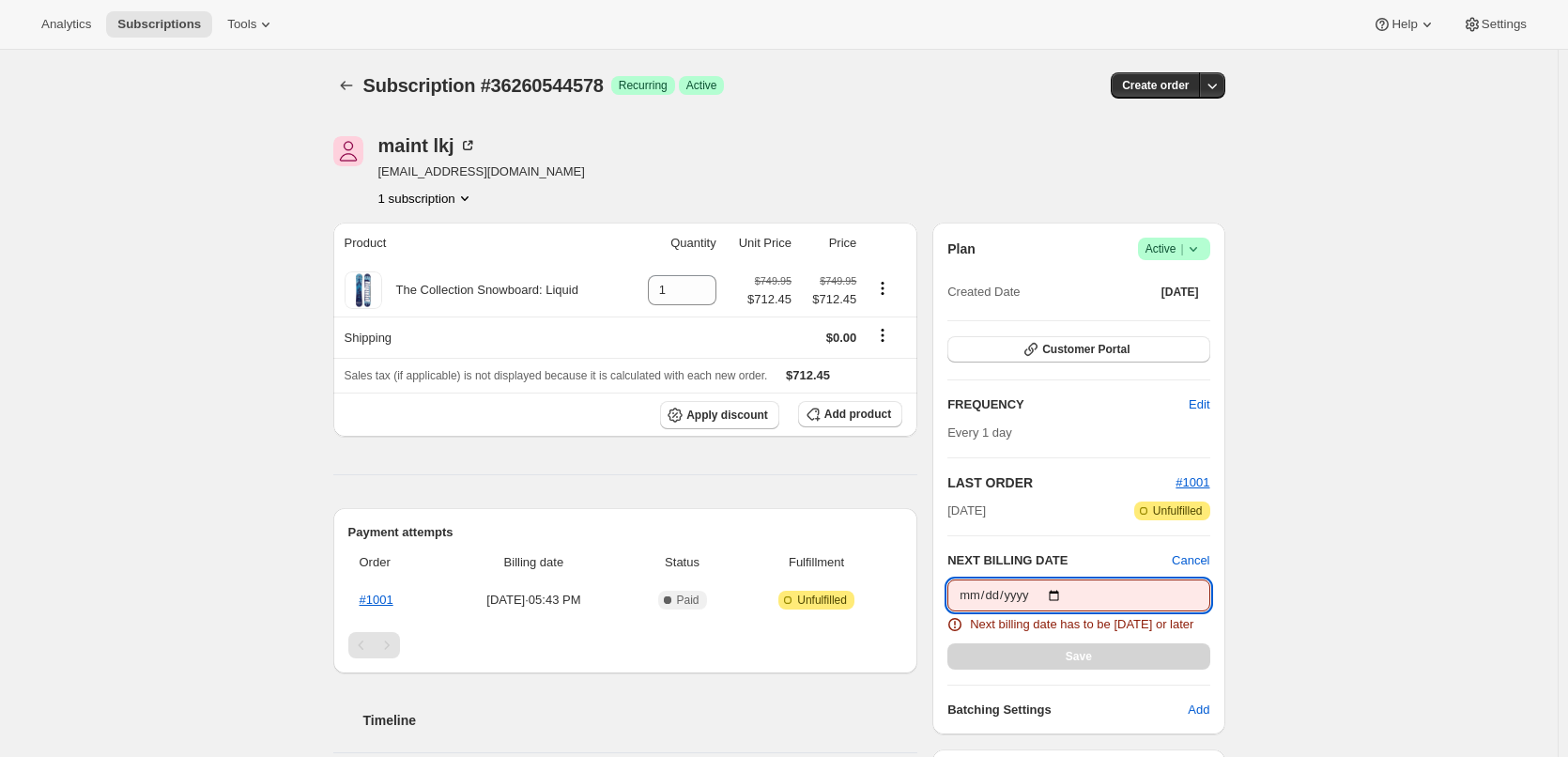
click at [989, 594] on input "[DATE]" at bounding box center [1078, 595] width 262 height 32
type input "[DATE]"
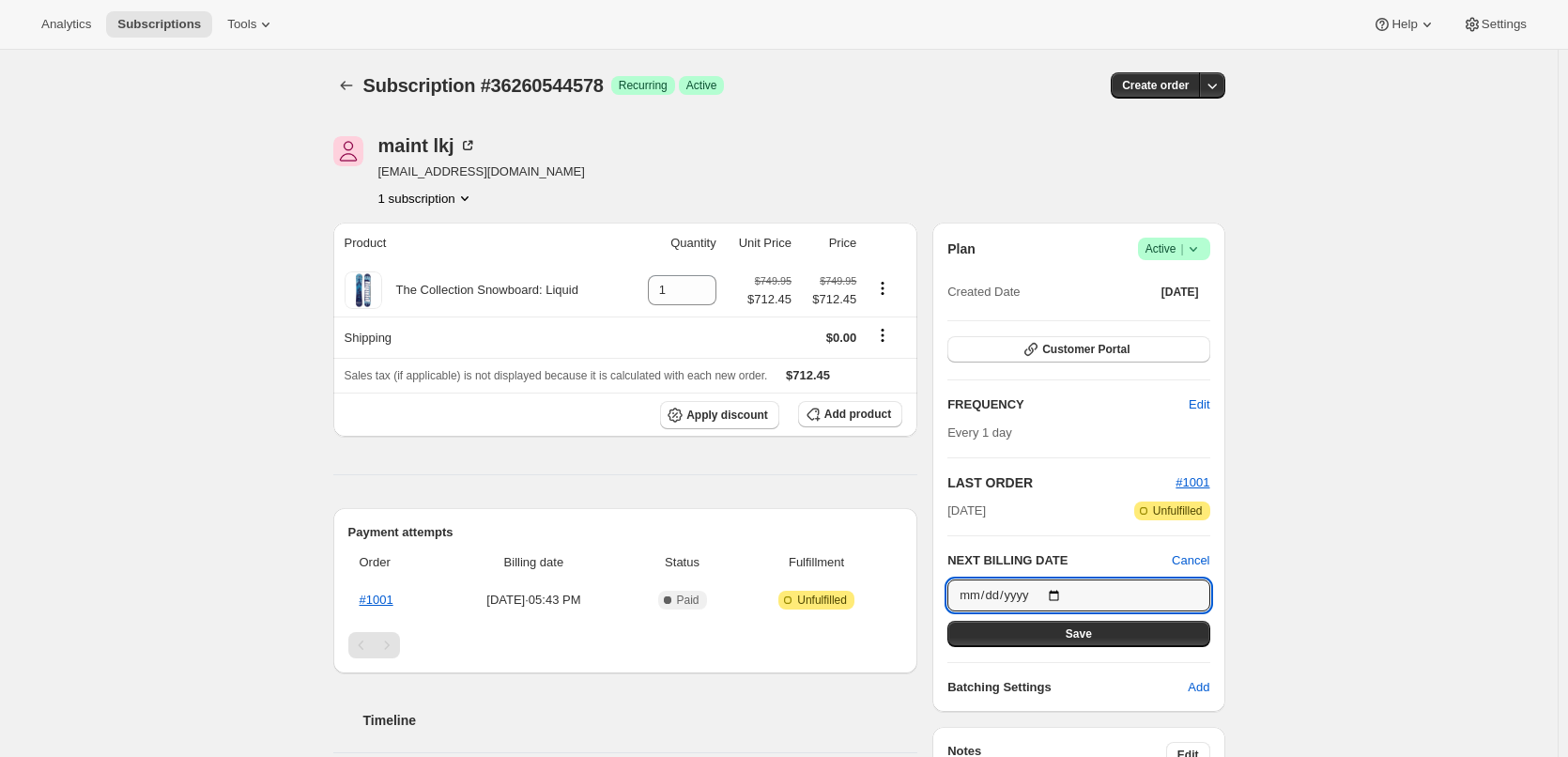
click at [1270, 558] on div "Subscription #36260544578. This page is ready Subscription #36260544578 Success…" at bounding box center [778, 743] width 1557 height 1388
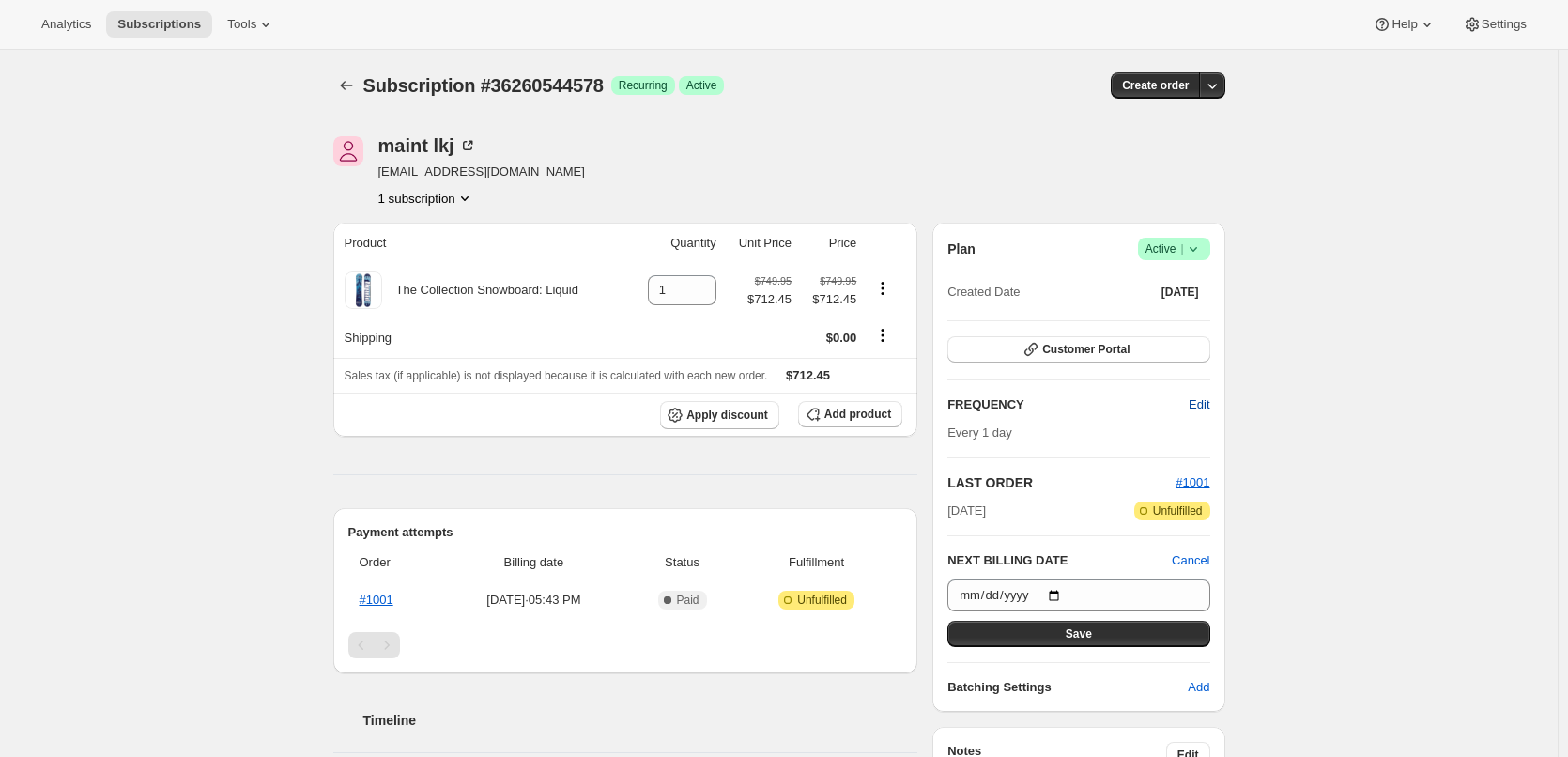
click at [1203, 406] on span "Edit" at bounding box center [1198, 404] width 20 height 18
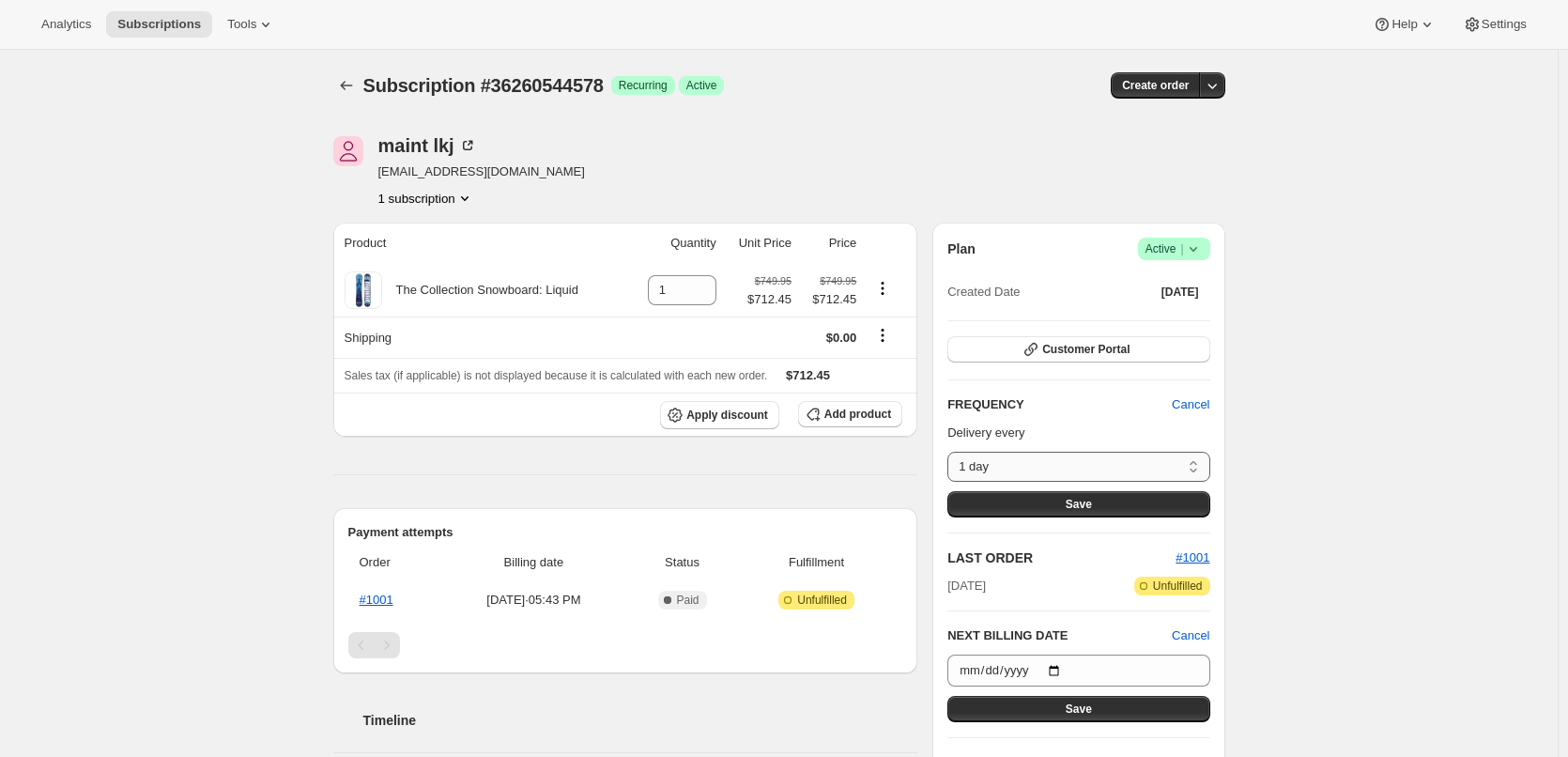
click at [1143, 456] on select "1 day Custom..." at bounding box center [1078, 466] width 262 height 30
select select "custom"
click at [952, 452] on select "1 day Custom..." at bounding box center [1078, 466] width 262 height 30
select select "MONTH"
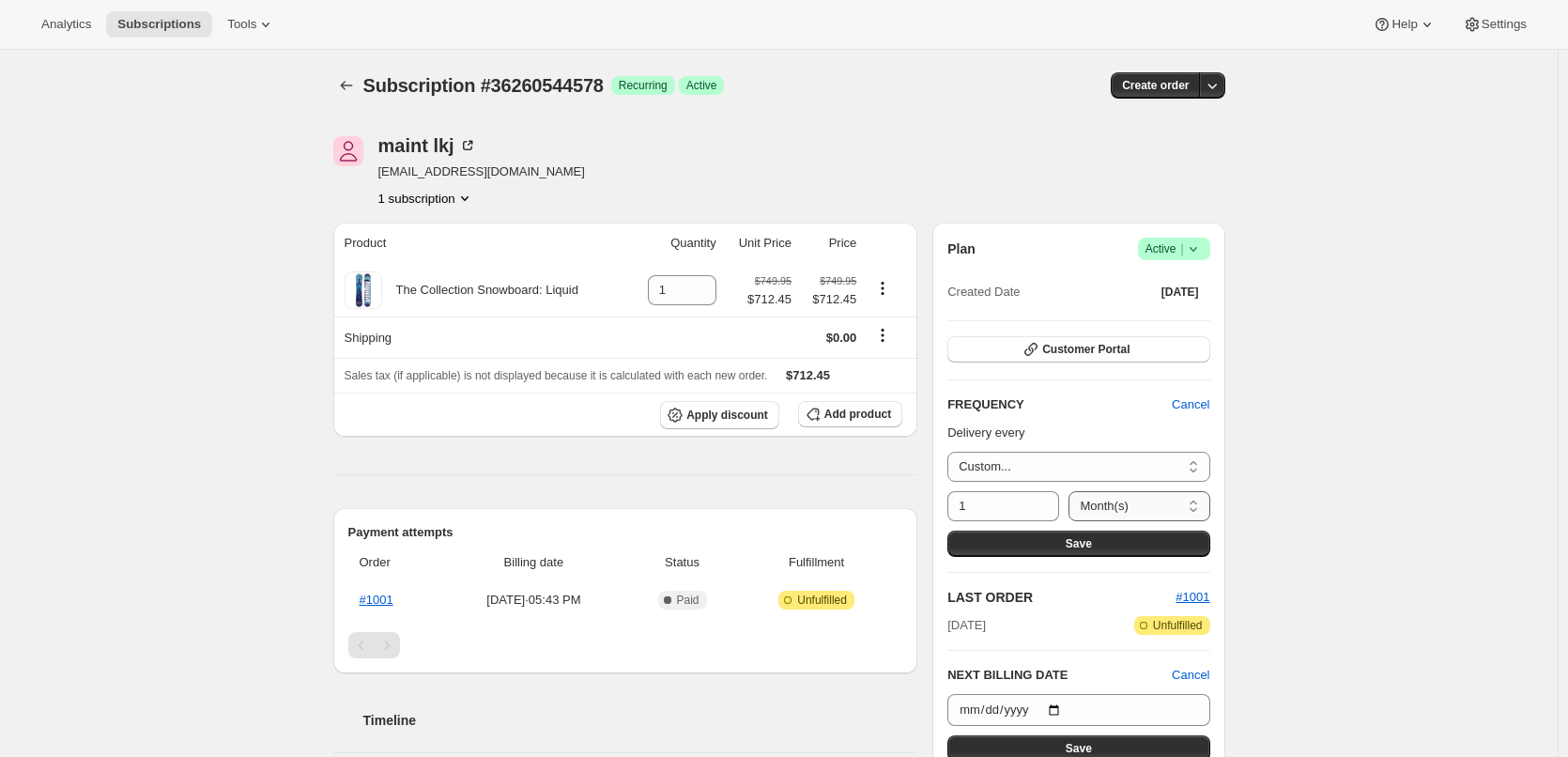
click at [1104, 509] on select "Day(s) Week(s) Month(s) Year(s)" at bounding box center [1138, 506] width 141 height 30
click at [1209, 400] on span "Cancel" at bounding box center [1190, 404] width 38 height 18
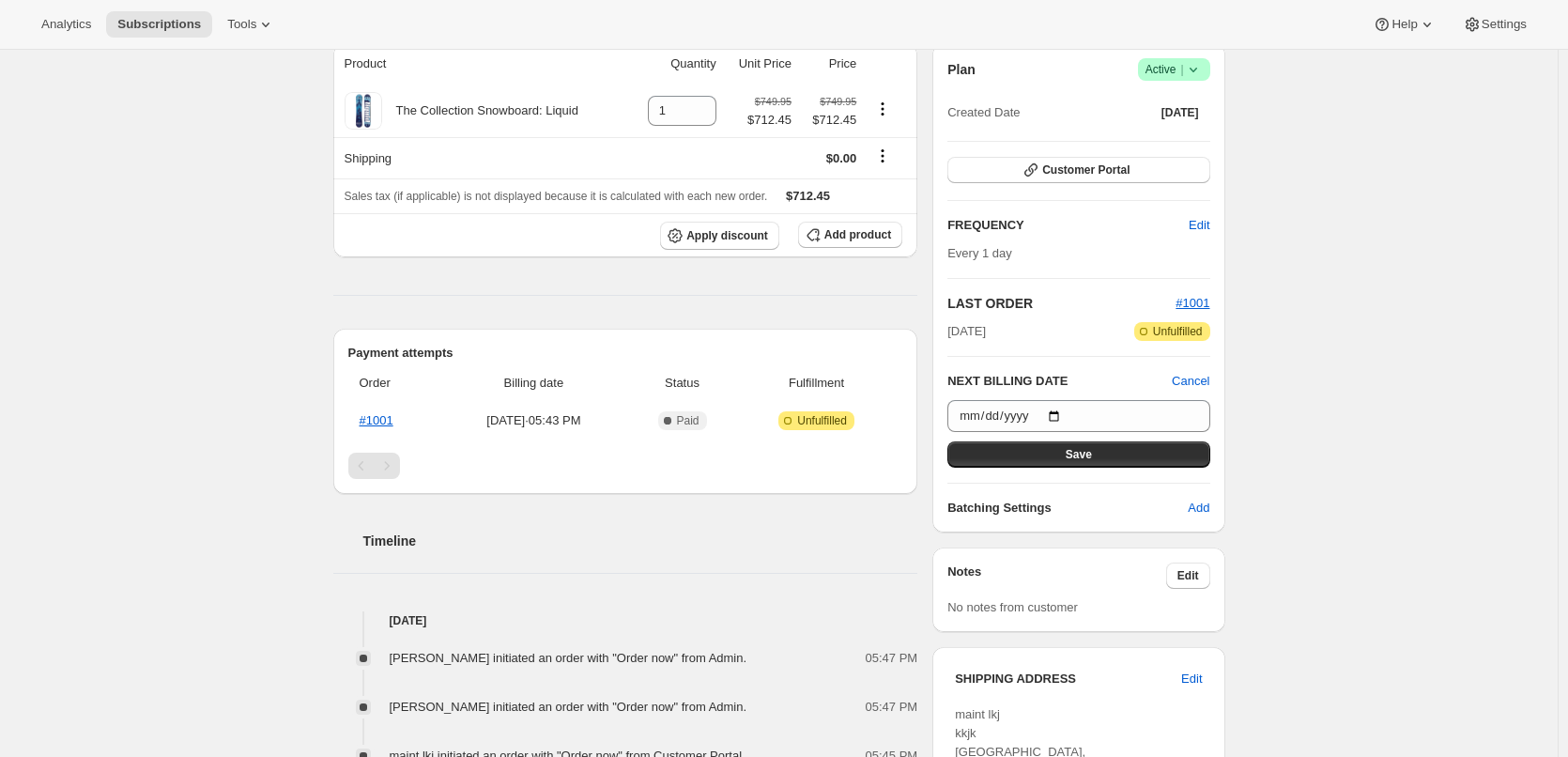
scroll to position [94, 0]
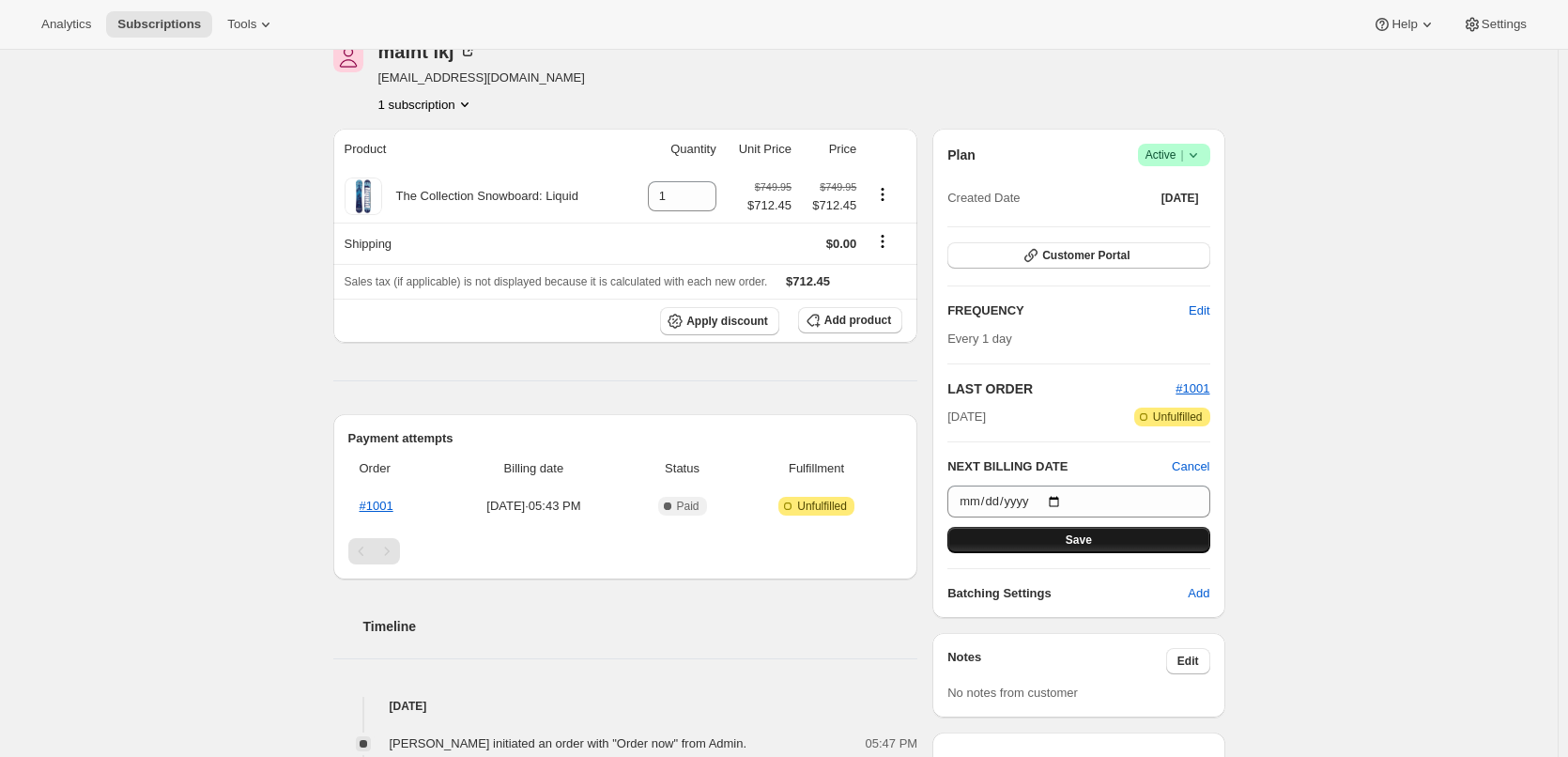
click at [1095, 536] on button "Save" at bounding box center [1078, 539] width 262 height 26
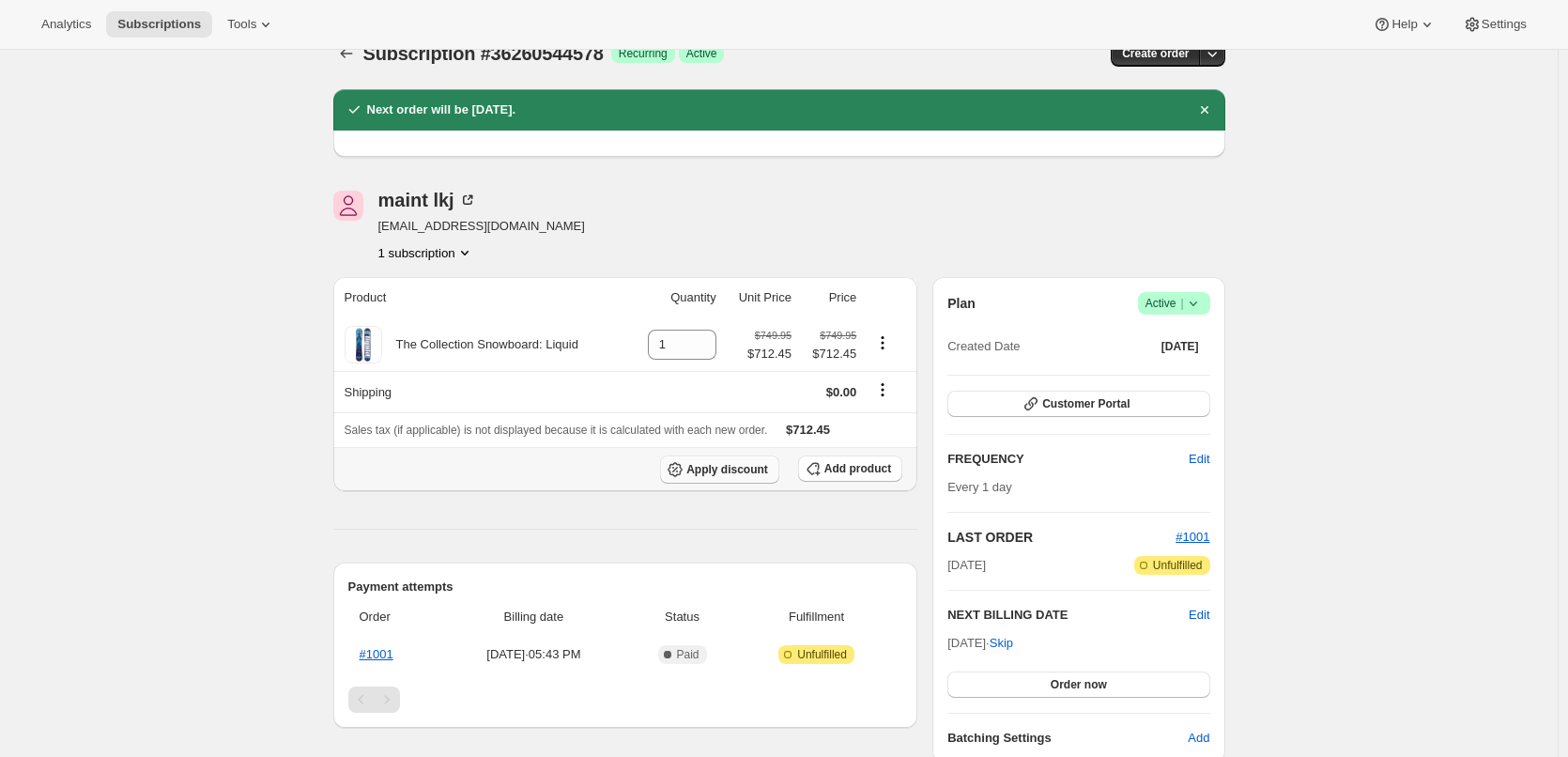
scroll to position [0, 0]
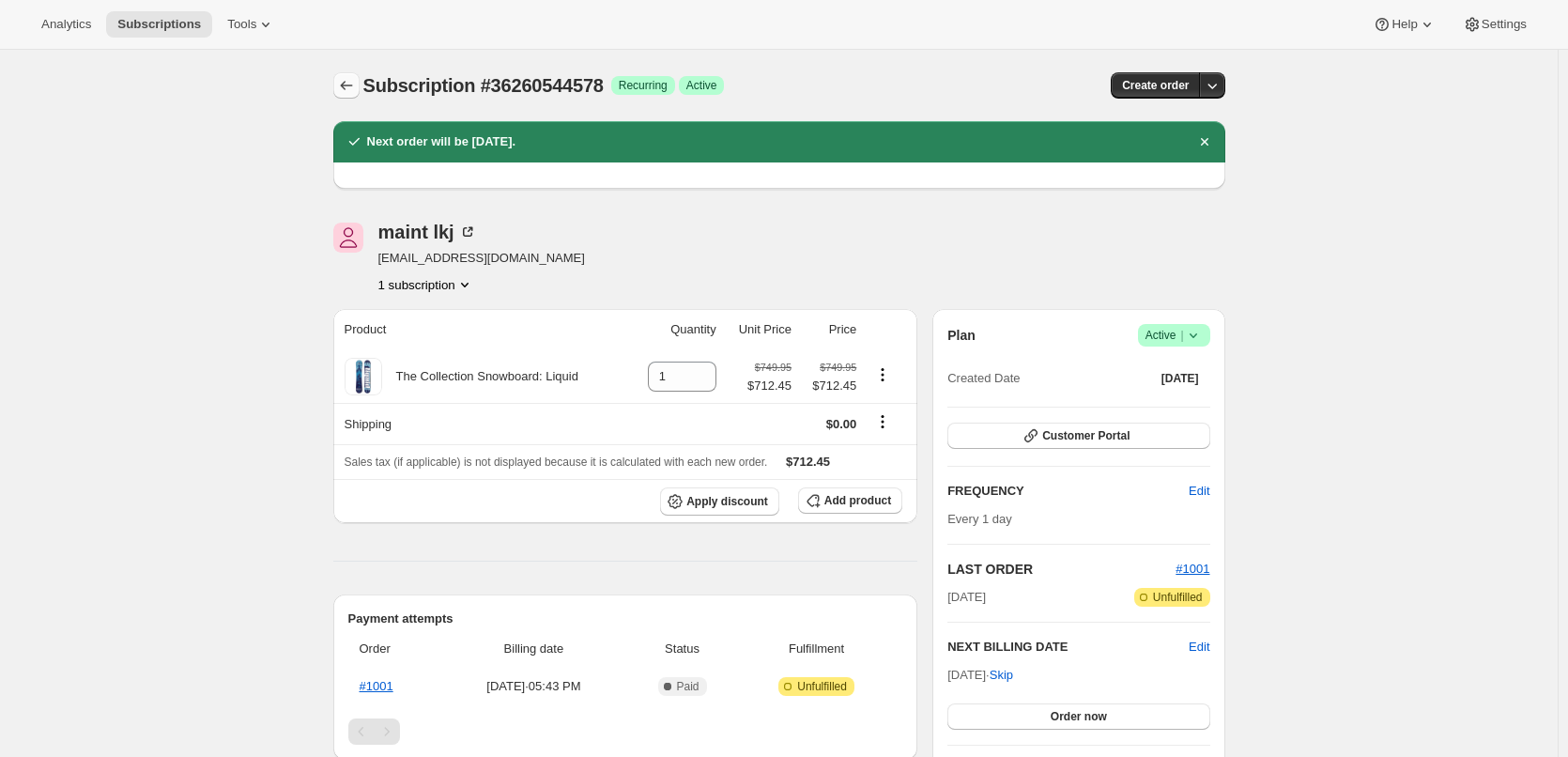
click at [345, 79] on icon "Subscriptions" at bounding box center [346, 84] width 18 height 18
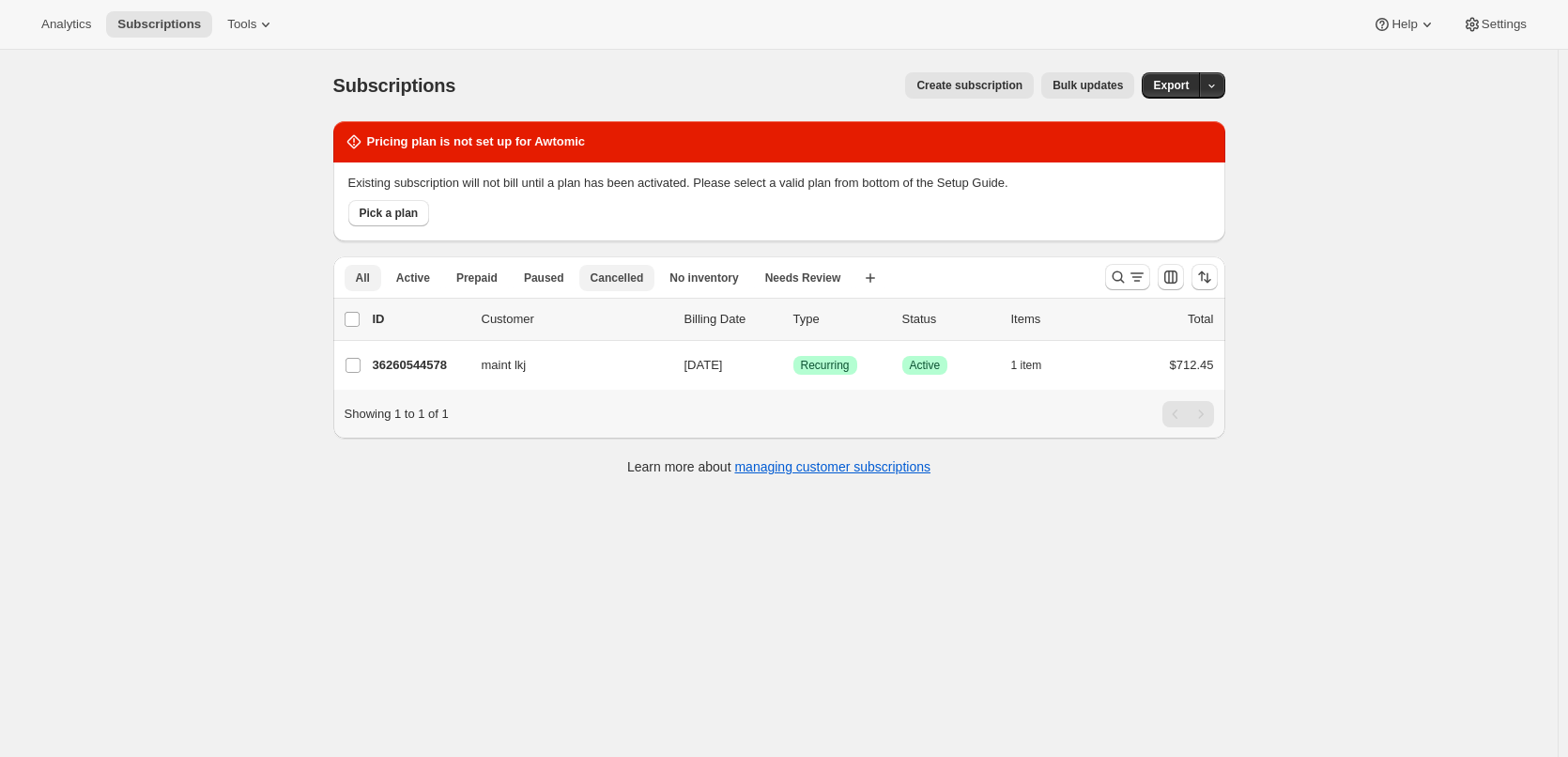
click at [631, 279] on span "Cancelled" at bounding box center [616, 277] width 53 height 15
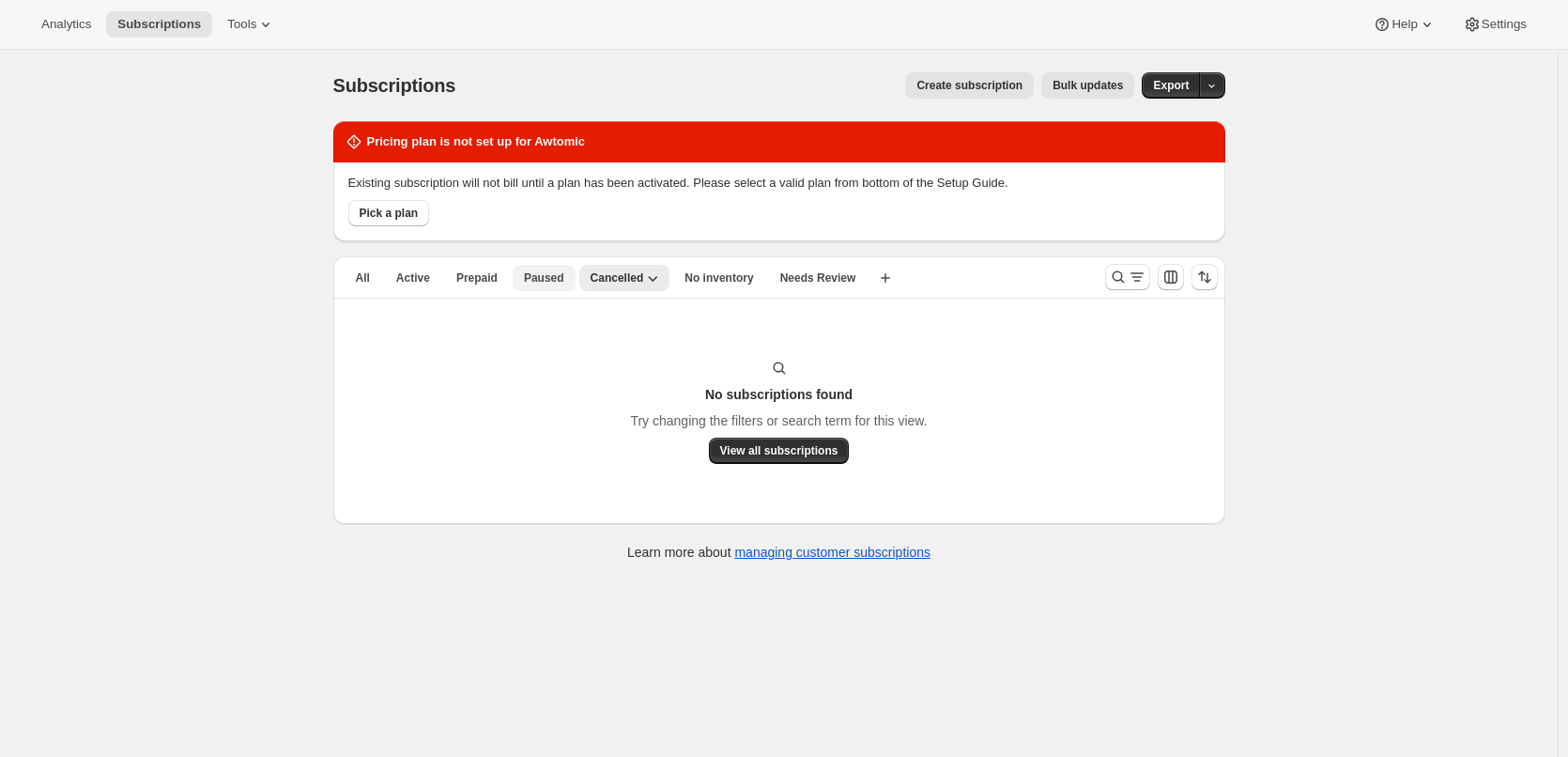
click at [542, 281] on span "Paused" at bounding box center [544, 277] width 41 height 15
click at [462, 272] on span "Prepaid" at bounding box center [477, 277] width 42 height 15
click at [412, 272] on span "Active" at bounding box center [413, 277] width 34 height 15
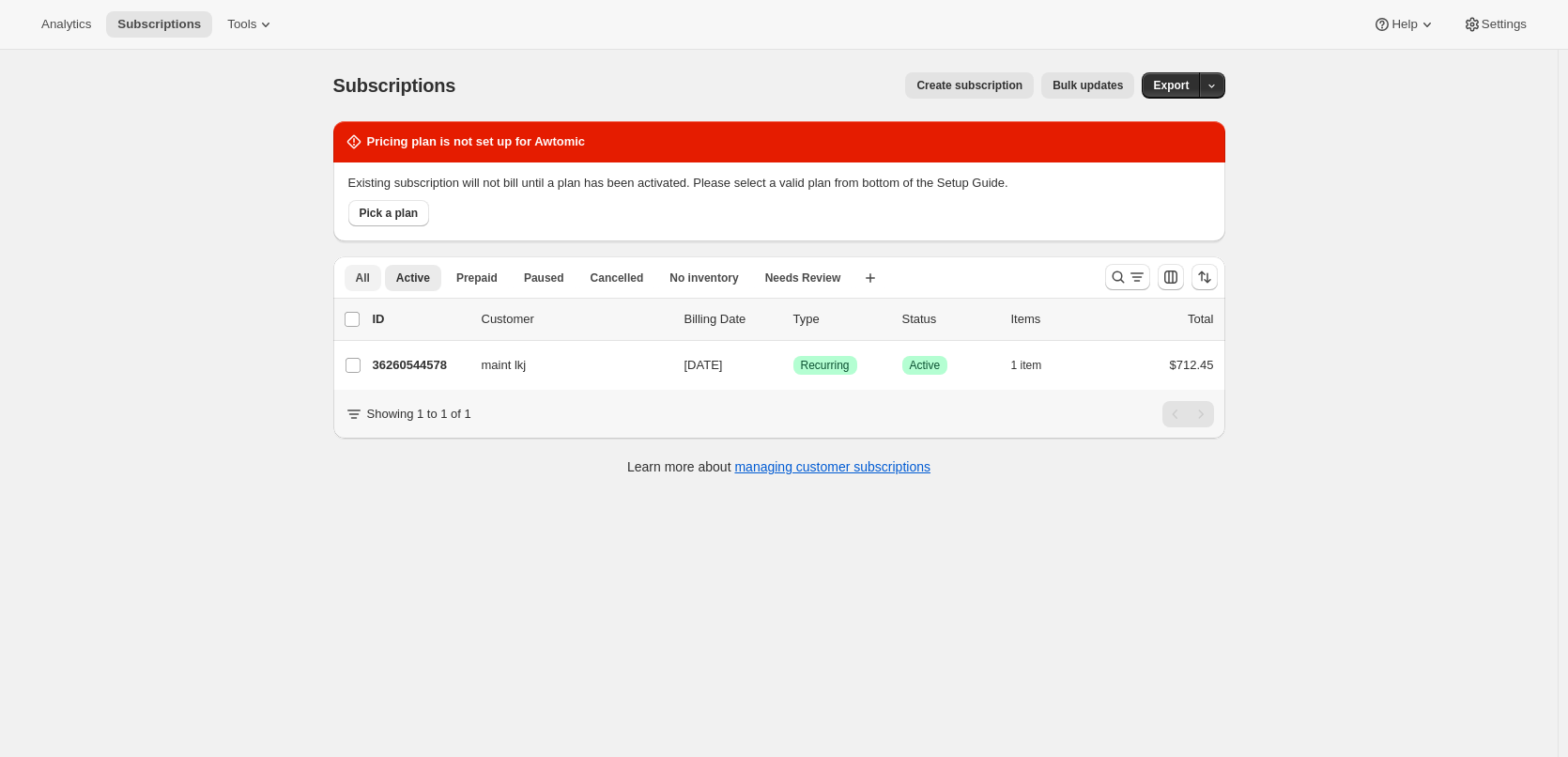
click at [362, 273] on span "All" at bounding box center [362, 277] width 15 height 15
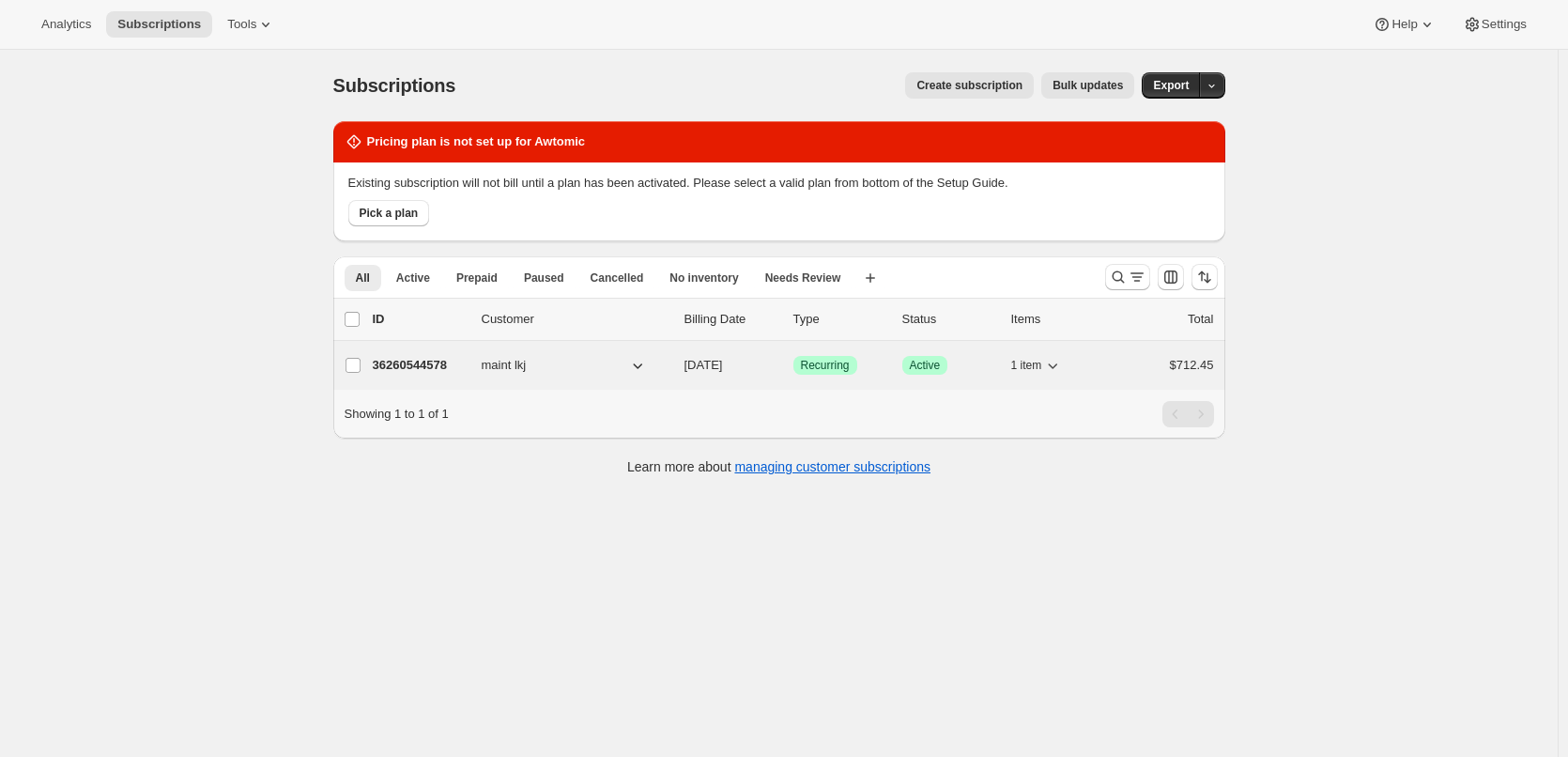
click at [424, 363] on p "36260544578" at bounding box center [420, 364] width 94 height 18
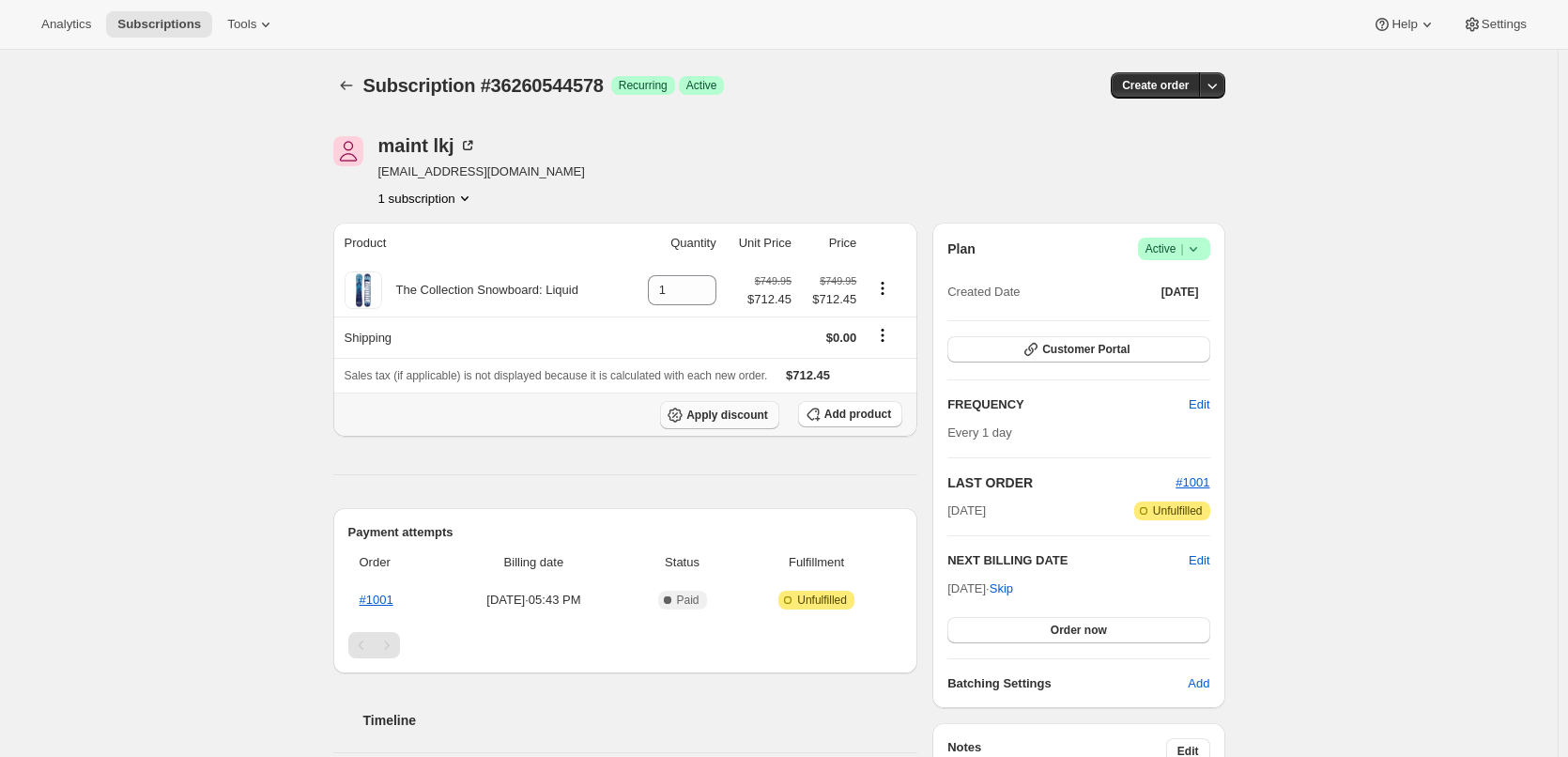
click at [713, 416] on span "Apply discount" at bounding box center [727, 414] width 81 height 15
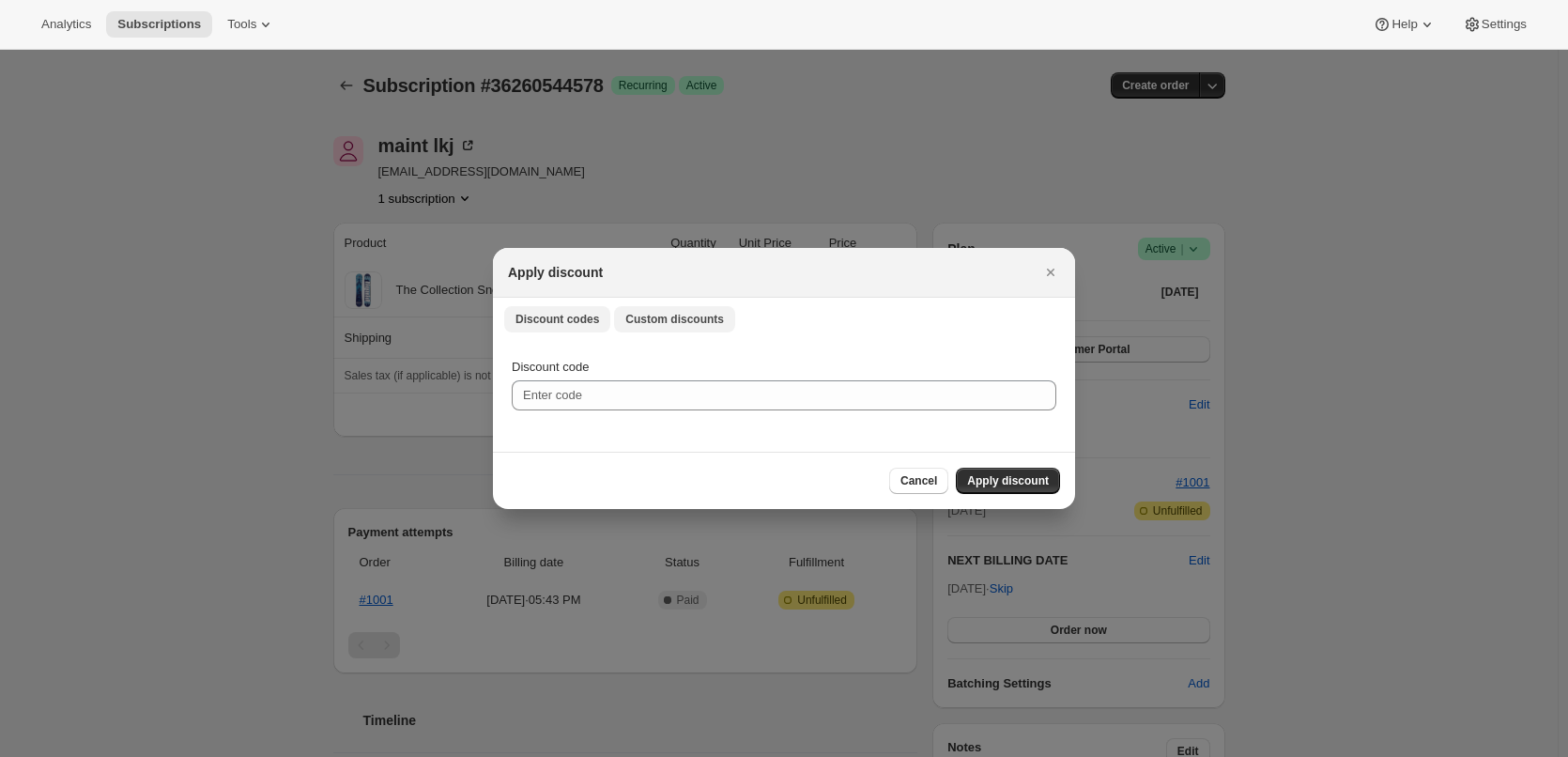
click at [704, 330] on button "Custom discounts" at bounding box center [674, 319] width 121 height 26
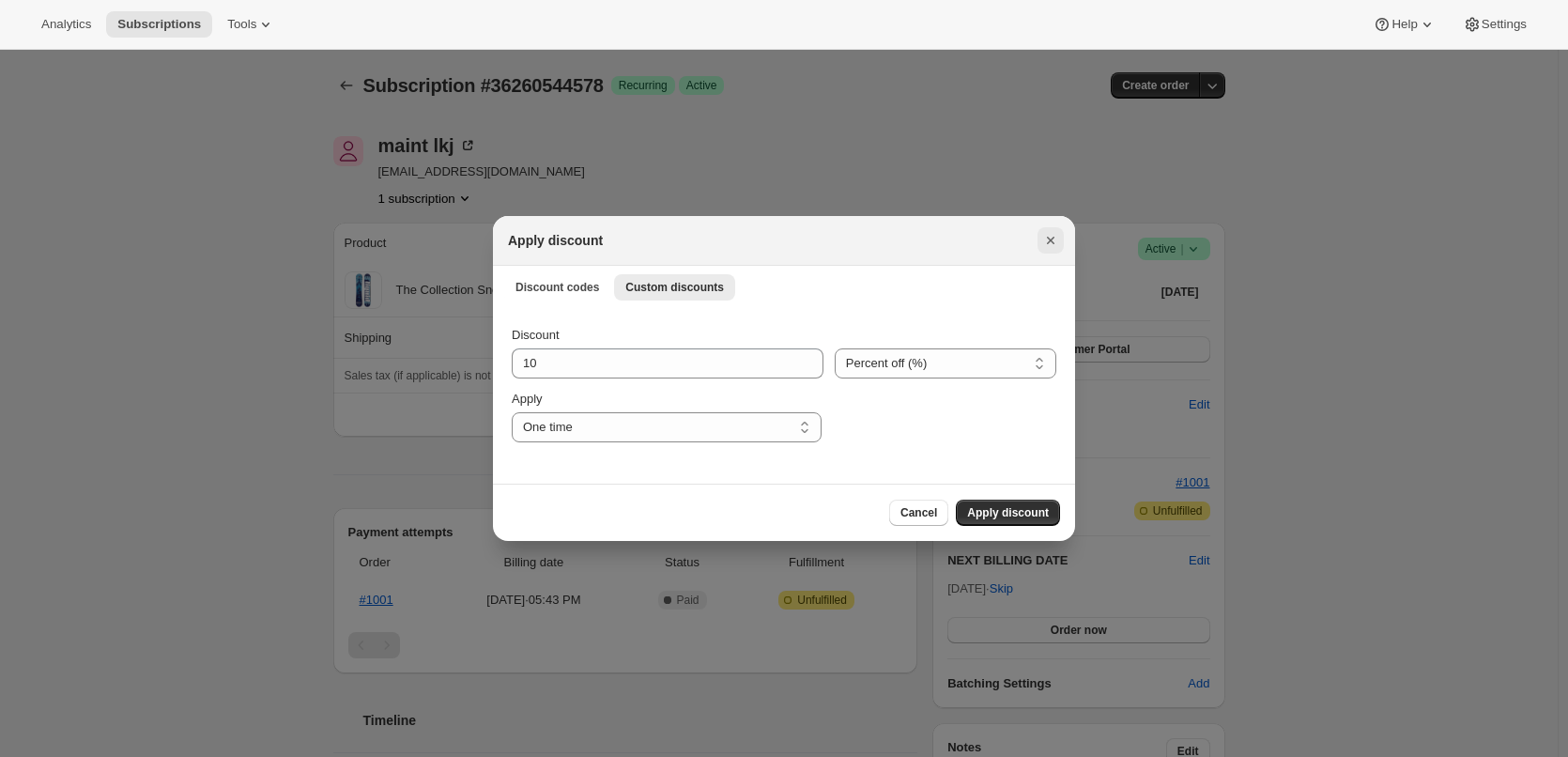
click at [1047, 236] on icon "Close" at bounding box center [1050, 239] width 18 height 18
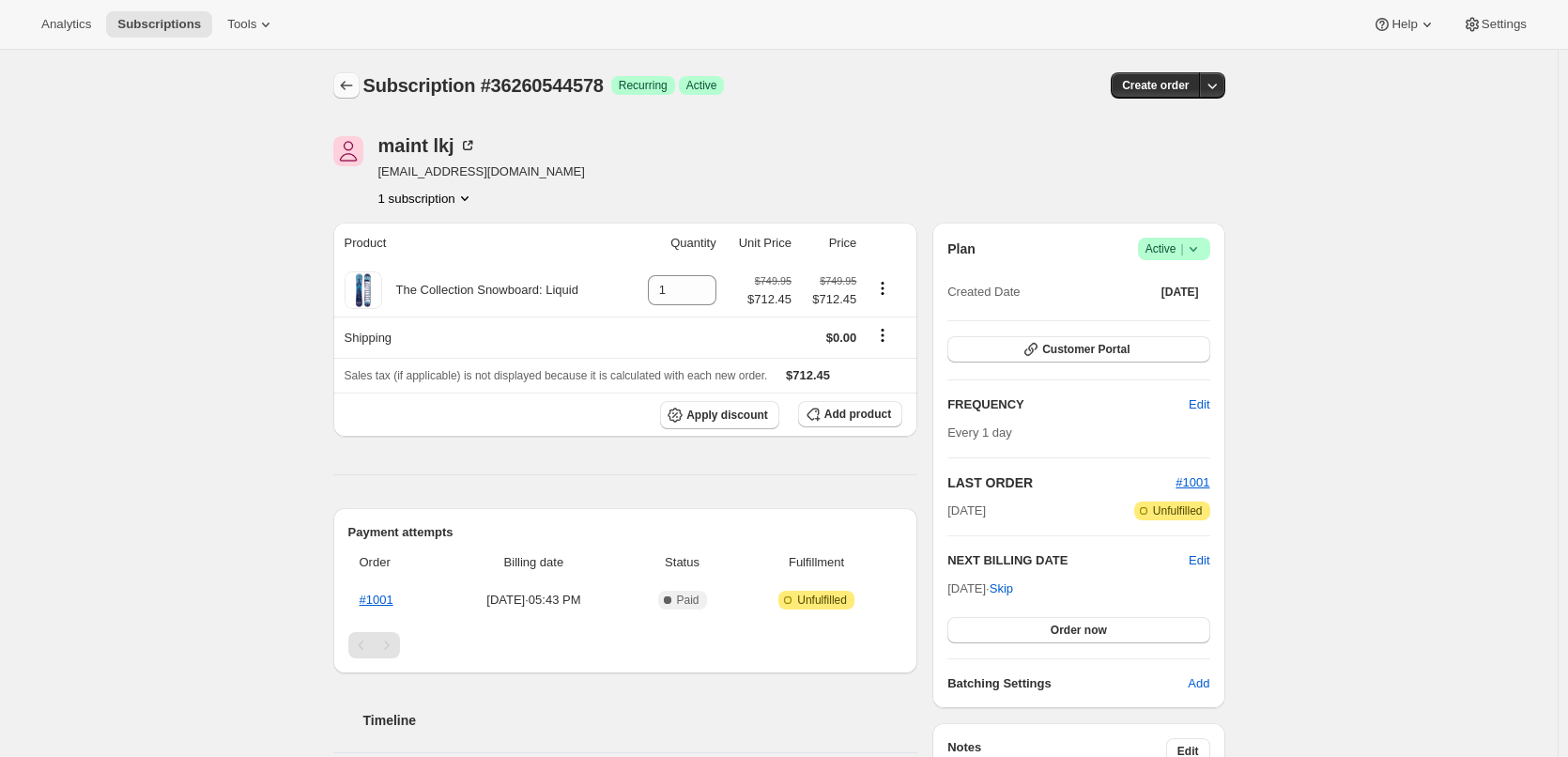
click at [354, 83] on icon "Subscriptions" at bounding box center [346, 84] width 18 height 18
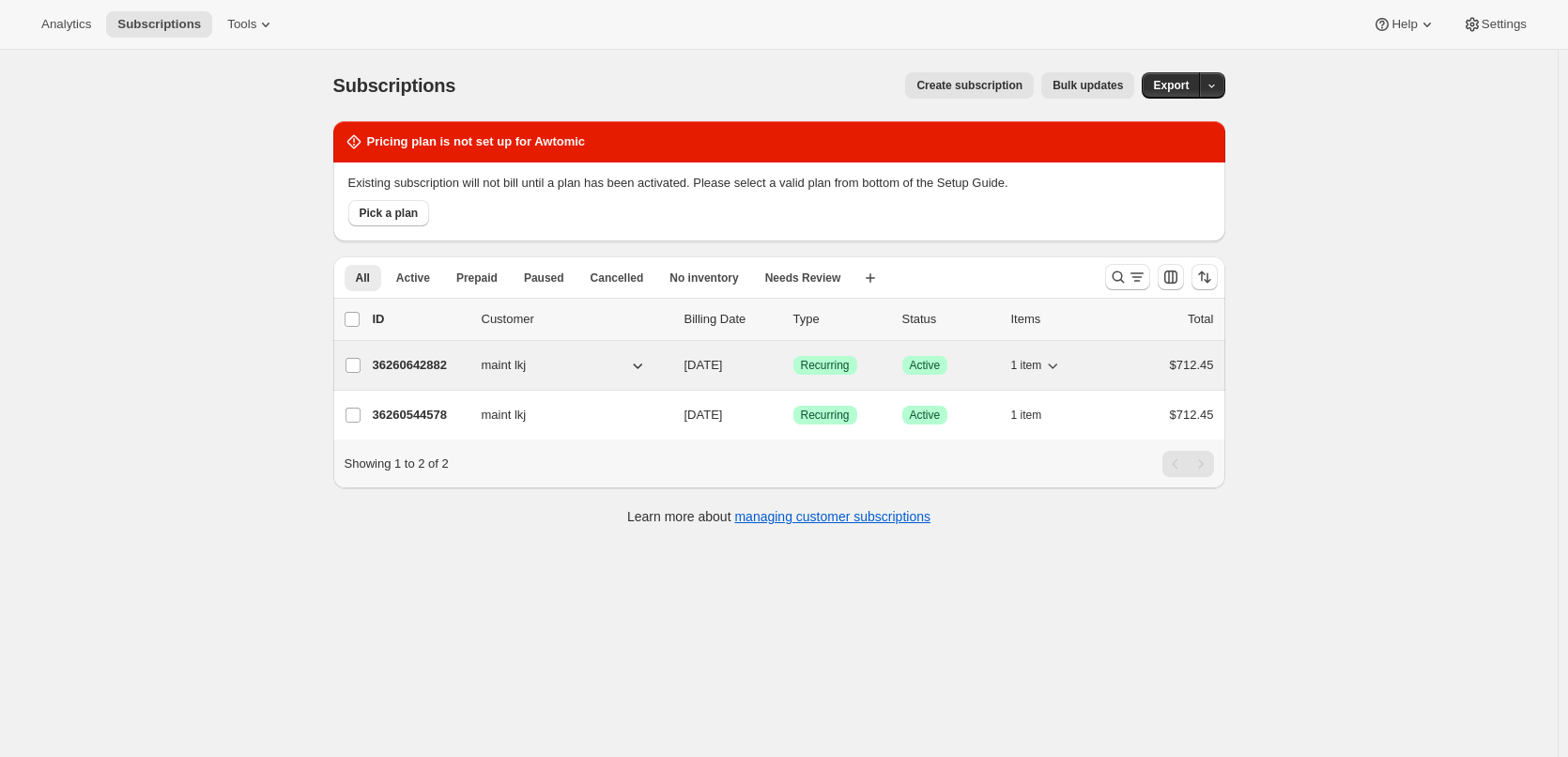
click at [430, 362] on p "36260642882" at bounding box center [420, 364] width 94 height 18
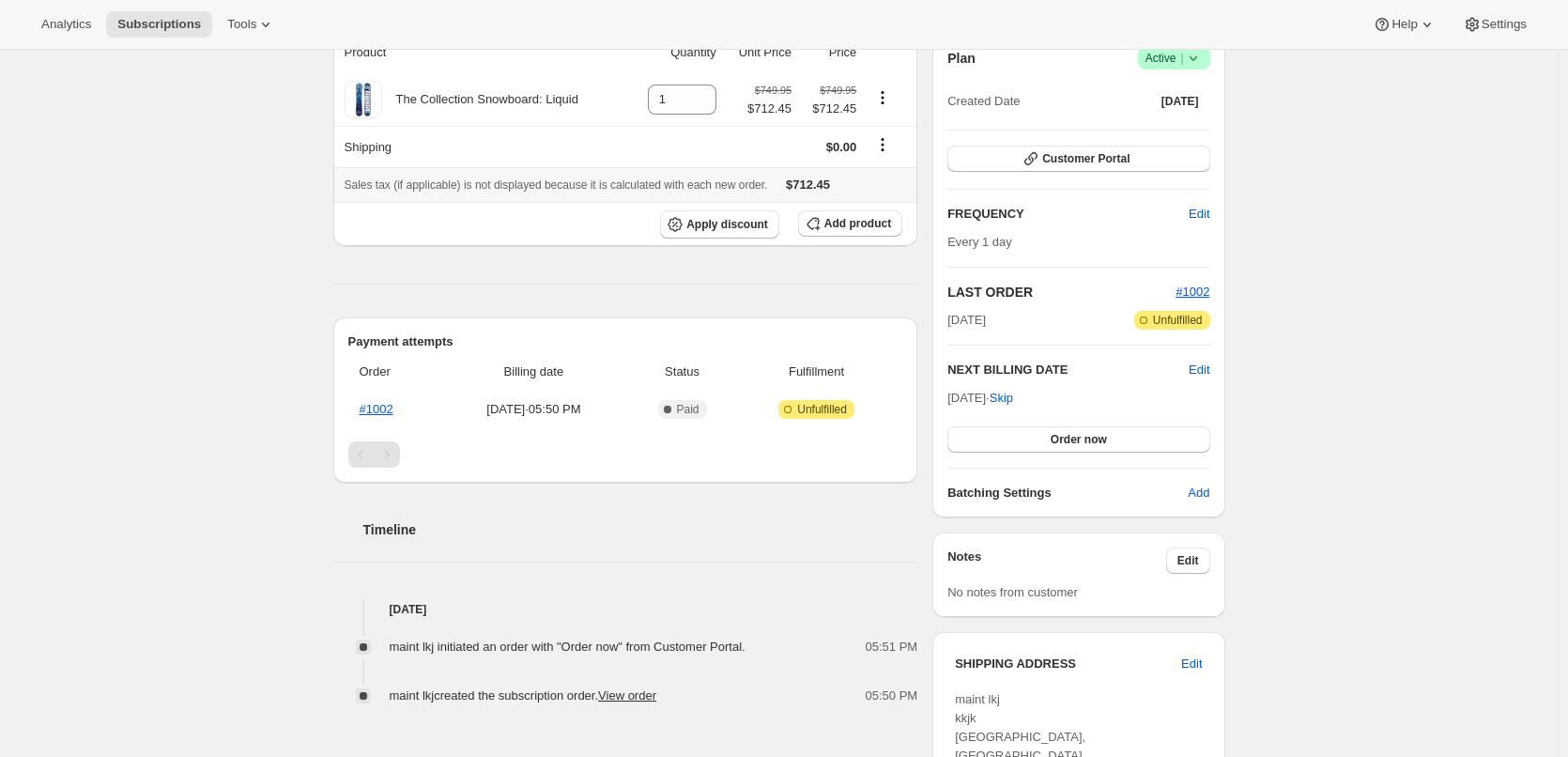
scroll to position [282, 0]
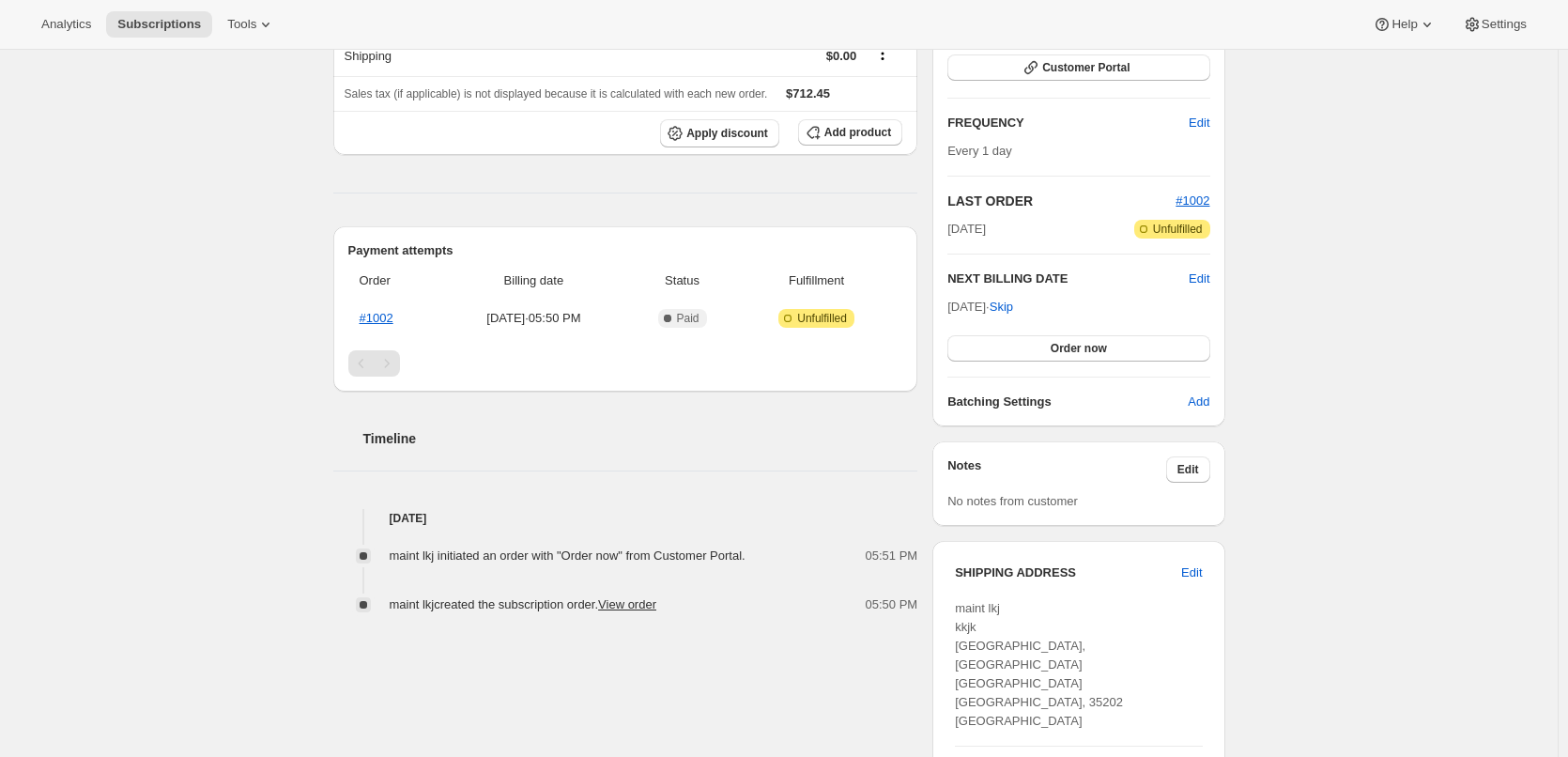
click at [581, 559] on span "maint lkj initiated an order with "Order now" from Customer Portal." at bounding box center [567, 555] width 356 height 15
click at [569, 563] on div at bounding box center [569, 563] width 0 height 0
click at [816, 470] on div "Timeline Sep 22, 2025 maint lkj initiated an order with "Order now" from Custom…" at bounding box center [625, 503] width 584 height 223
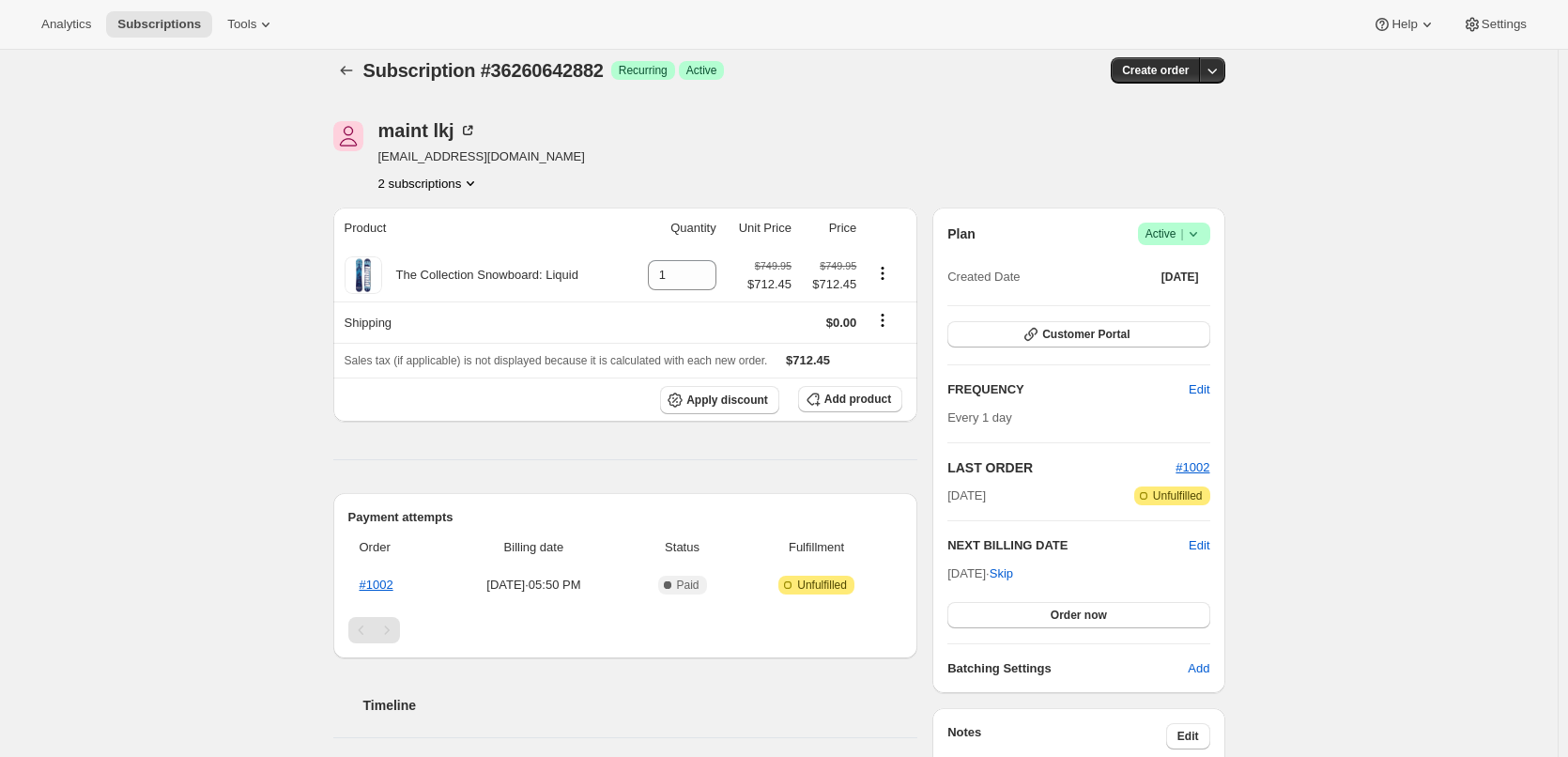
scroll to position [0, 0]
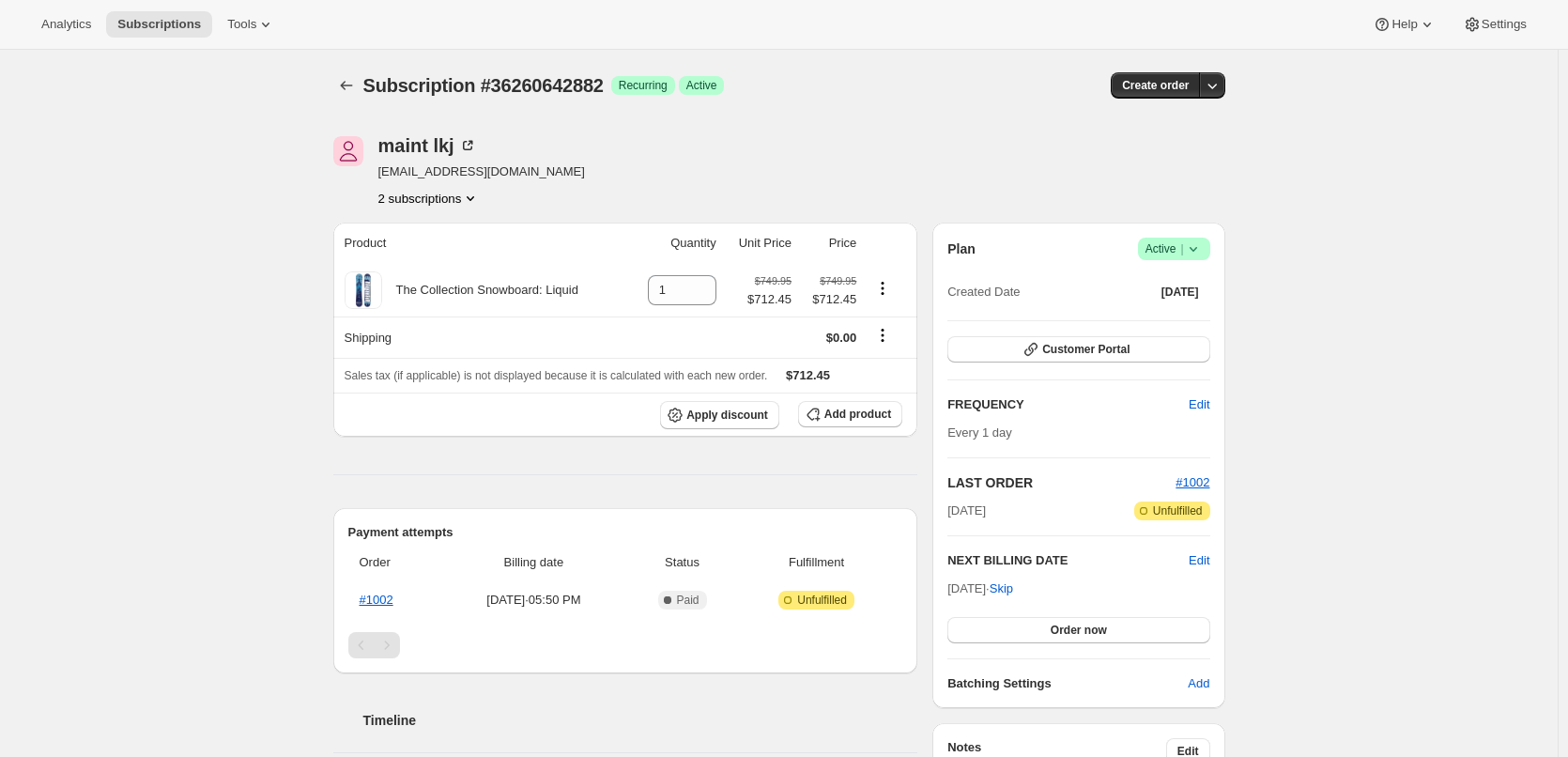
click at [335, 78] on div "Subscription #36260642882. This page is ready Subscription #36260642882 Success…" at bounding box center [779, 741] width 937 height 1384
click at [346, 92] on icon "Subscriptions" at bounding box center [346, 84] width 18 height 18
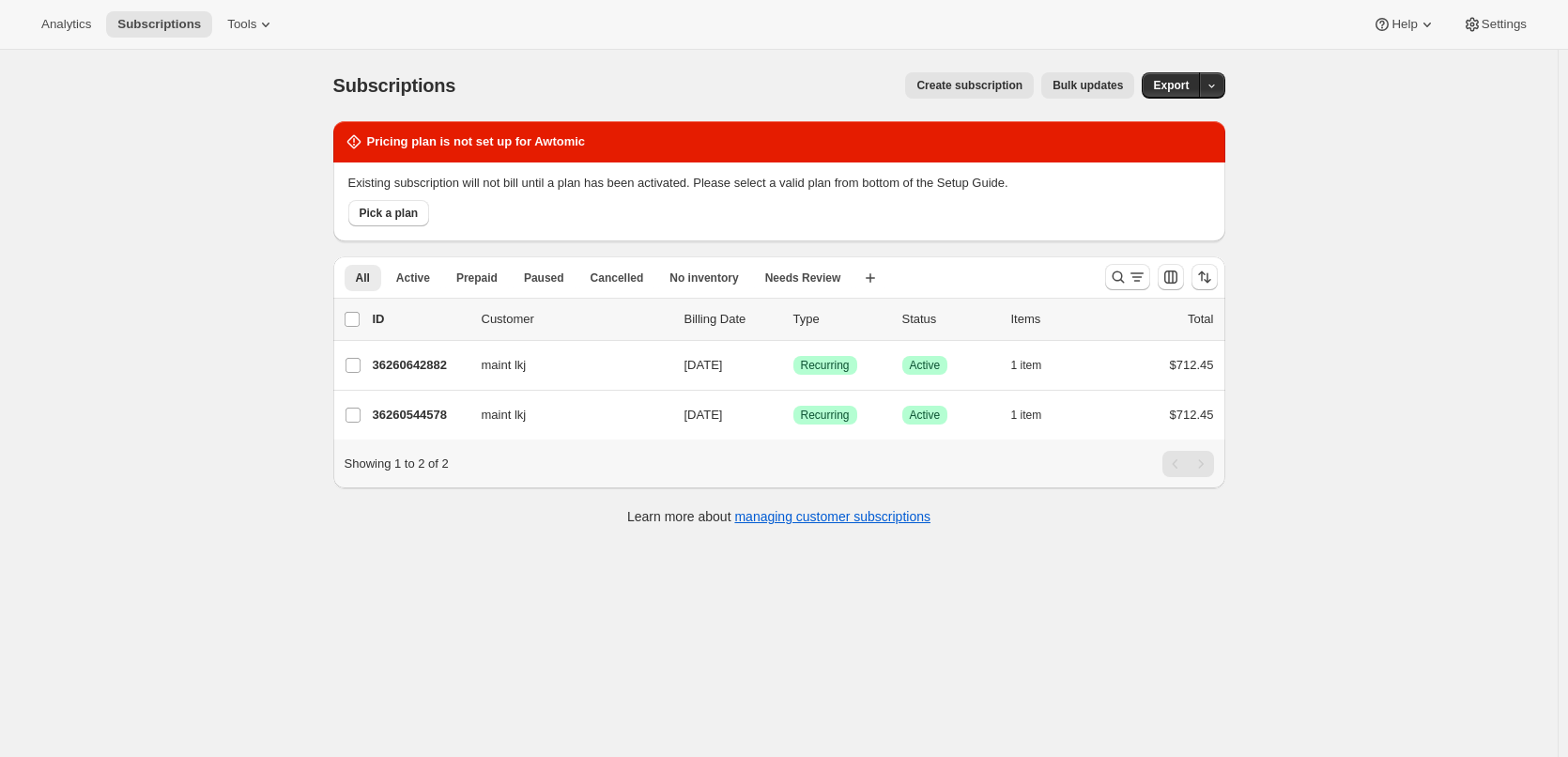
click at [367, 178] on p "Existing subscription will not bill until a plan has been activated. Please sel…" at bounding box center [778, 182] width 862 height 18
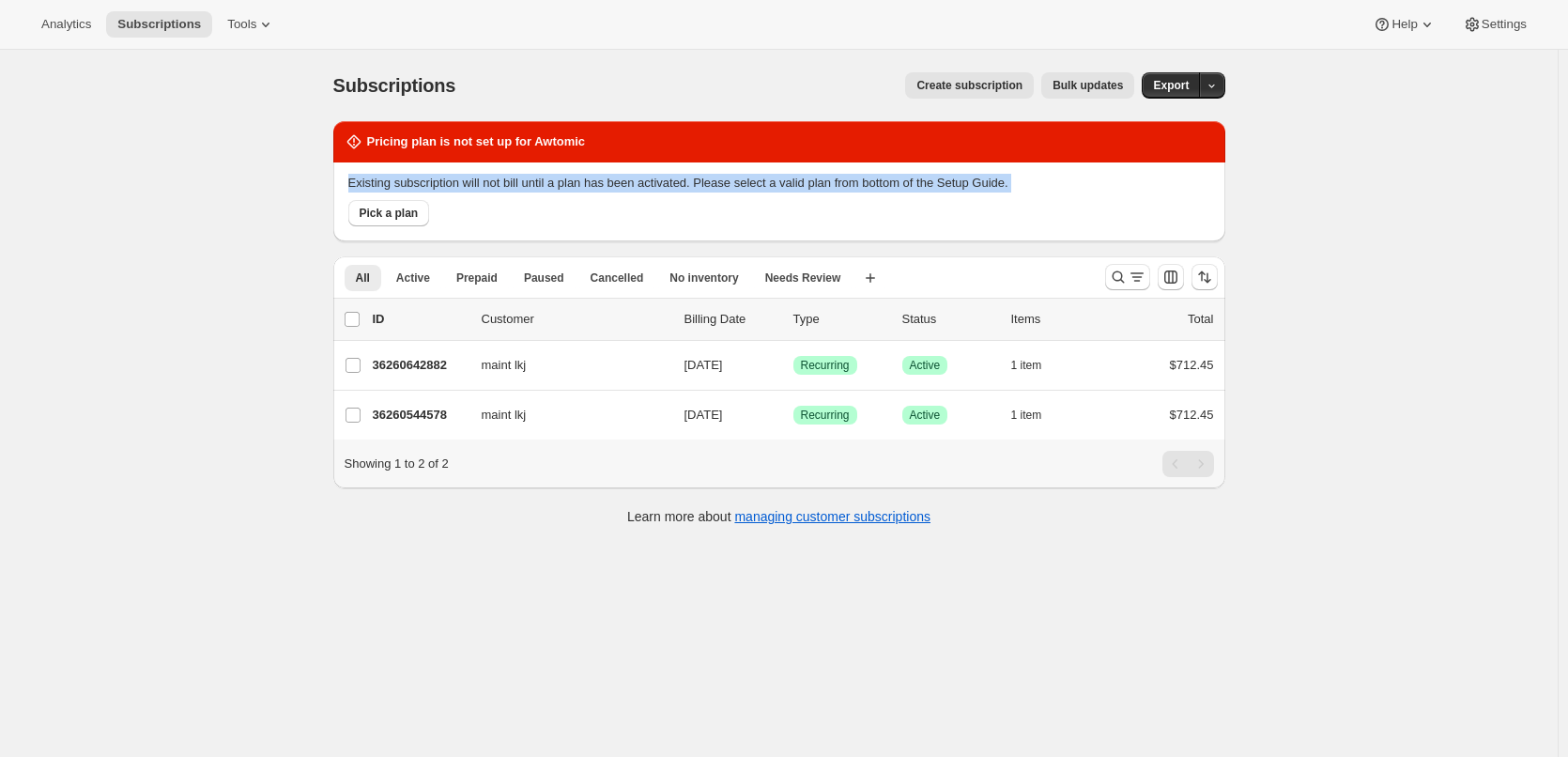
click at [367, 178] on p "Existing subscription will not bill until a plan has been activated. Please sel…" at bounding box center [778, 182] width 862 height 18
click at [388, 225] on button "Pick a plan" at bounding box center [389, 212] width 81 height 26
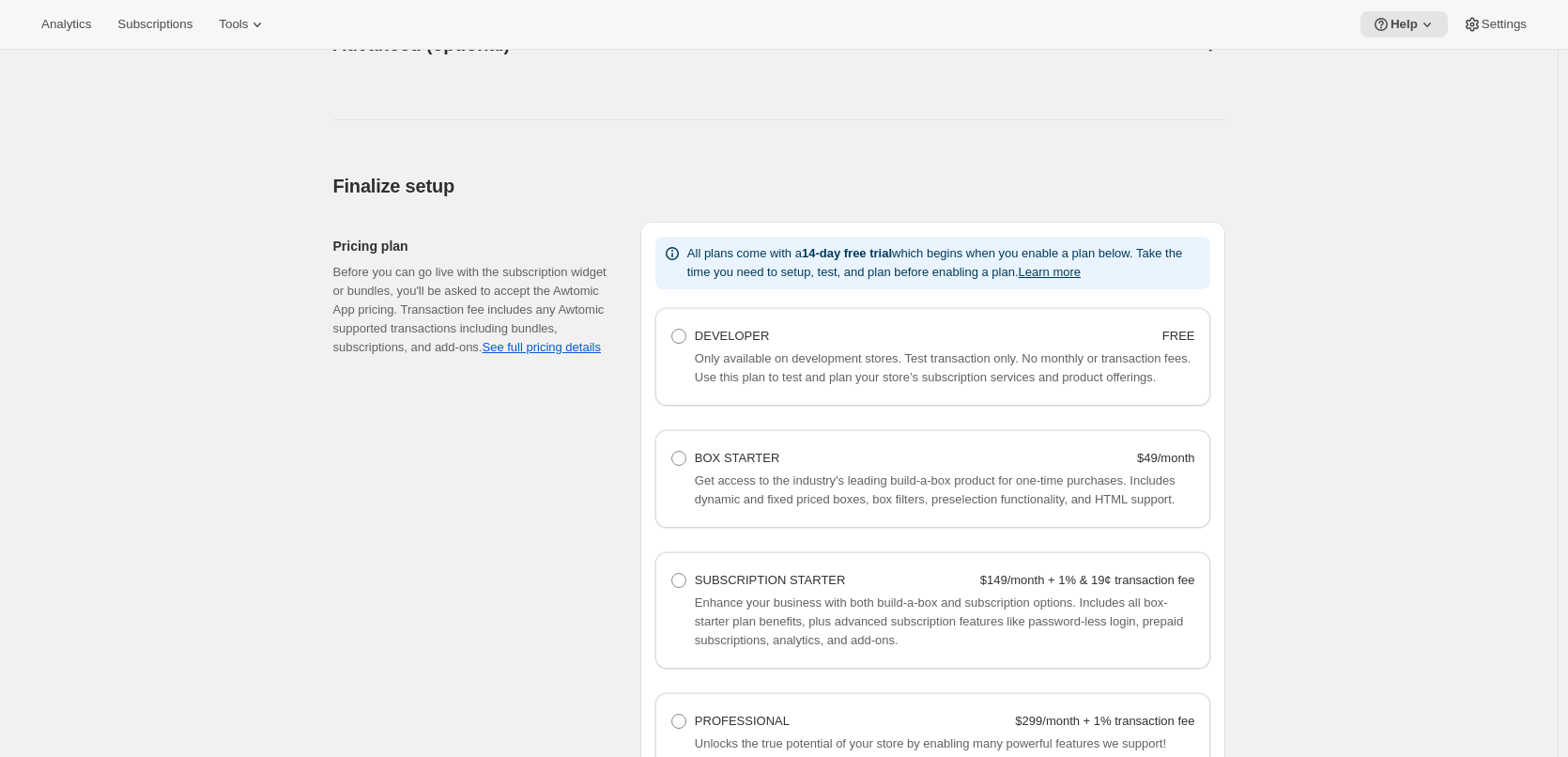
scroll to position [1032, 0]
click at [684, 336] on span at bounding box center [678, 336] width 15 height 15
click at [673, 331] on Developer "DEVELOPER FREE" at bounding box center [672, 330] width 1 height 1
radio Developer "true"
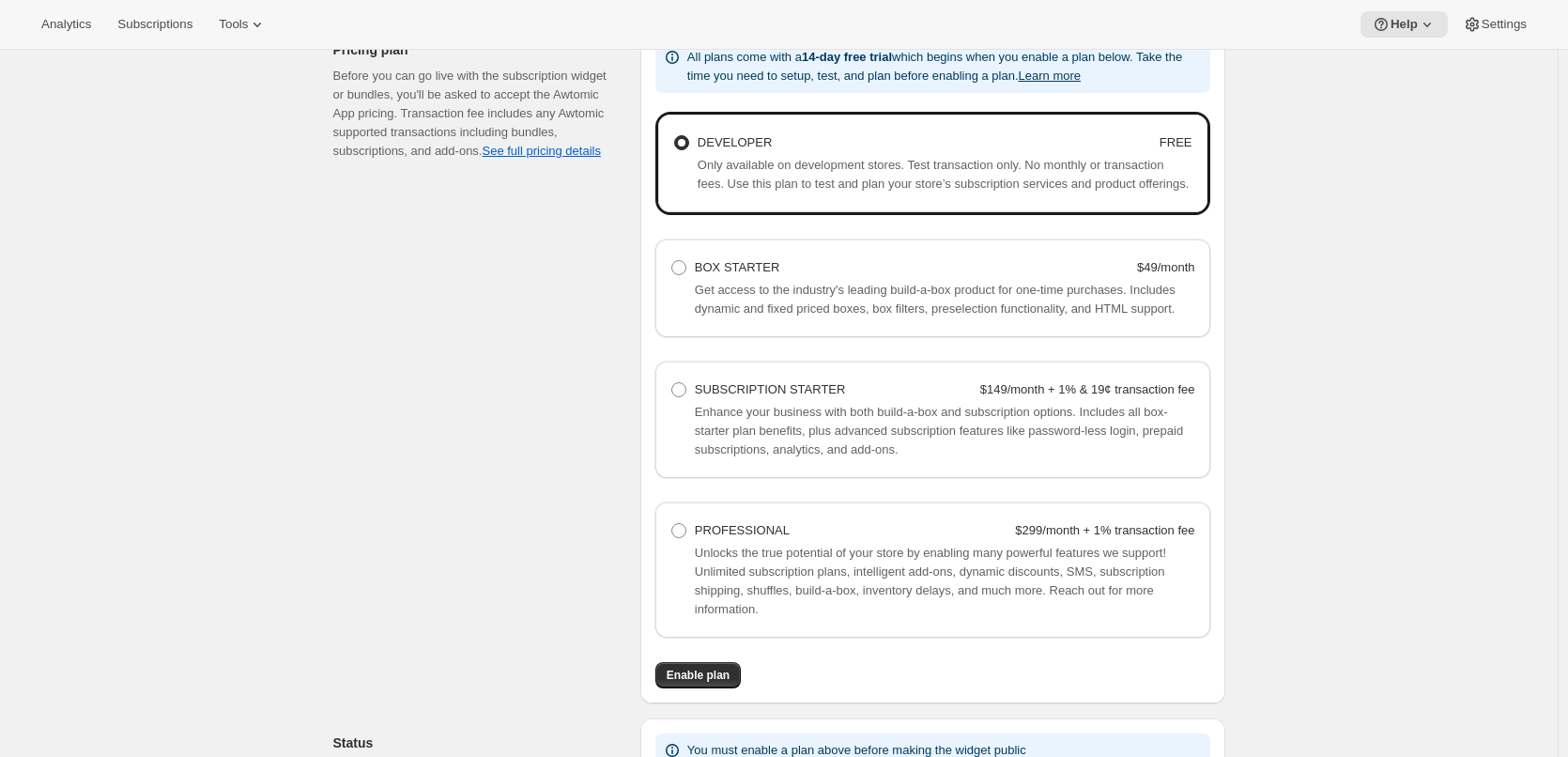
scroll to position [1459, 0]
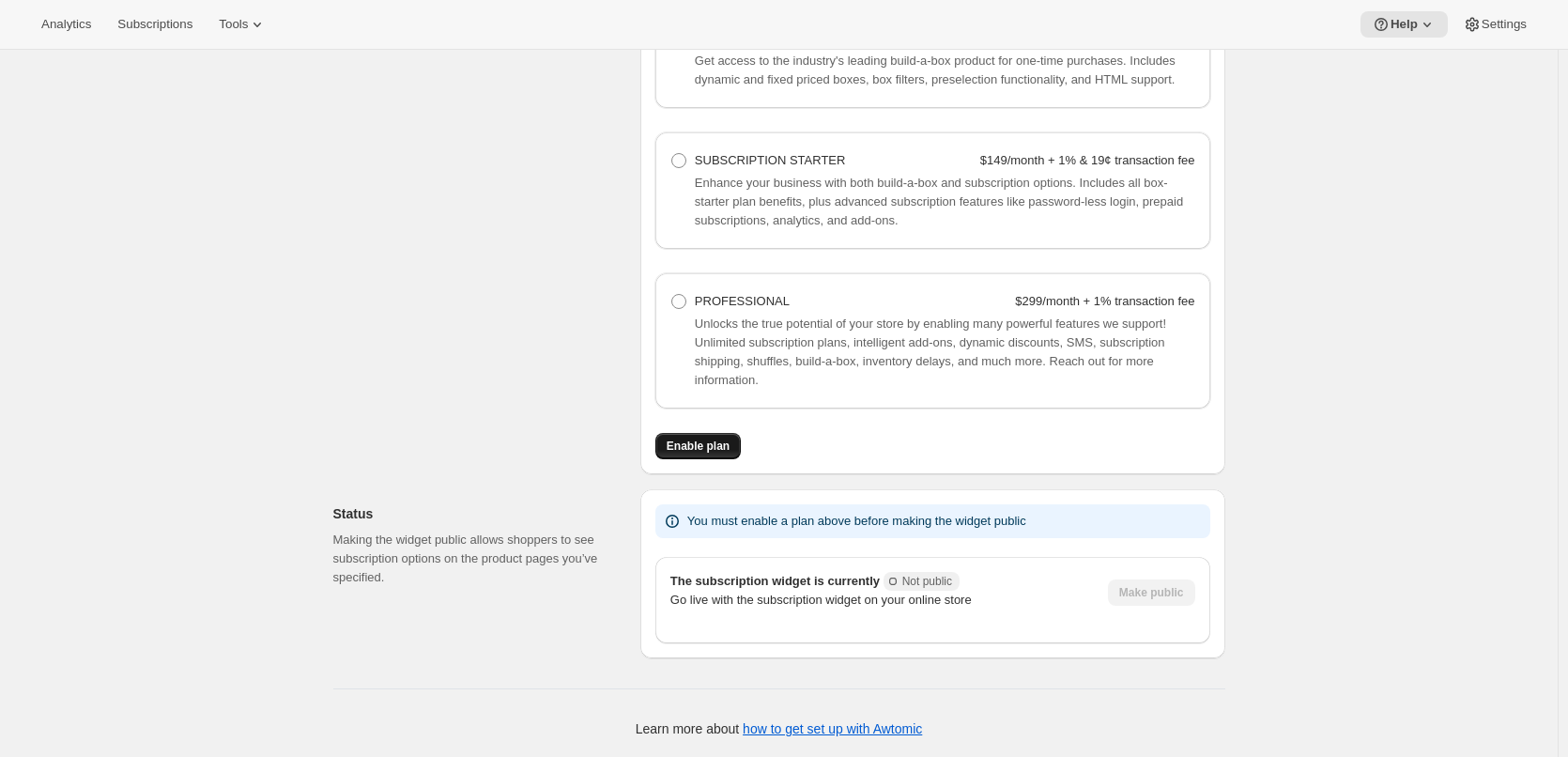
click at [717, 456] on button "Enable plan" at bounding box center [698, 446] width 85 height 26
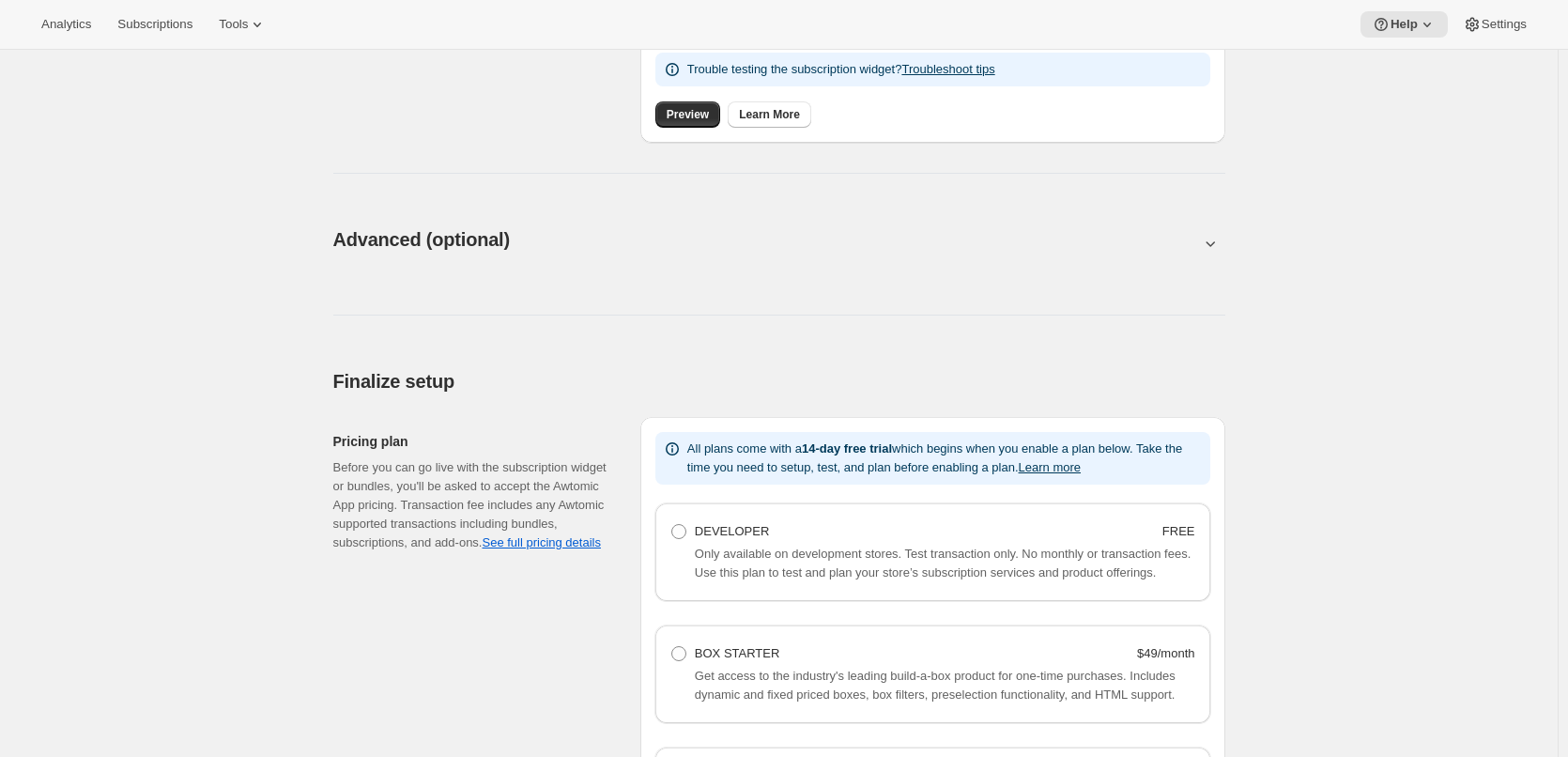
scroll to position [939, 0]
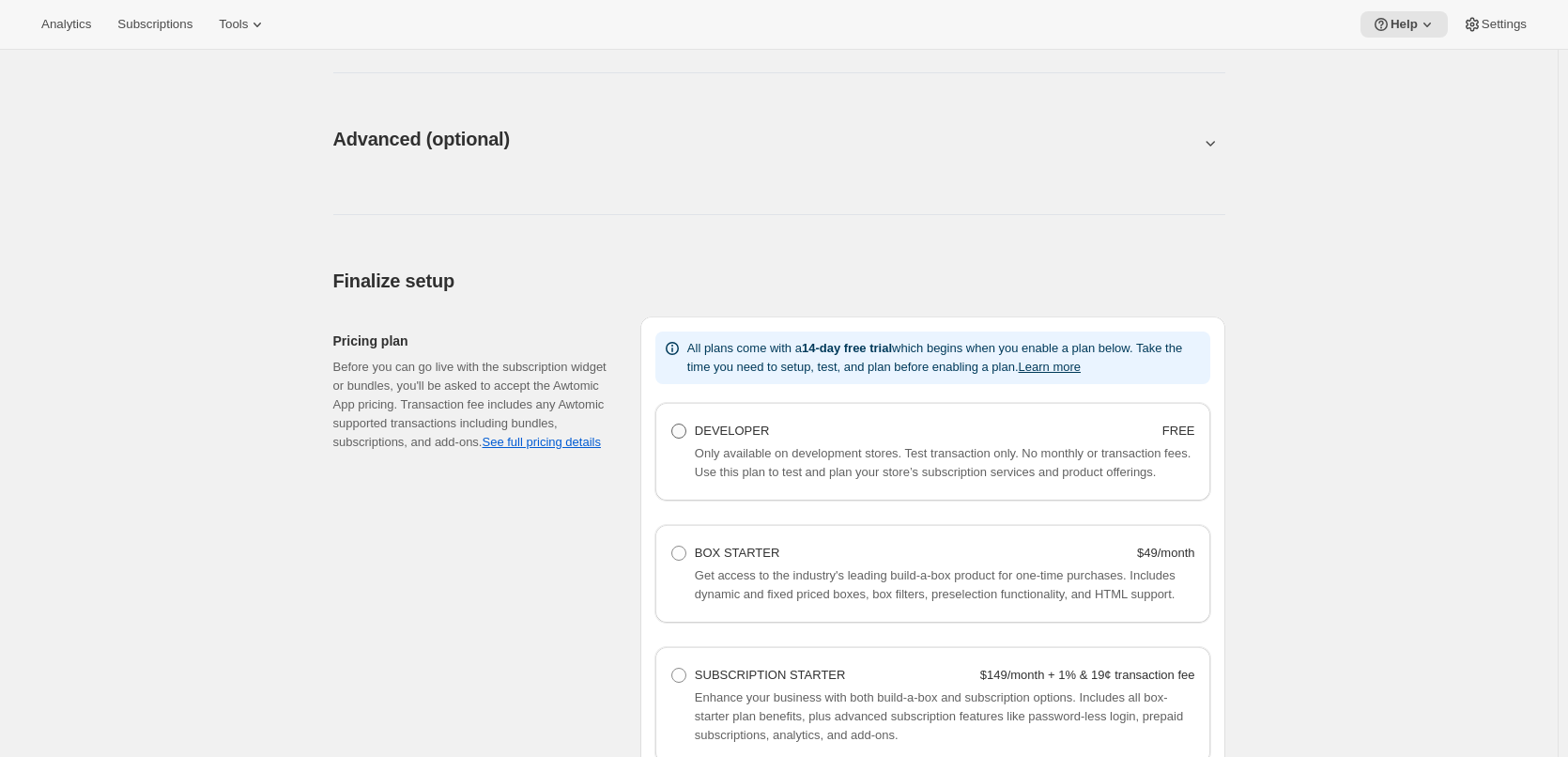
click at [684, 427] on span at bounding box center [678, 430] width 15 height 15
click at [673, 425] on Developer "DEVELOPER FREE" at bounding box center [672, 424] width 1 height 1
radio Developer "true"
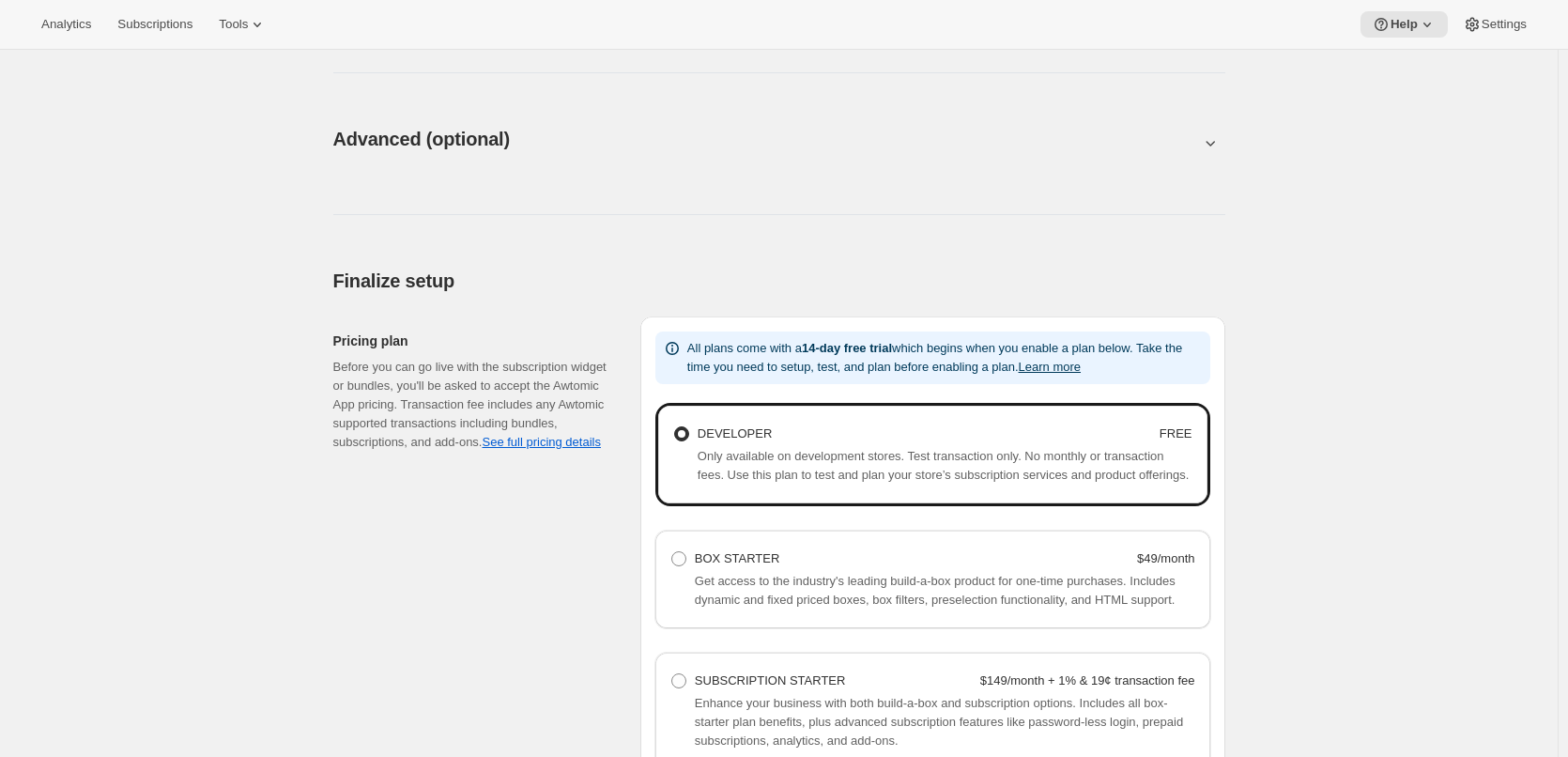
click at [800, 354] on p "All plans come with a 14-day free trial which begins when you enable a plan bel…" at bounding box center [945, 358] width 516 height 38
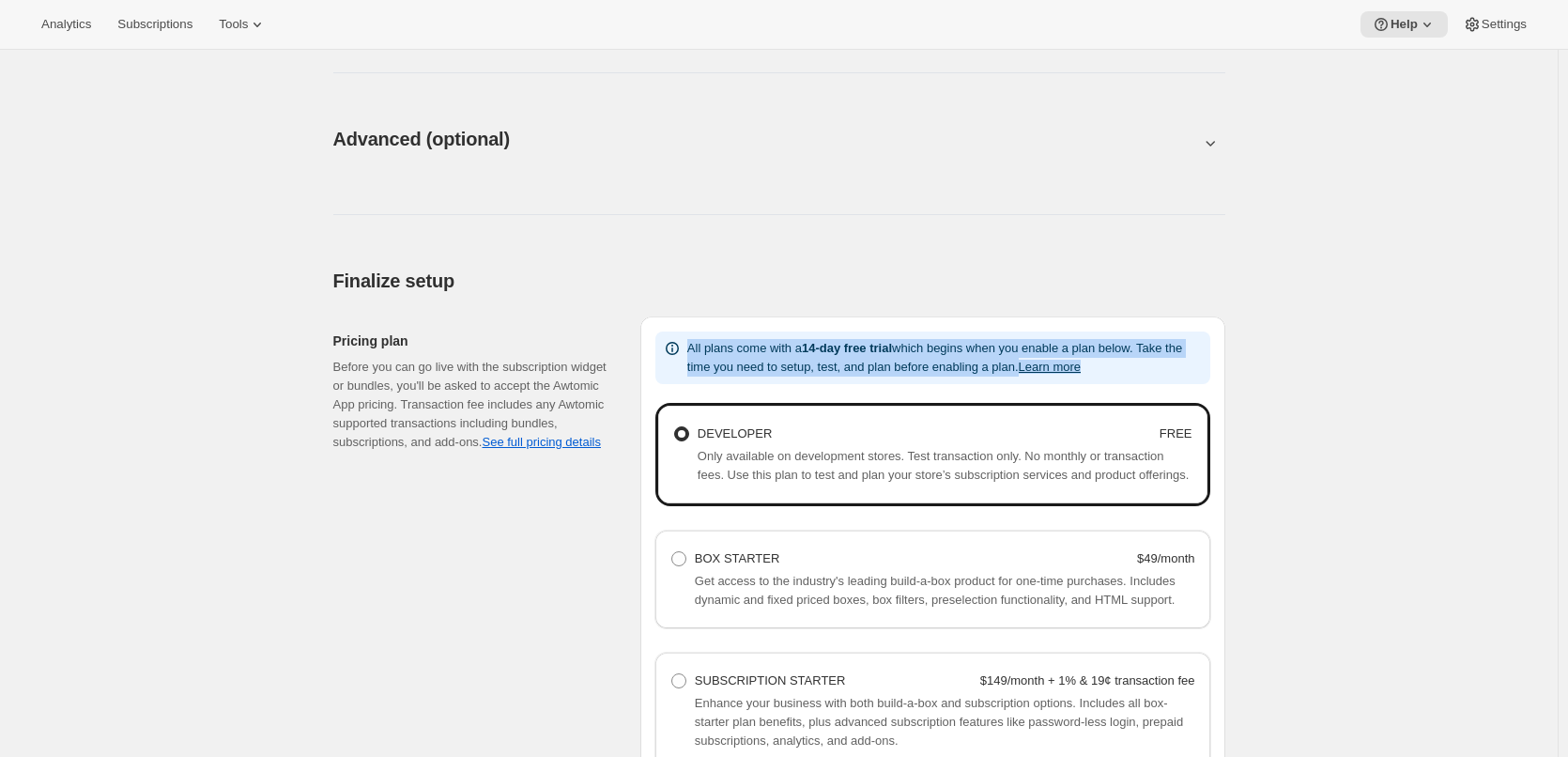
click at [800, 354] on p "All plans come with a 14-day free trial which begins when you enable a plan bel…" at bounding box center [945, 358] width 516 height 38
click at [789, 314] on div at bounding box center [789, 314] width 0 height 0
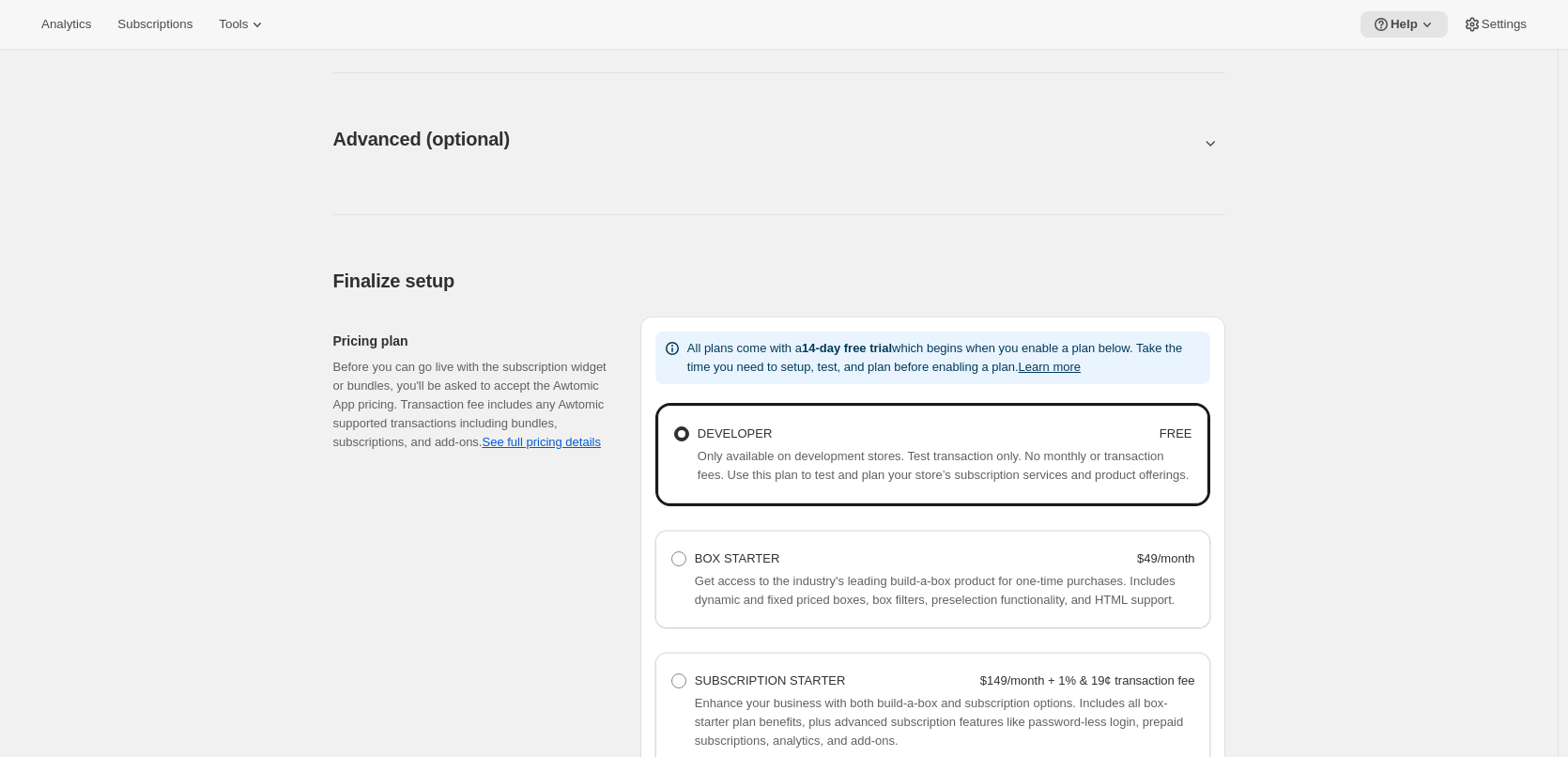
click at [1299, 444] on div "Basic setup. This page is ready Basic setup Step 1 • Create subscription plan S…" at bounding box center [778, 194] width 1557 height 2166
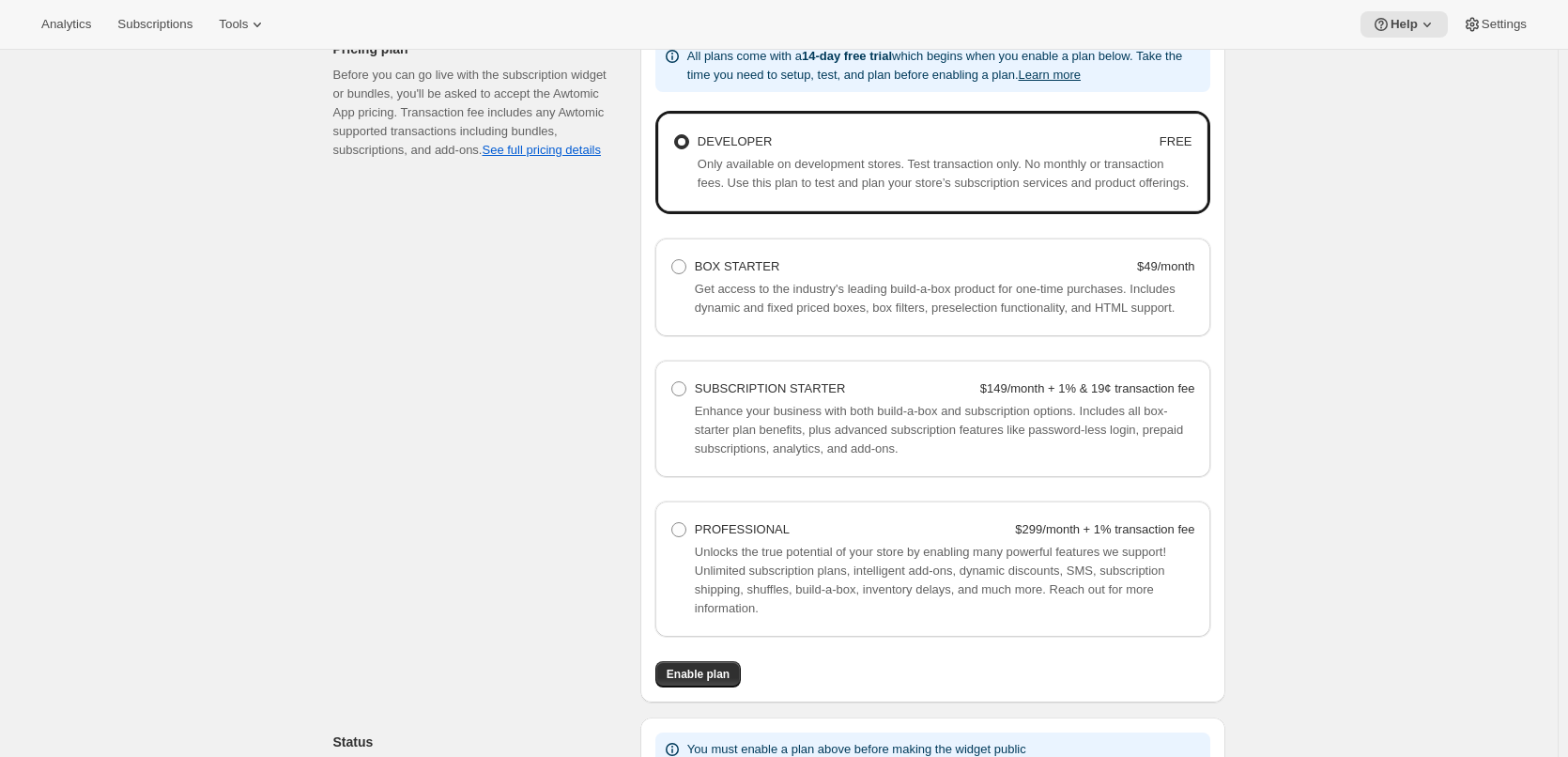
scroll to position [1314, 0]
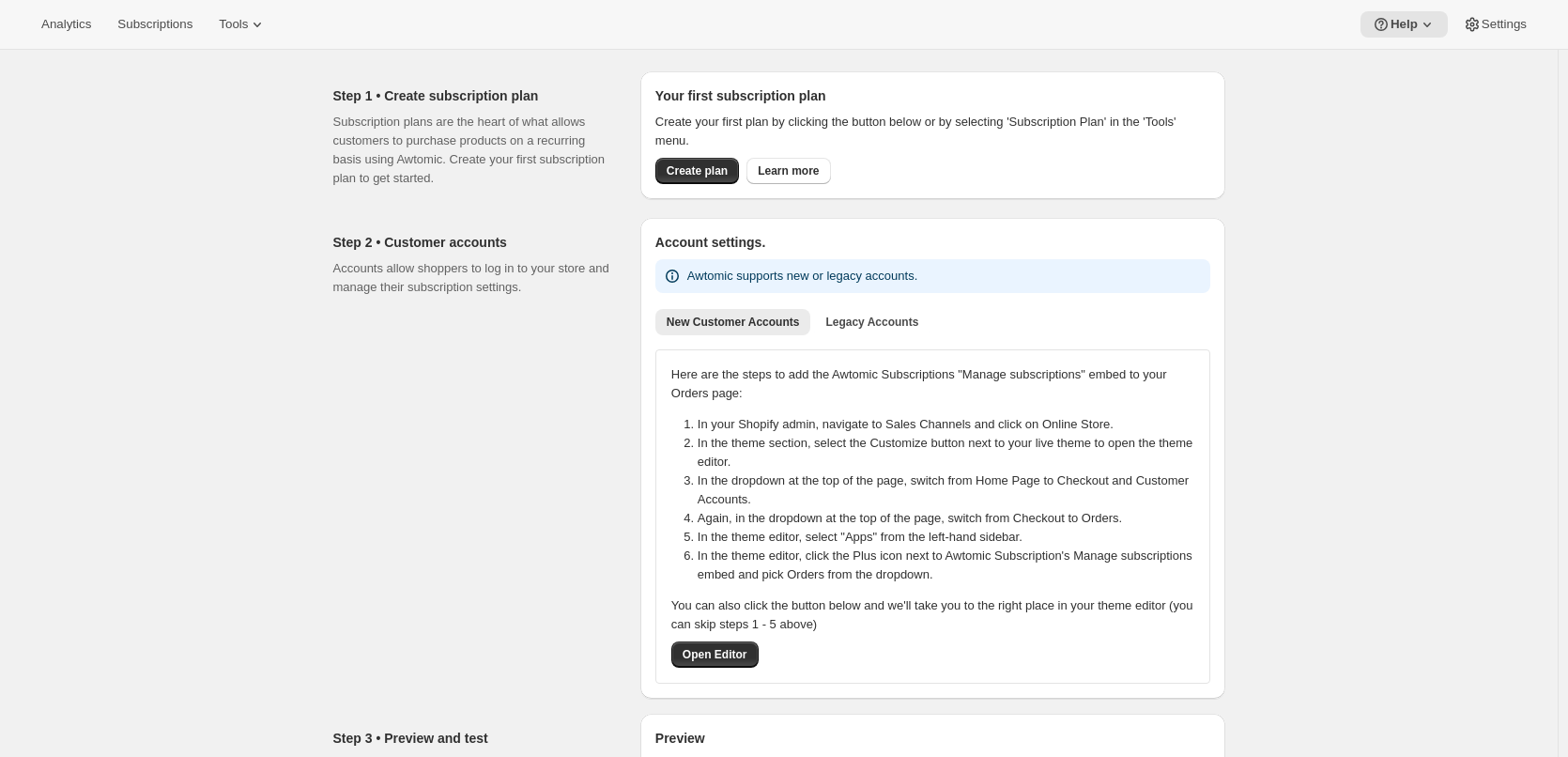
scroll to position [0, 0]
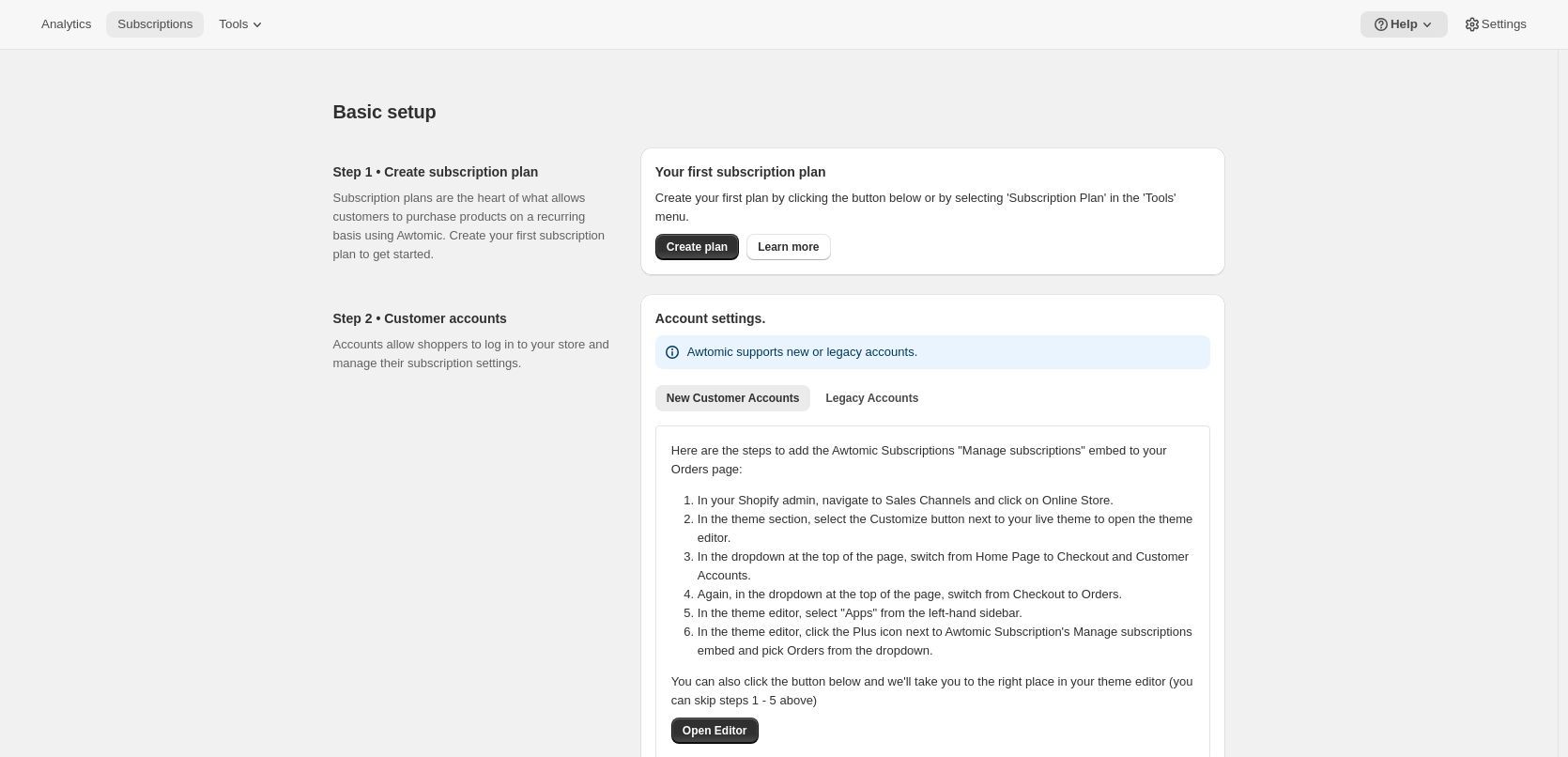
click at [147, 21] on span "Subscriptions" at bounding box center [154, 23] width 75 height 15
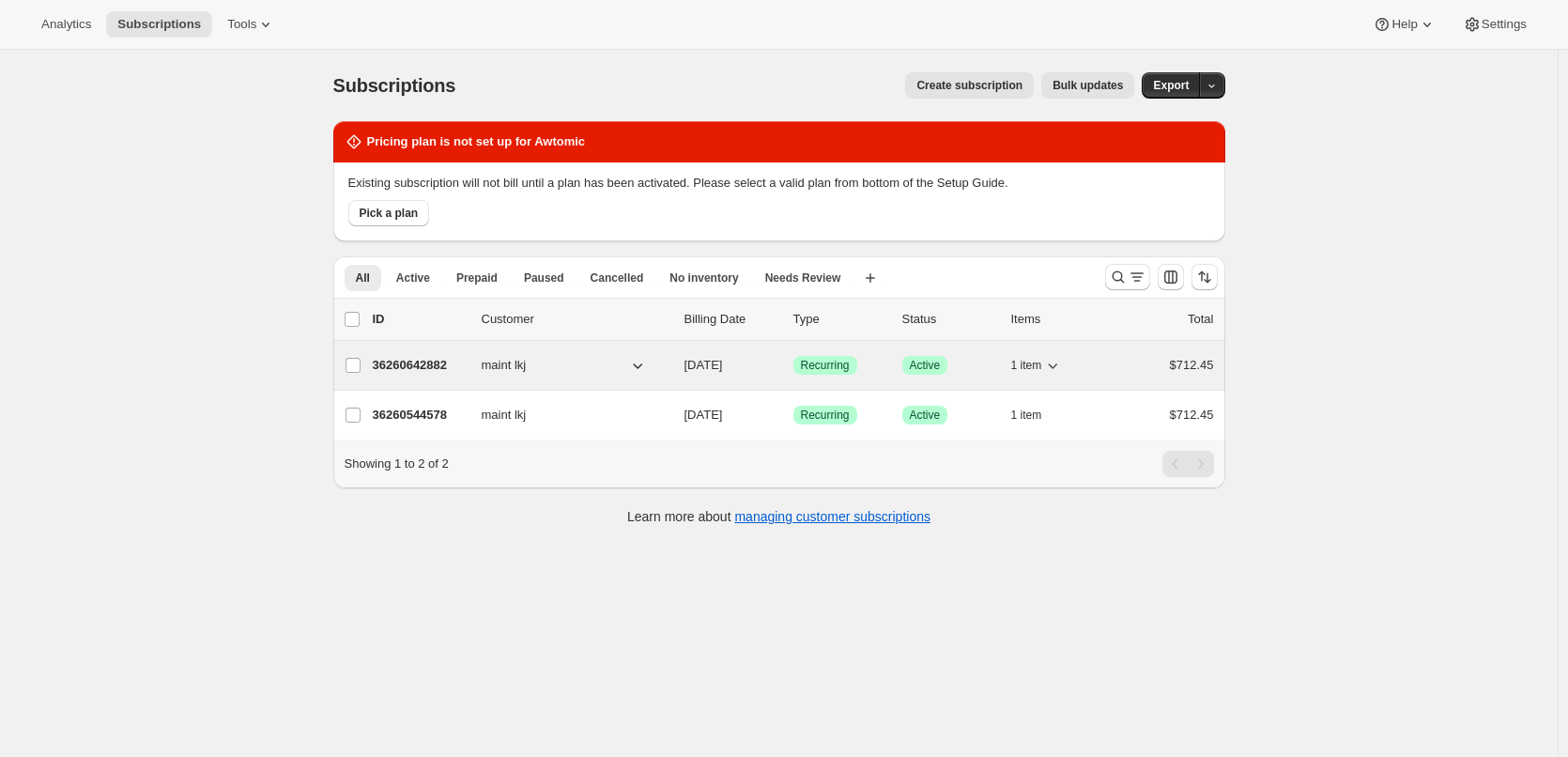
click at [425, 363] on p "36260642882" at bounding box center [420, 364] width 94 height 18
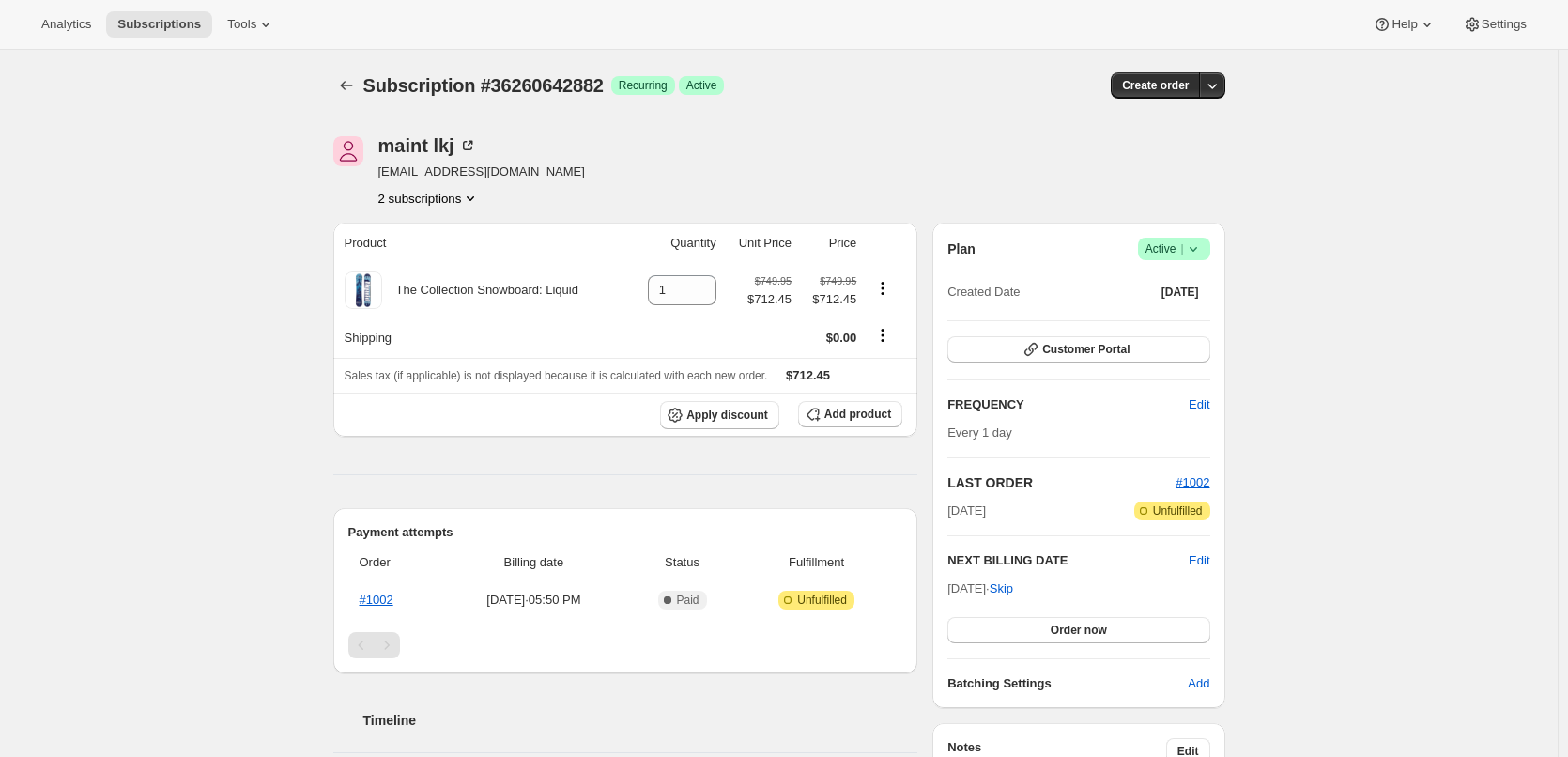
click at [1191, 250] on icon at bounding box center [1192, 248] width 18 height 18
click at [1075, 253] on div "Plan Success Active |" at bounding box center [1078, 248] width 262 height 22
click at [440, 198] on button "2 subscriptions" at bounding box center [429, 198] width 103 height 18
click at [700, 149] on div "maint lkj maint@avadagroup.com 2 subscriptions" at bounding box center [645, 172] width 624 height 72
